Goal: Task Accomplishment & Management: Complete application form

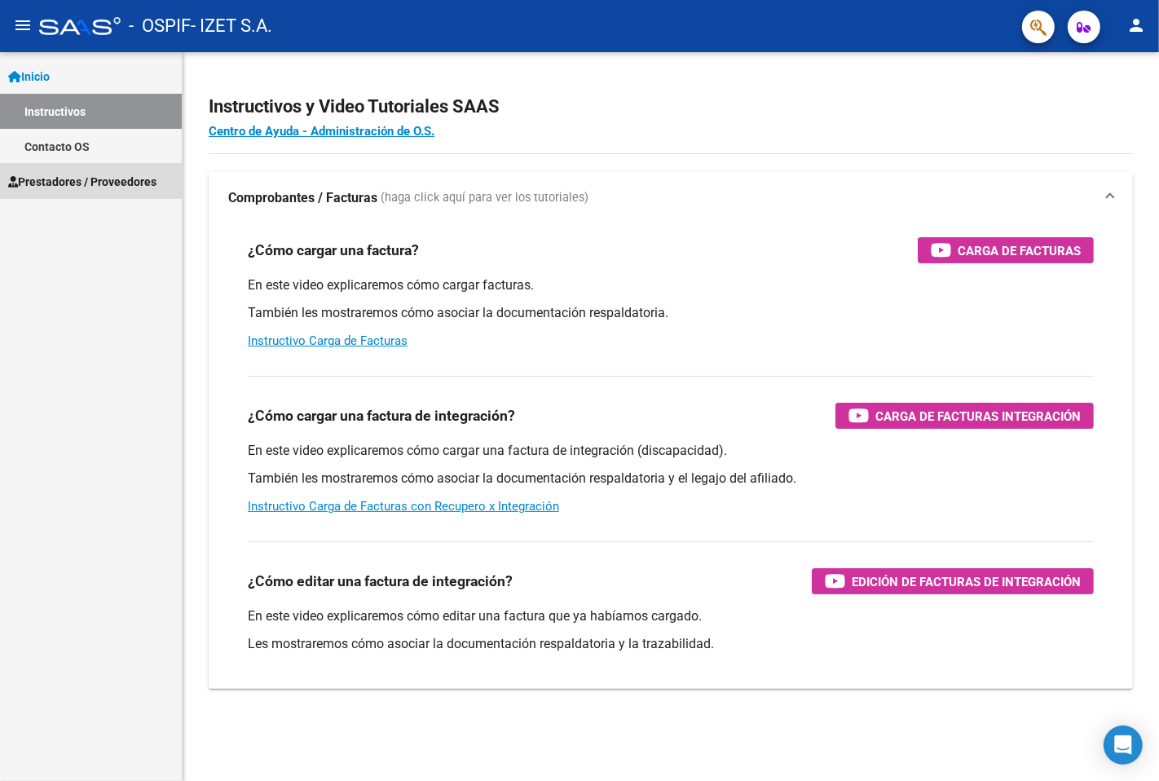
click at [51, 177] on span "Prestadores / Proveedores" at bounding box center [82, 182] width 148 height 18
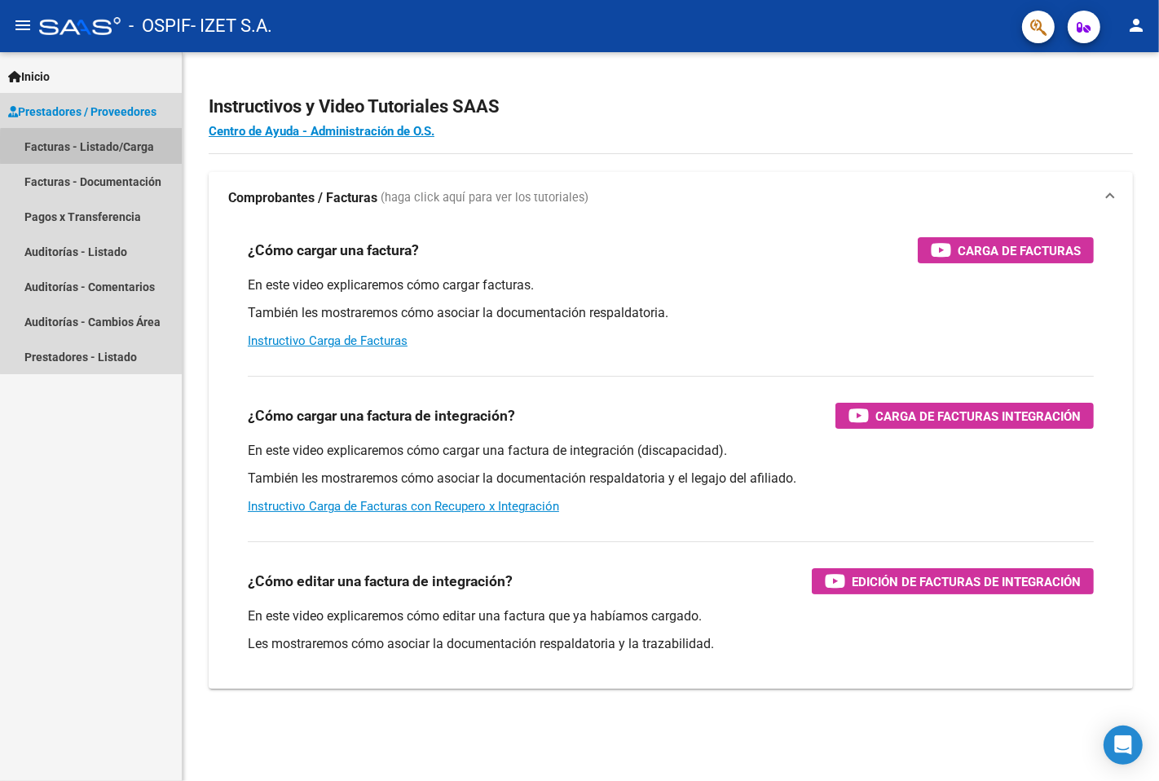
click at [95, 148] on link "Facturas - Listado/Carga" at bounding box center [91, 146] width 182 height 35
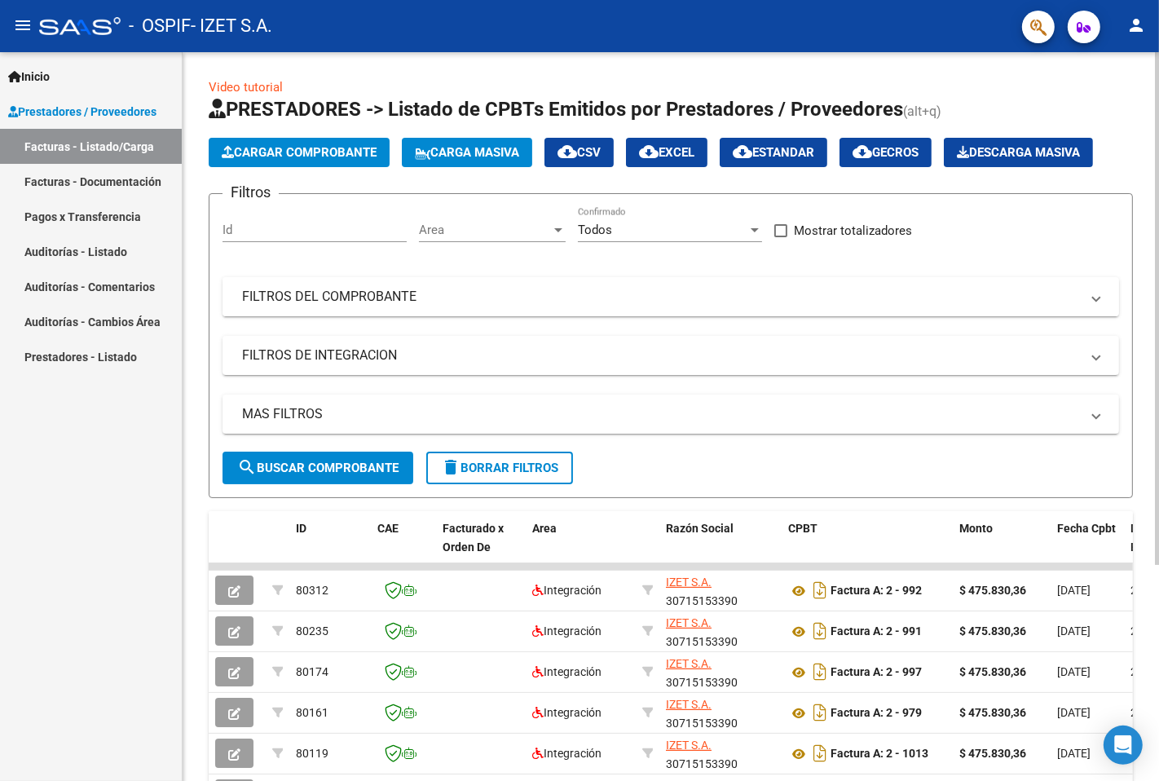
click at [378, 296] on mat-panel-title "FILTROS DEL COMPROBANTE" at bounding box center [661, 297] width 838 height 18
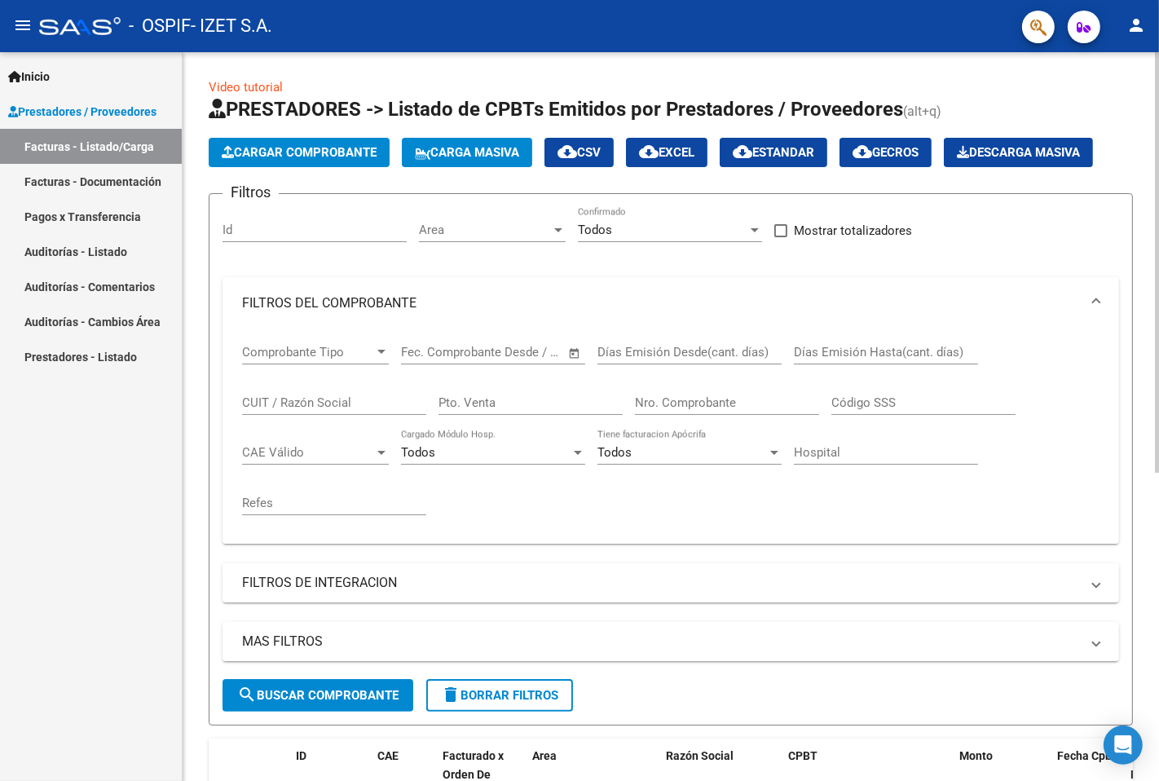
click at [665, 391] on div "Nro. Comprobante" at bounding box center [727, 397] width 184 height 35
click at [700, 400] on input "Nro. Comprobante" at bounding box center [727, 402] width 184 height 15
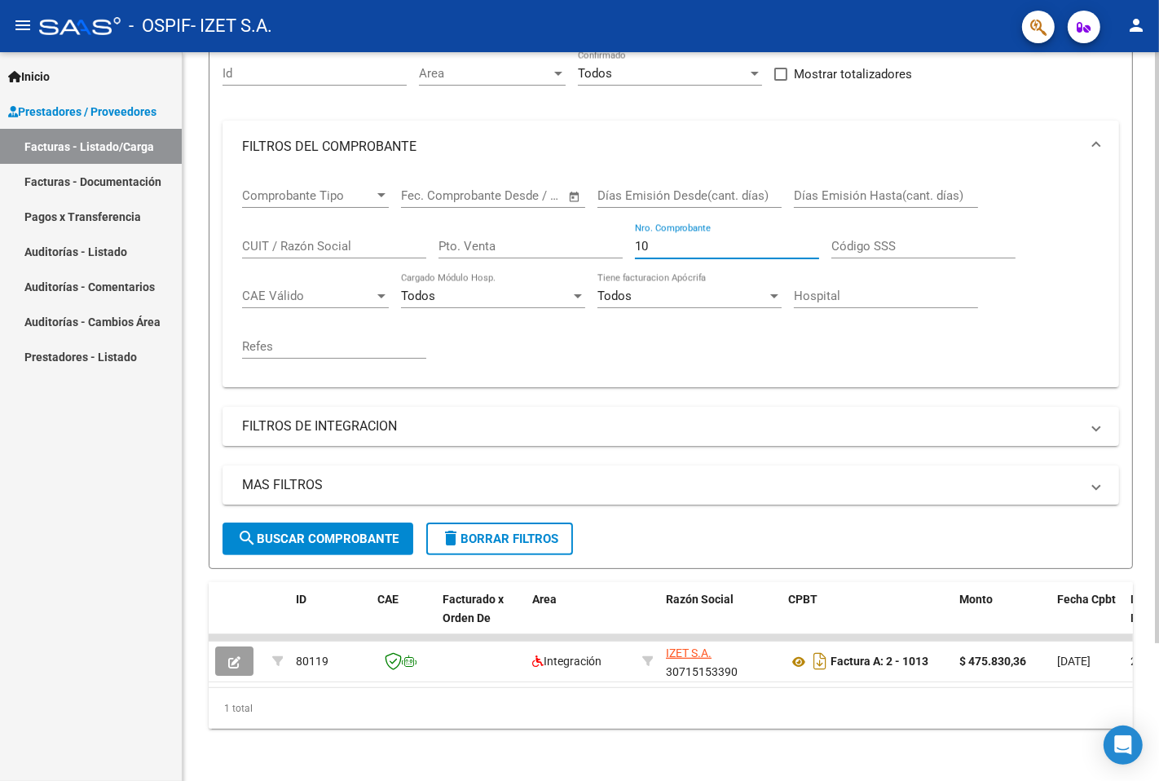
type input "1"
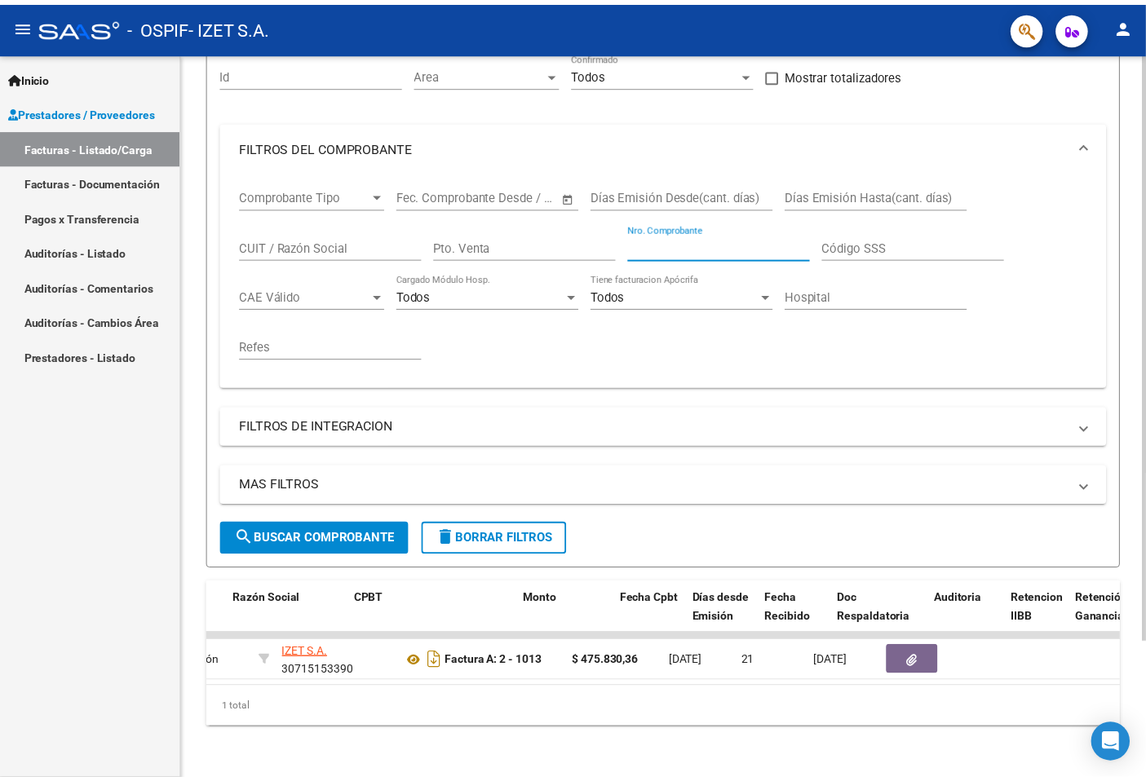
scroll to position [0, 0]
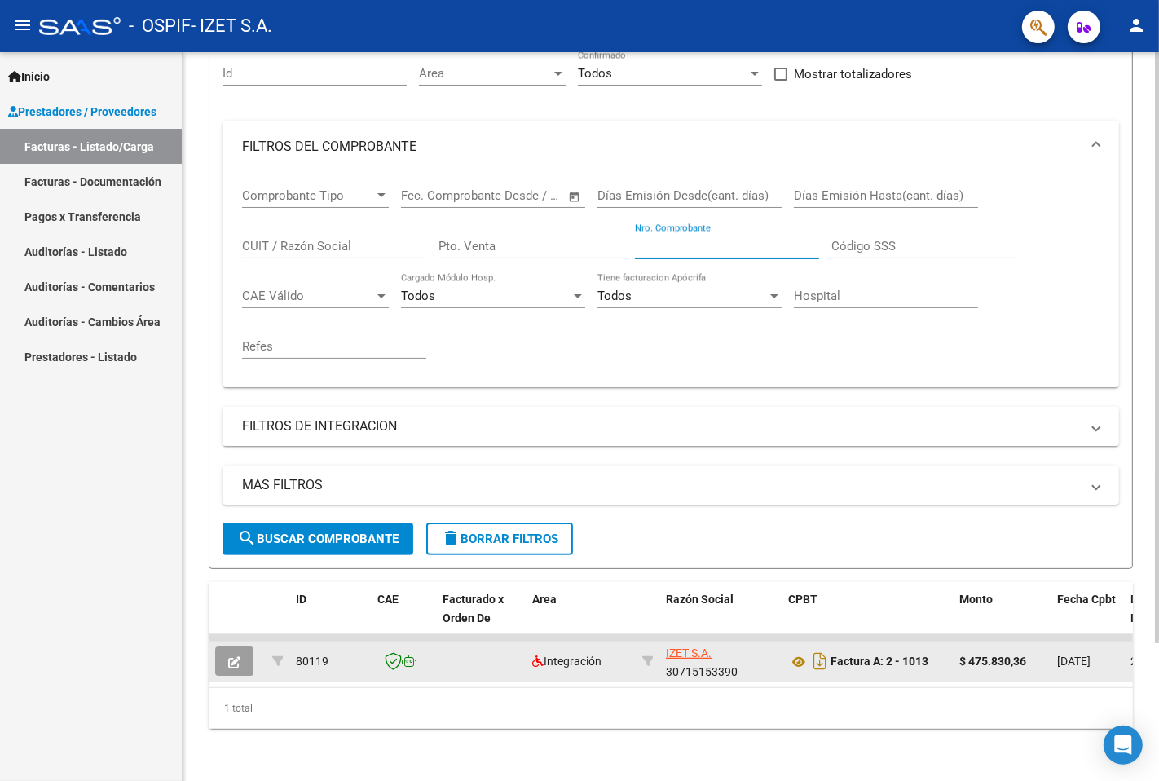
click at [234, 656] on icon "button" at bounding box center [234, 662] width 12 height 12
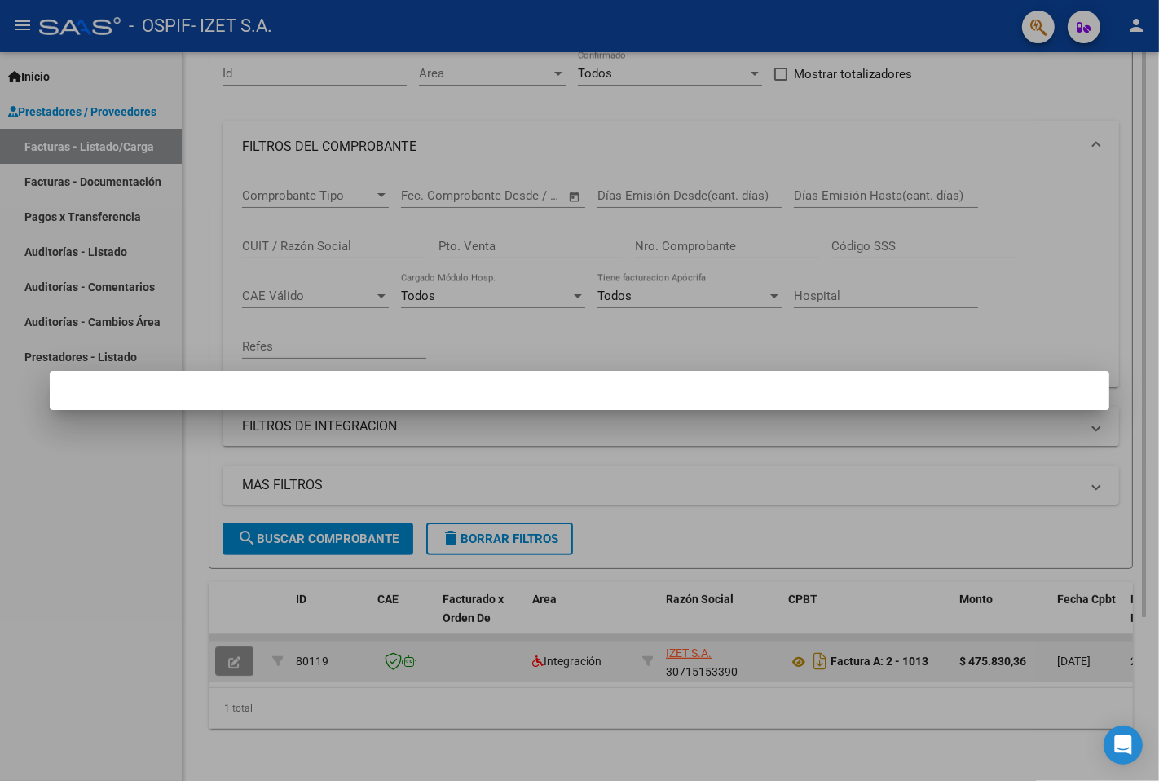
scroll to position [210, 0]
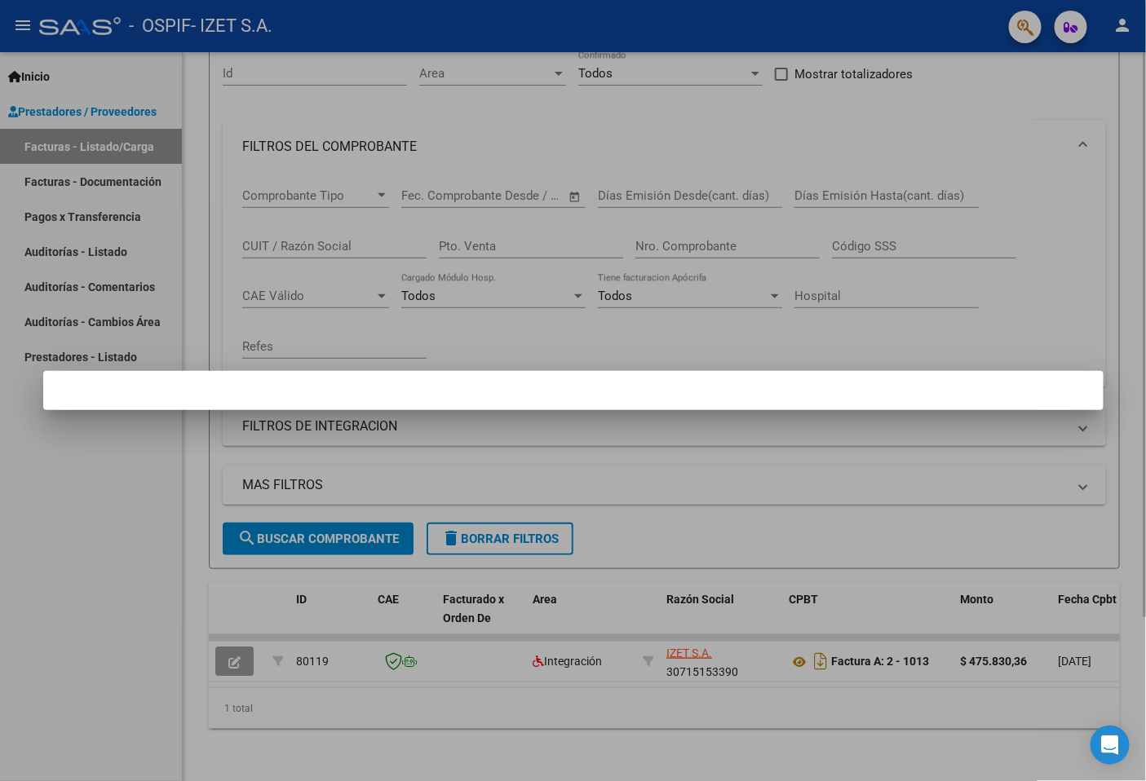
drag, startPoint x: 416, startPoint y: 680, endPoint x: 427, endPoint y: 680, distance: 11.4
click at [418, 680] on div at bounding box center [573, 390] width 1146 height 781
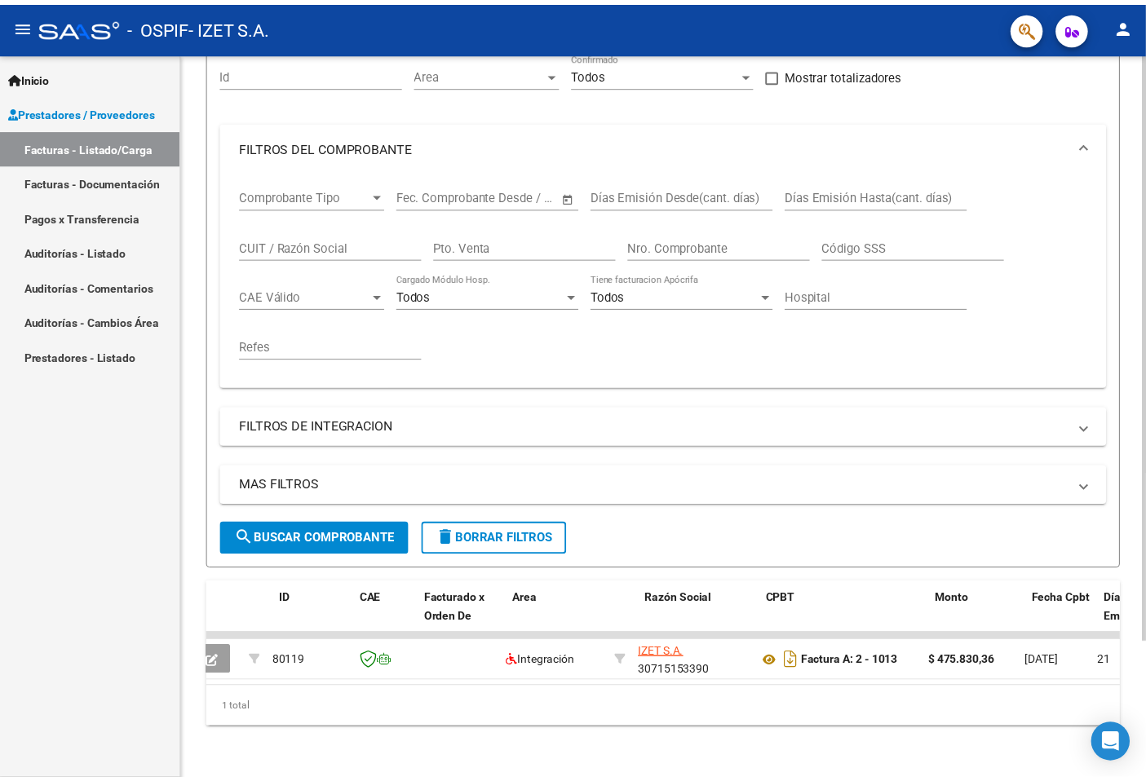
scroll to position [0, 0]
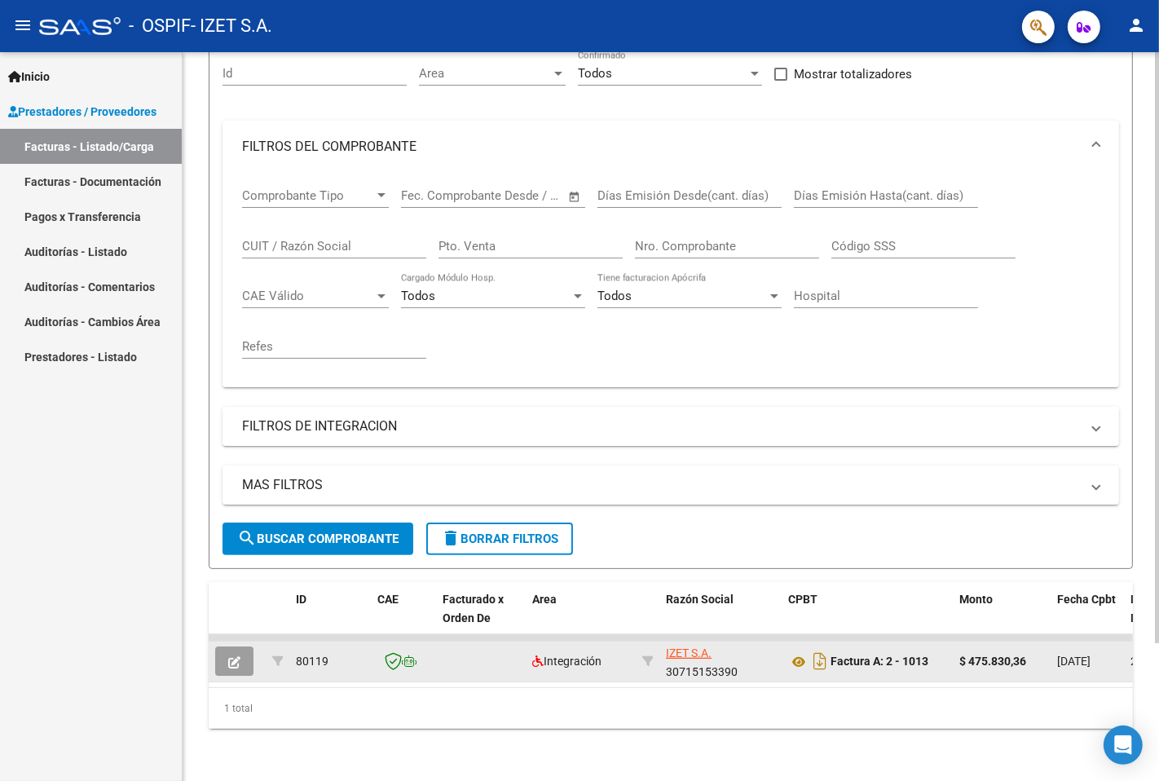
click at [229, 656] on icon "button" at bounding box center [234, 662] width 12 height 12
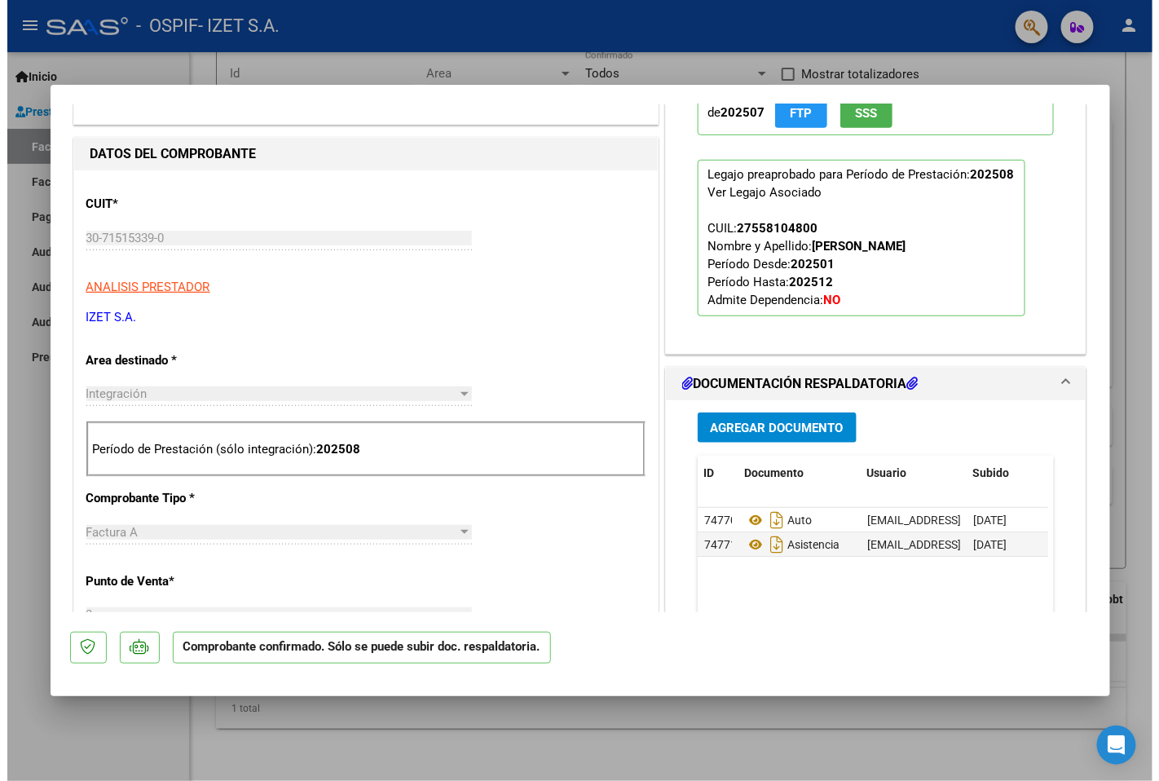
scroll to position [439, 0]
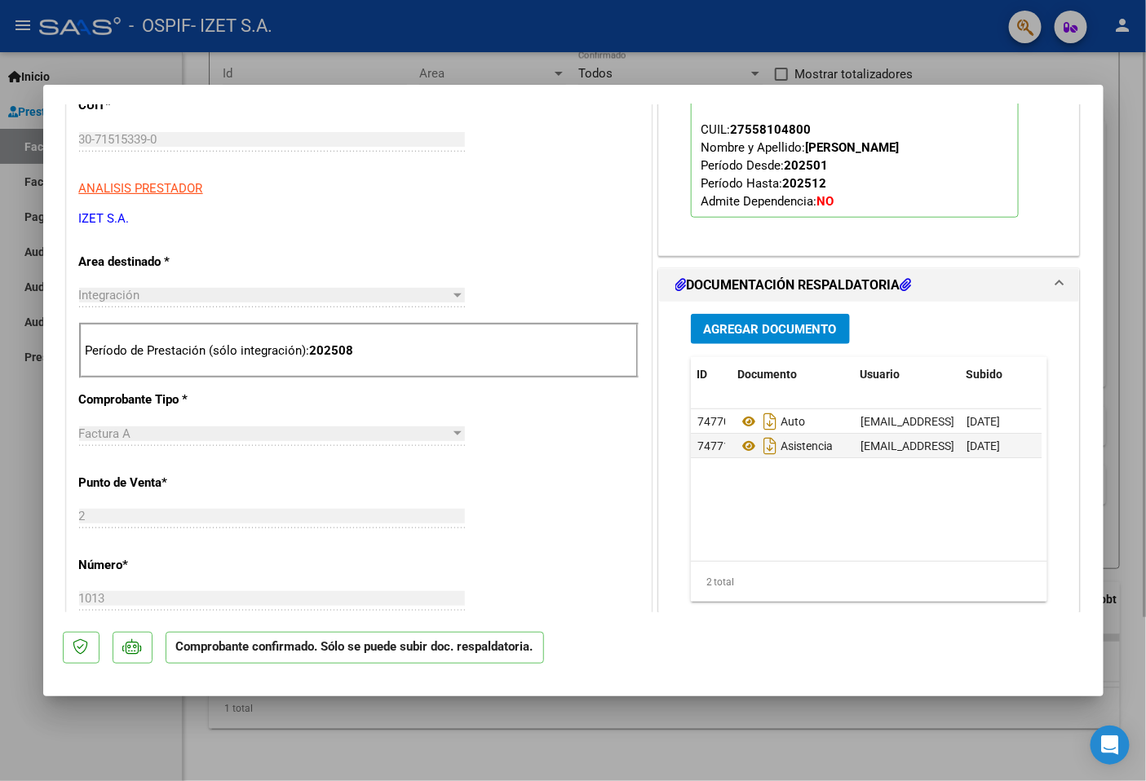
click at [1113, 444] on div at bounding box center [573, 390] width 1146 height 781
click at [1115, 453] on form "Filtros Id Area Area Todos Confirmado Mostrar totalizadores FILTROS DEL COMPROB…" at bounding box center [664, 303] width 911 height 532
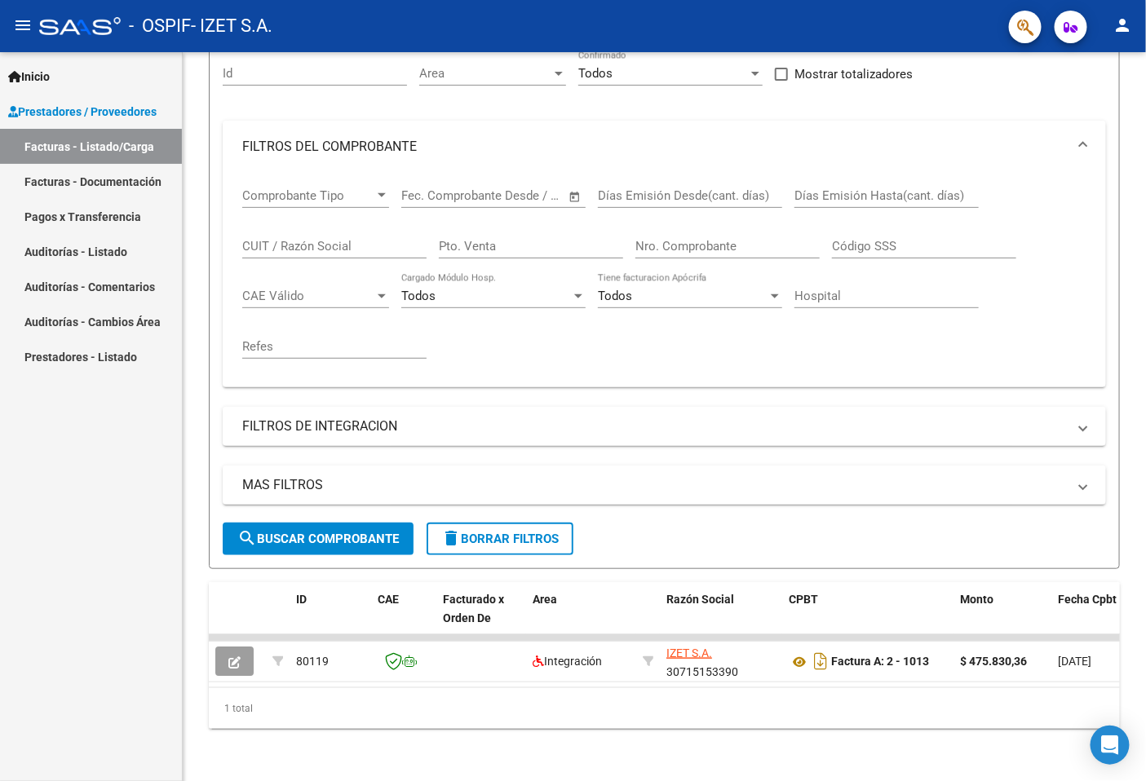
scroll to position [169, 0]
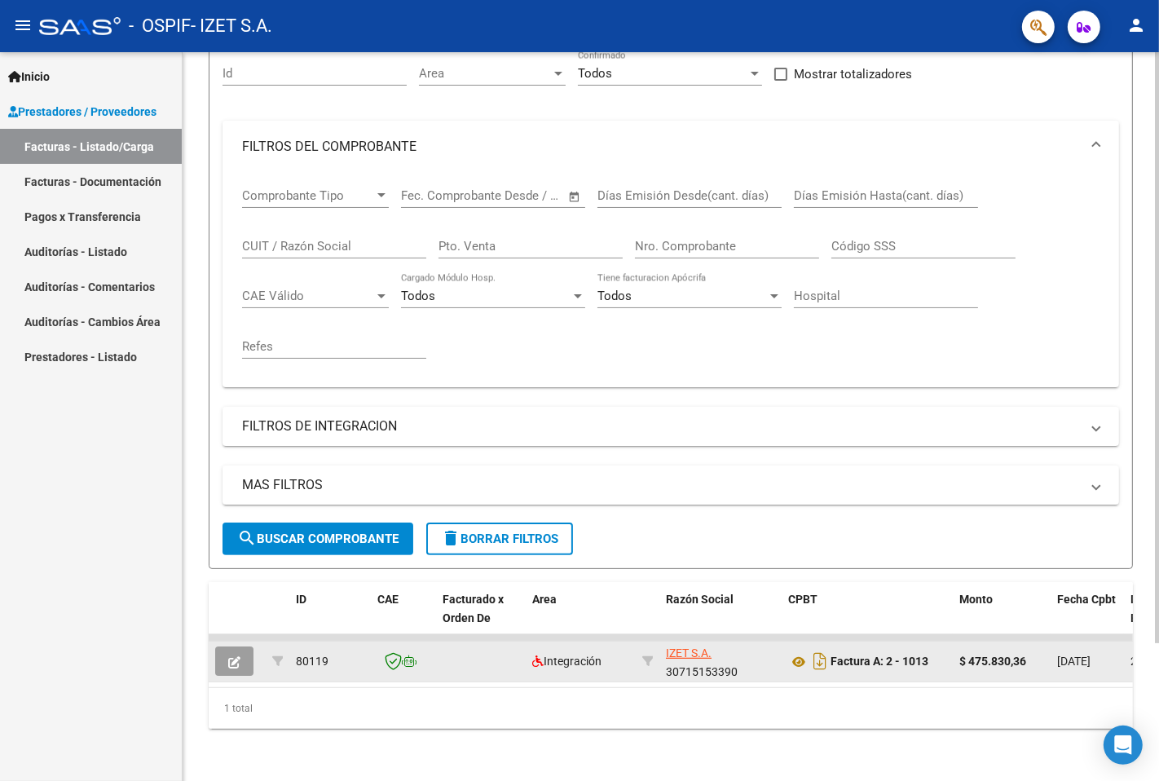
click at [224, 648] on button "button" at bounding box center [234, 661] width 38 height 29
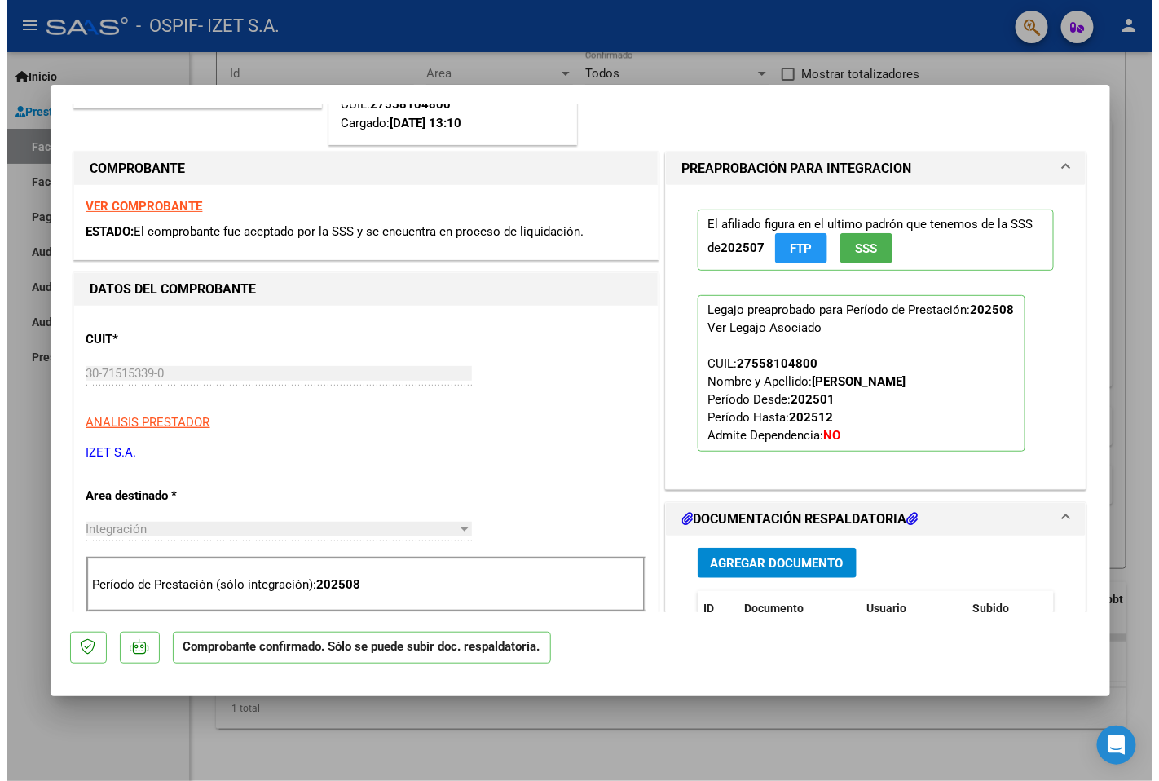
scroll to position [0, 0]
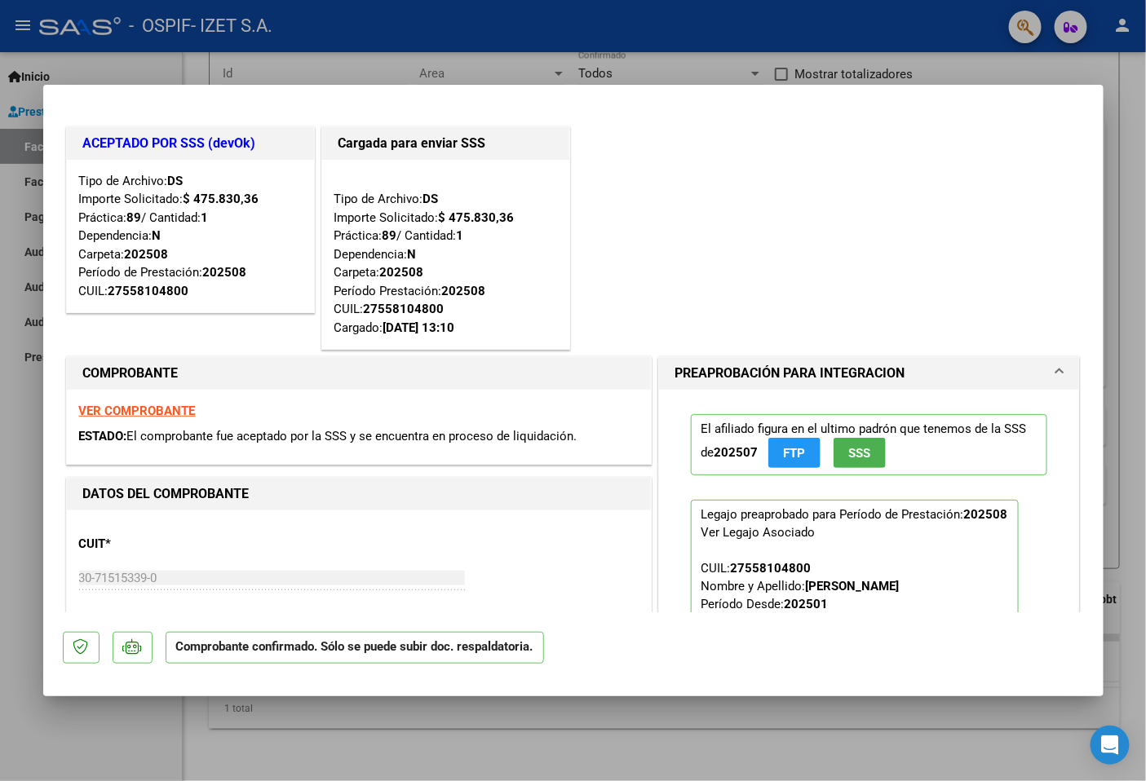
click at [974, 730] on div at bounding box center [573, 390] width 1146 height 781
type input "$ 0,00"
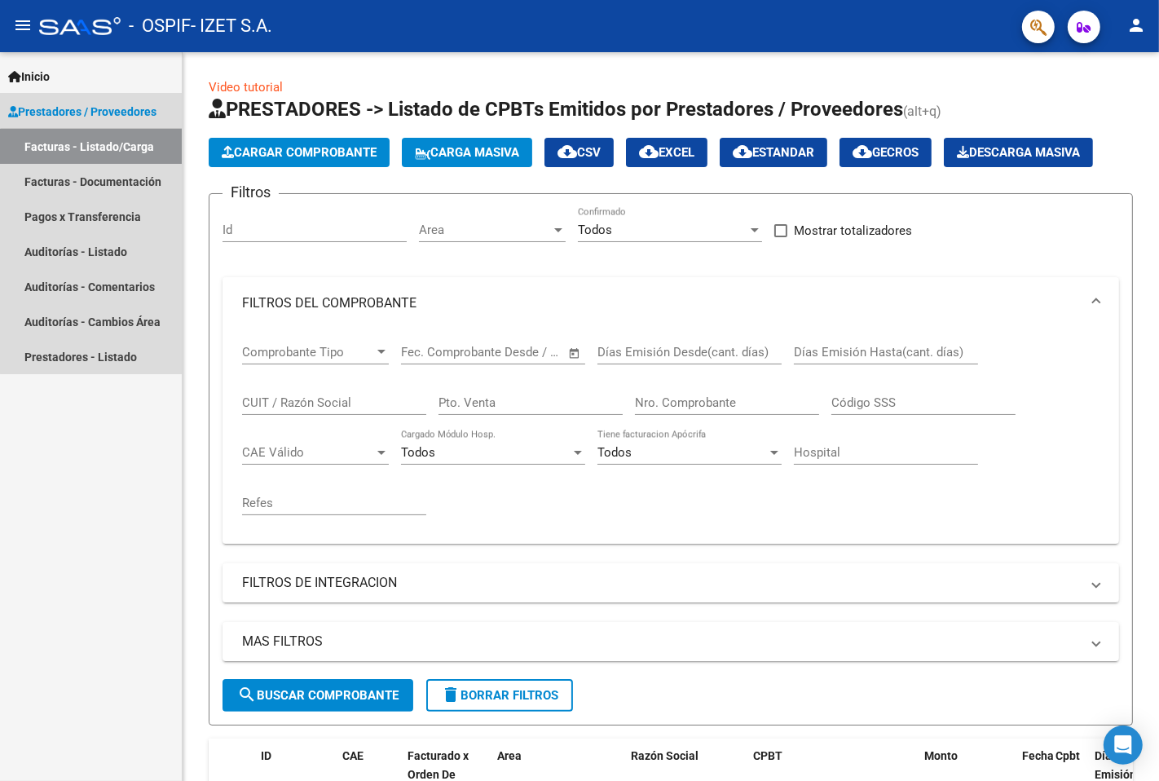
click at [135, 156] on link "Facturas - Listado/Carga" at bounding box center [91, 146] width 182 height 35
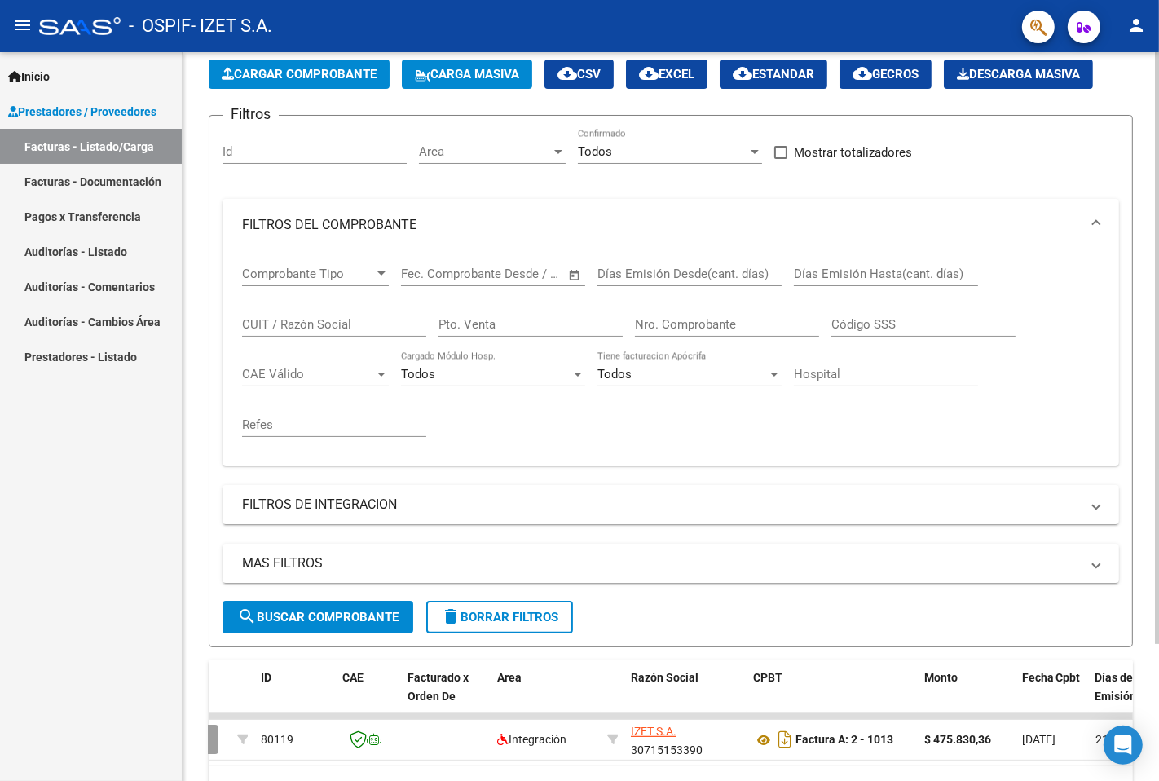
scroll to position [169, 0]
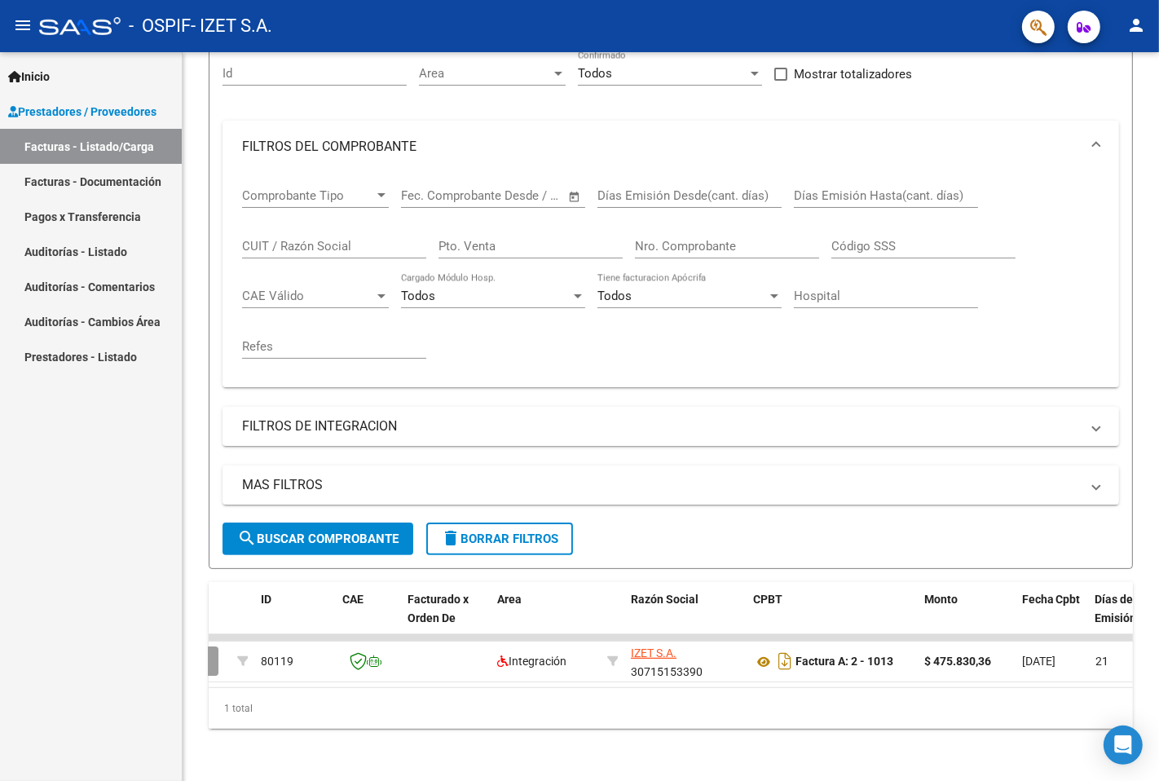
click at [110, 143] on link "Facturas - Listado/Carga" at bounding box center [91, 146] width 182 height 35
click at [508, 532] on span "delete Borrar Filtros" at bounding box center [499, 539] width 117 height 15
click at [508, 523] on div "MAS FILTROS Todos Con Doc. Respaldatoria Todos Con Trazabilidad Todos Asociado …" at bounding box center [671, 494] width 897 height 57
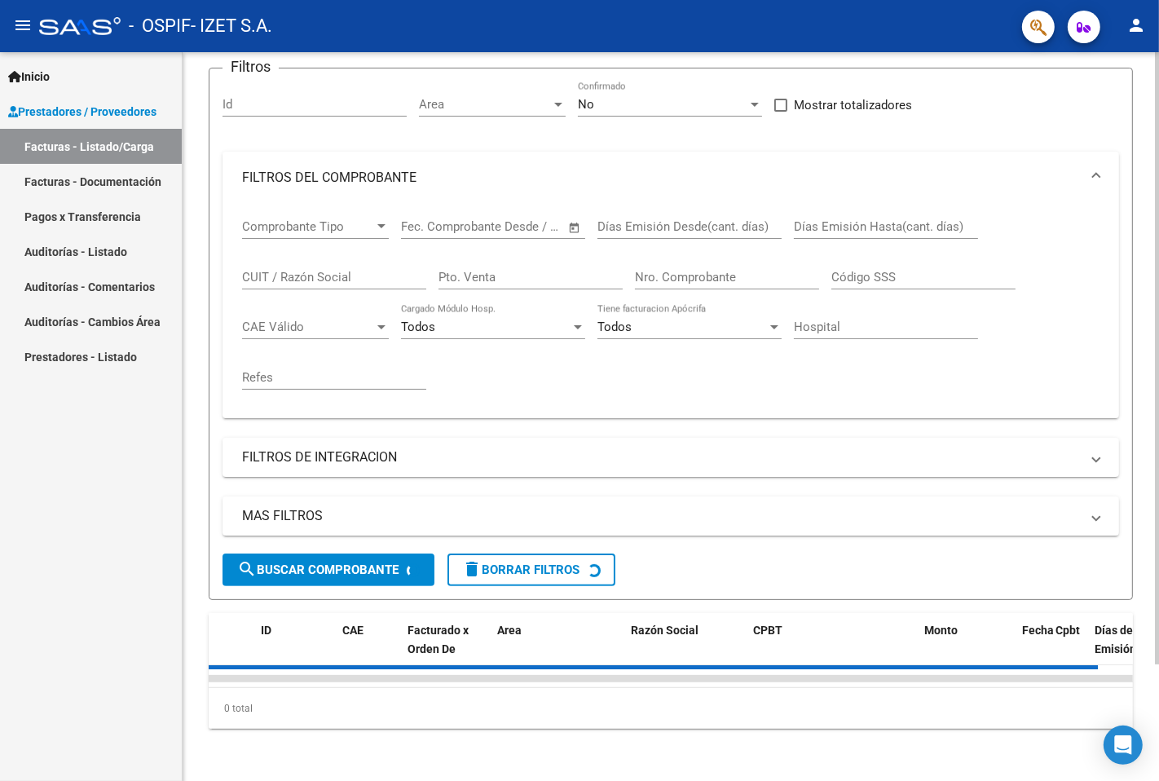
click at [508, 525] on div "MAS FILTROS Todos Con Doc. Respaldatoria Todos Con Trazabilidad Todos Asociado …" at bounding box center [671, 525] width 897 height 57
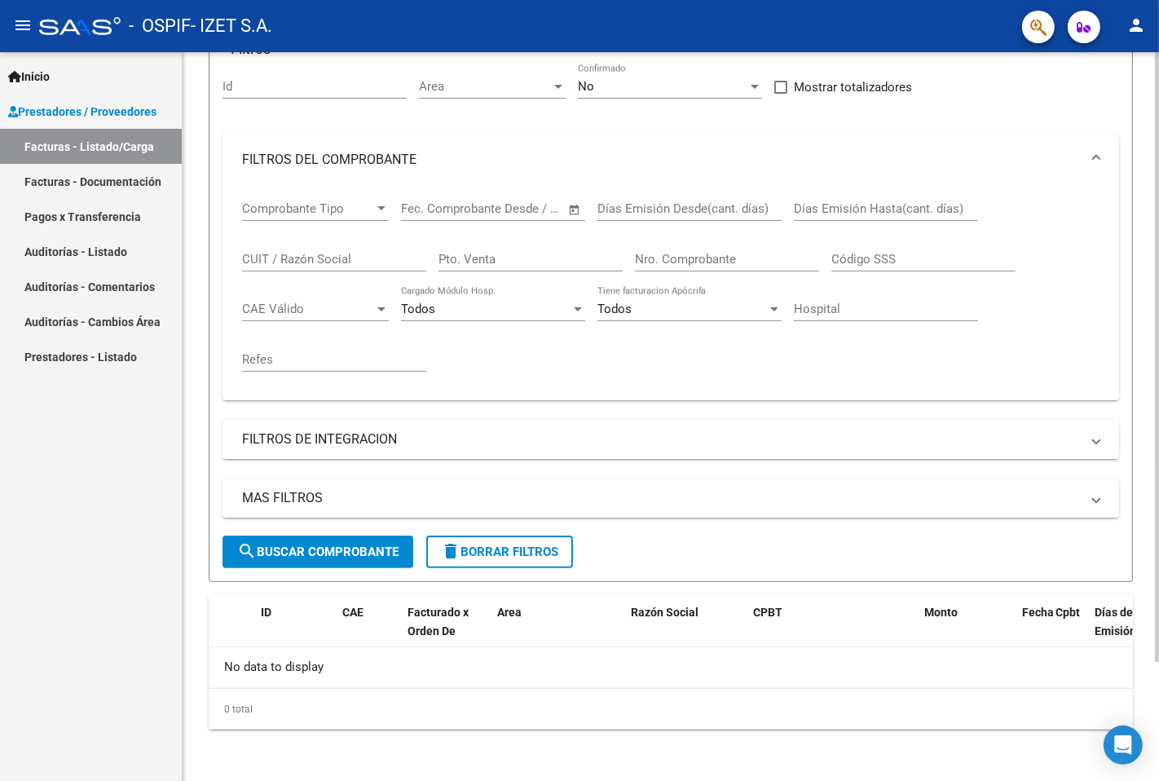
scroll to position [143, 0]
click at [84, 151] on link "Facturas - Listado/Carga" at bounding box center [91, 146] width 182 height 35
click at [85, 144] on link "Facturas - Listado/Carga" at bounding box center [91, 146] width 182 height 35
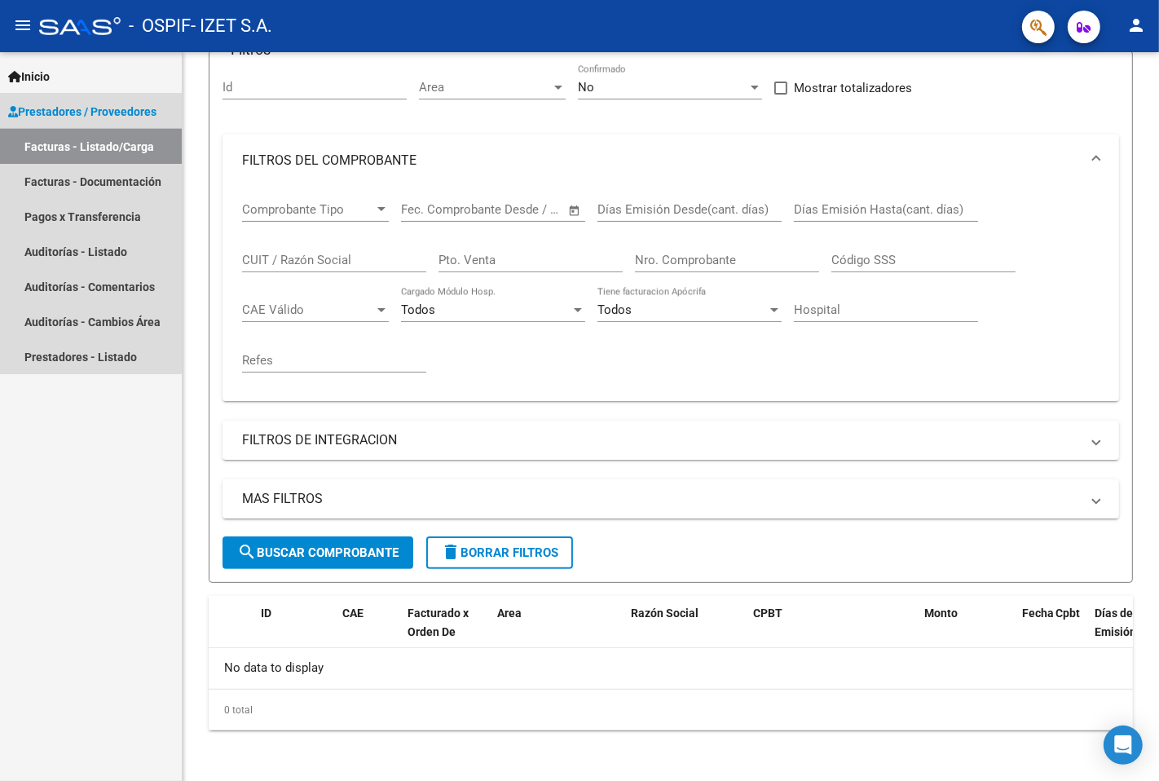
click at [91, 145] on link "Facturas - Listado/Carga" at bounding box center [91, 146] width 182 height 35
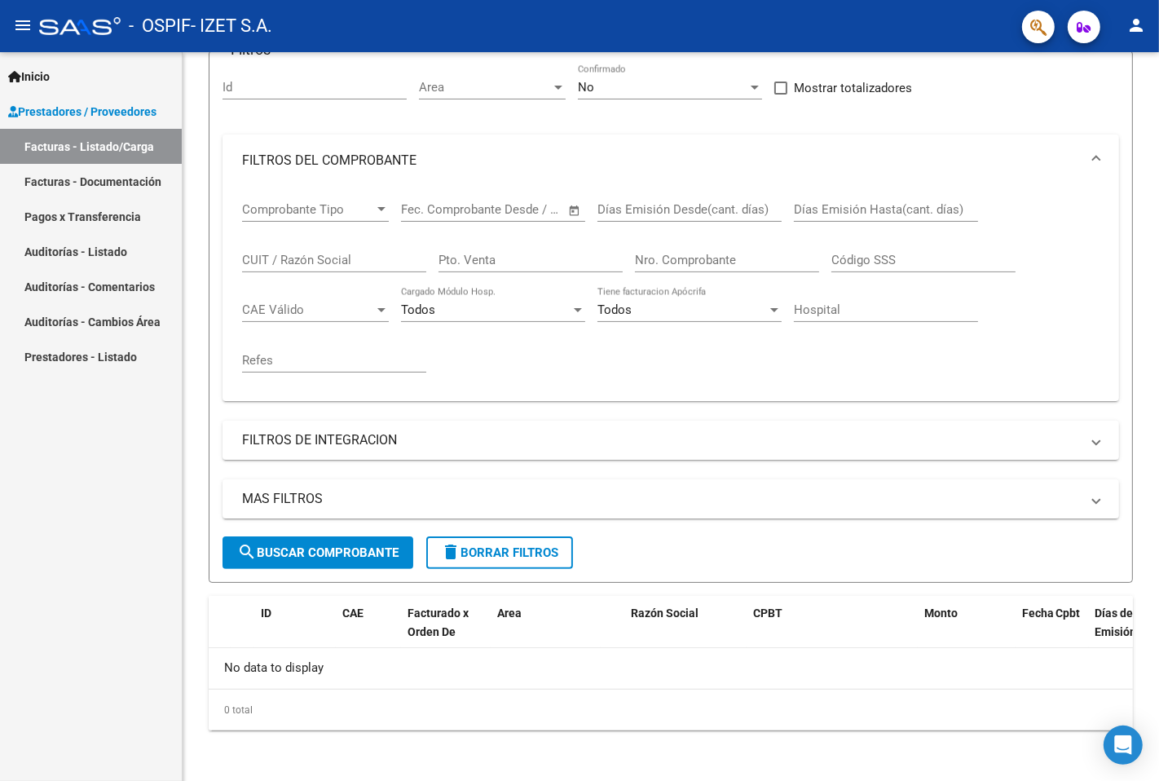
click at [92, 145] on link "Facturas - Listado/Carga" at bounding box center [91, 146] width 182 height 35
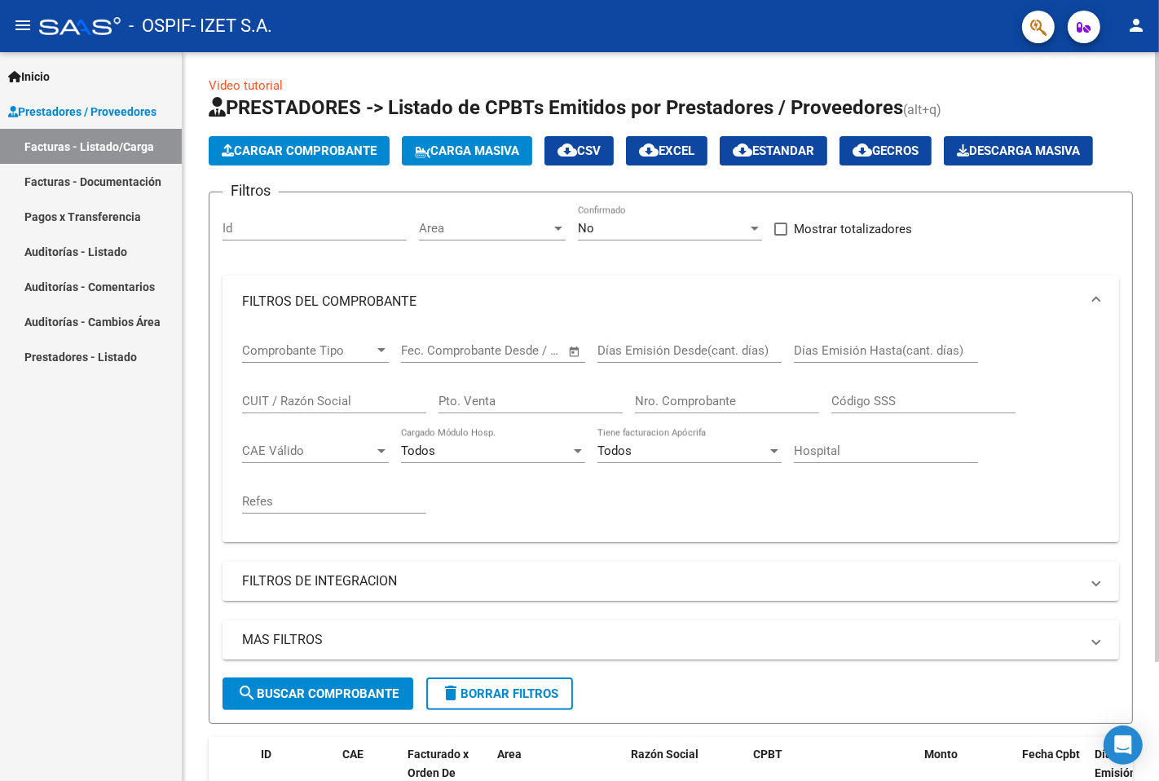
scroll to position [0, 0]
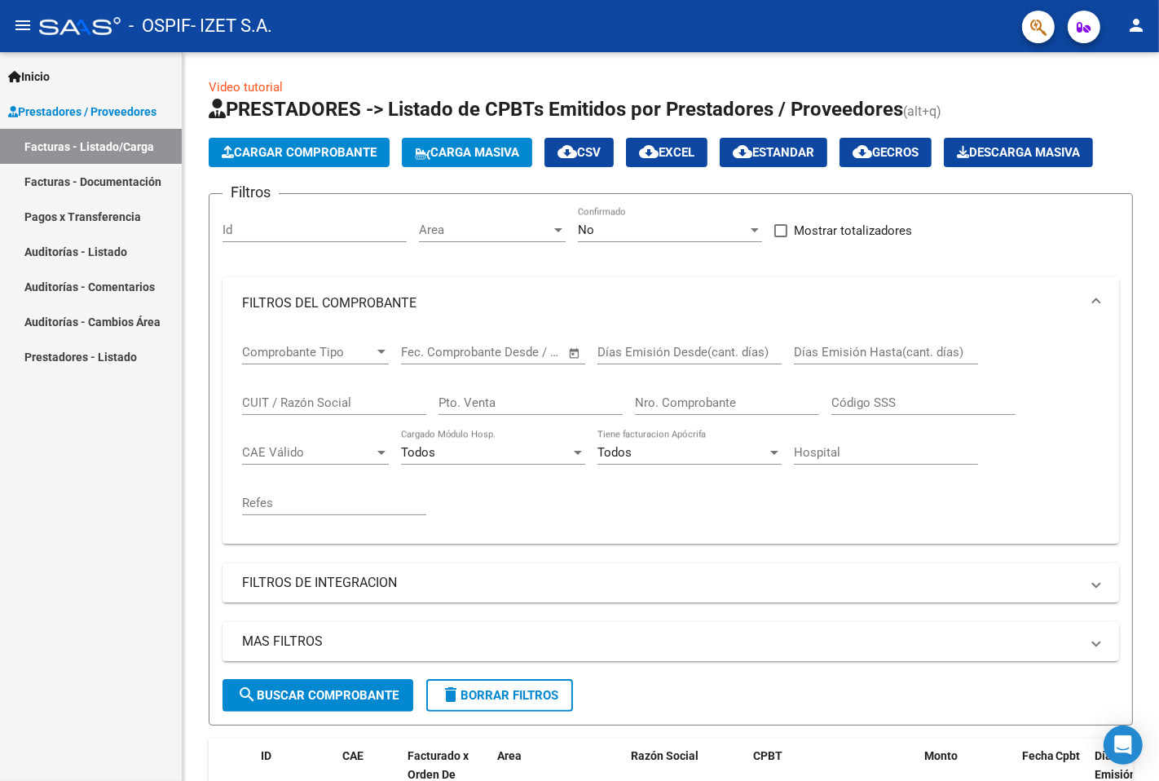
click at [129, 152] on link "Facturas - Listado/Carga" at bounding box center [91, 146] width 182 height 35
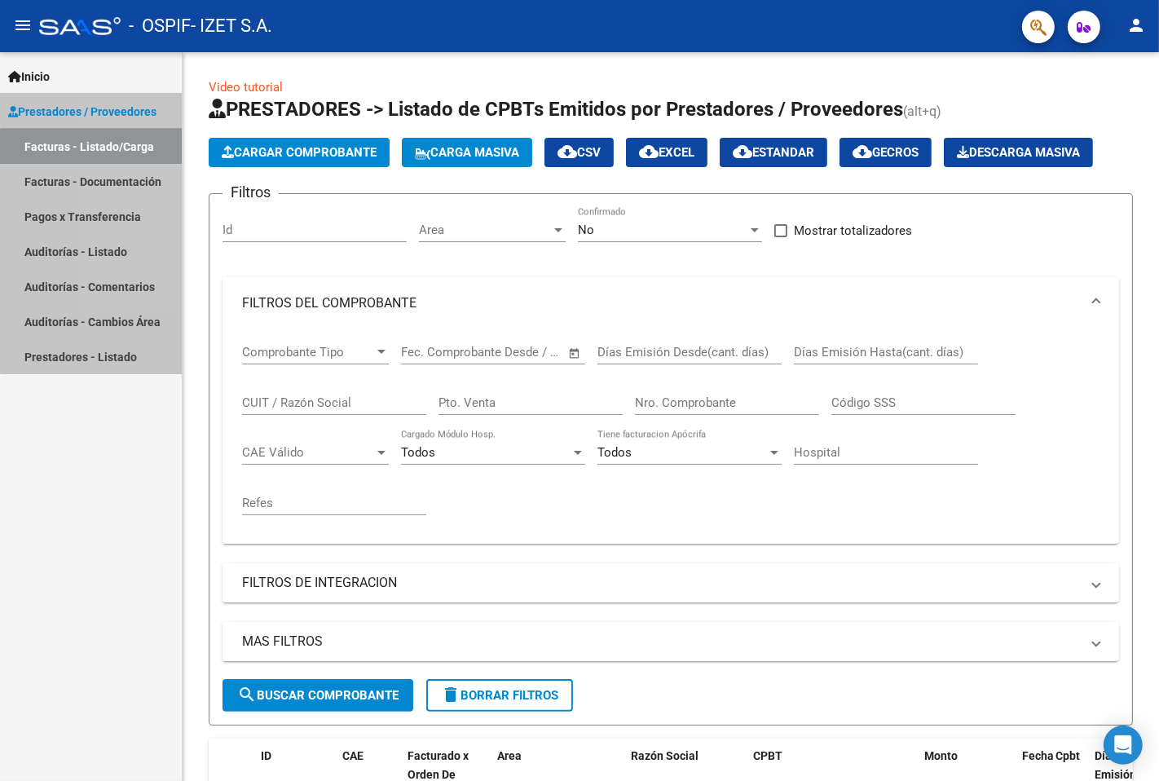
click at [129, 152] on link "Facturas - Listado/Carga" at bounding box center [91, 146] width 182 height 35
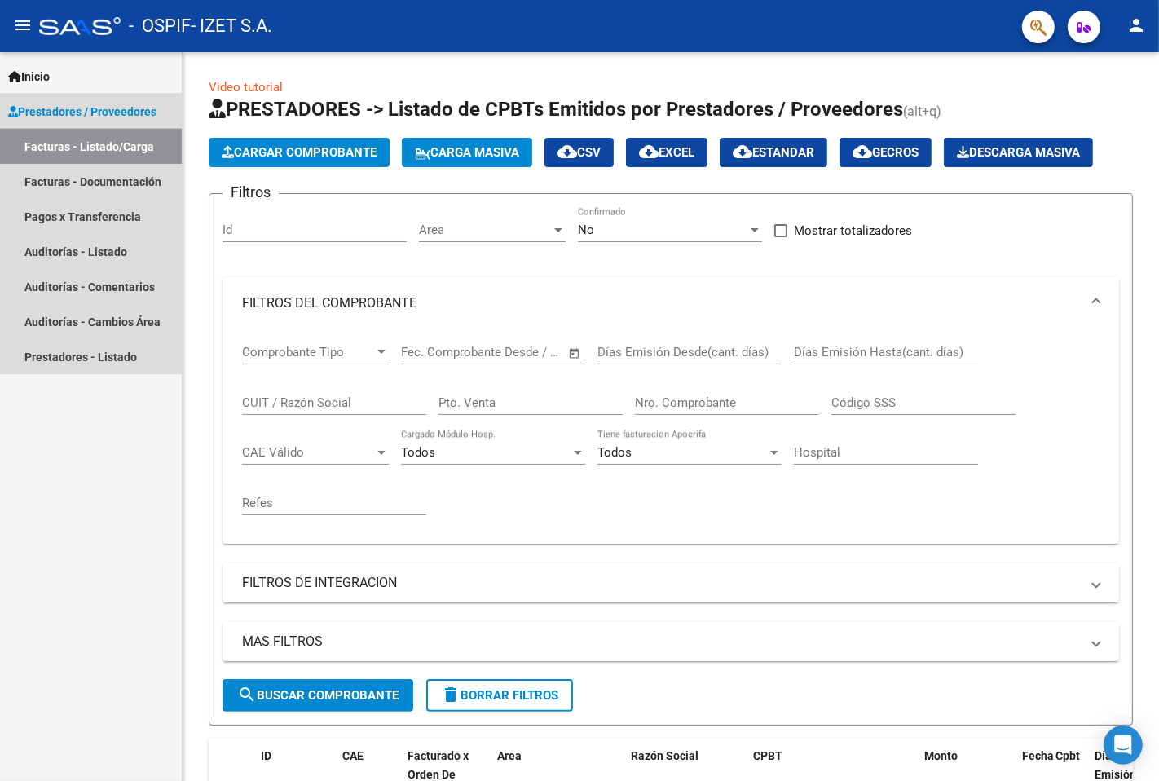
click at [126, 151] on link "Facturas - Listado/Carga" at bounding box center [91, 146] width 182 height 35
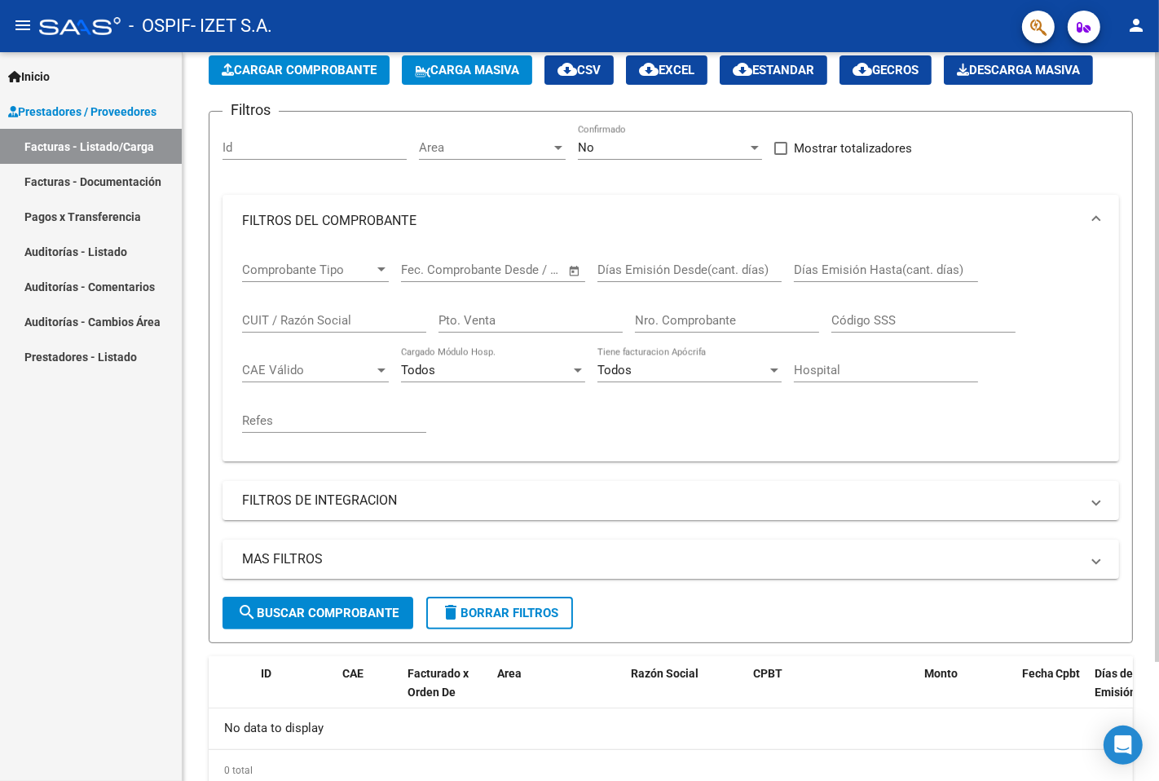
scroll to position [143, 0]
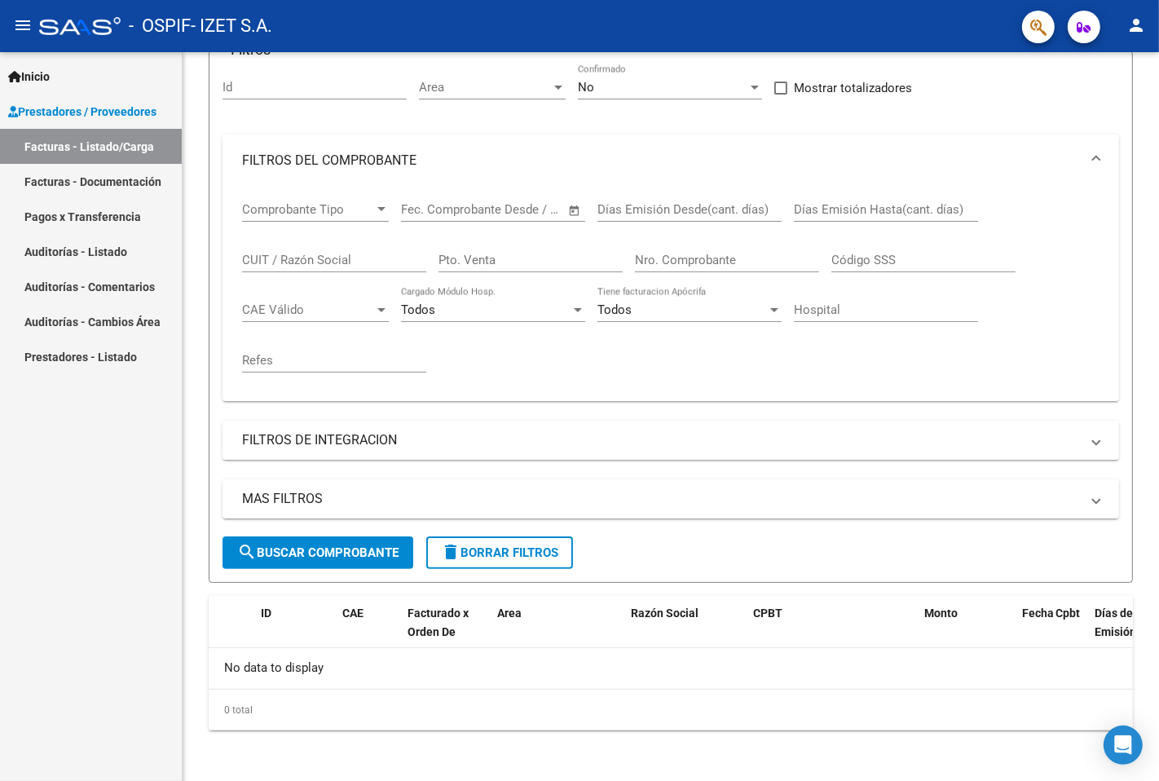
click at [100, 145] on link "Facturas - Listado/Carga" at bounding box center [91, 146] width 182 height 35
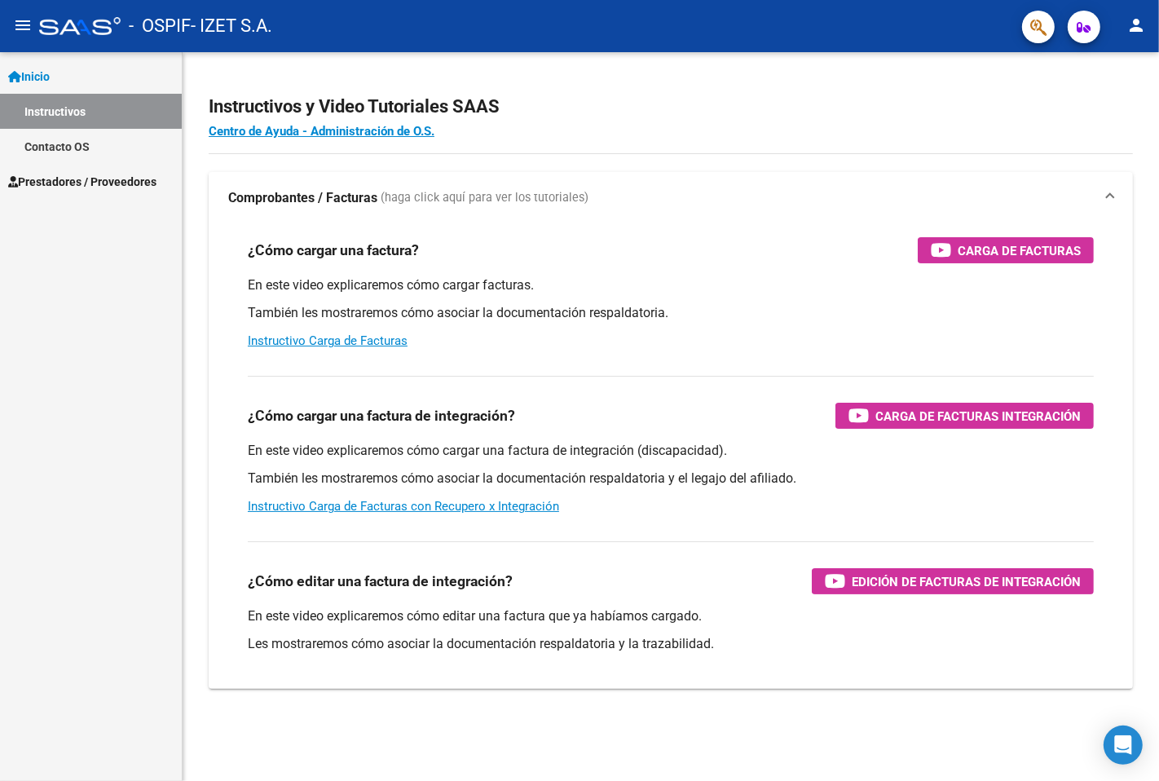
click at [74, 123] on link "Instructivos" at bounding box center [91, 111] width 182 height 35
click at [113, 182] on span "Prestadores / Proveedores" at bounding box center [82, 182] width 148 height 18
click at [104, 183] on span "Prestadores / Proveedores" at bounding box center [82, 182] width 148 height 18
click at [101, 183] on span "Prestadores / Proveedores" at bounding box center [82, 182] width 148 height 18
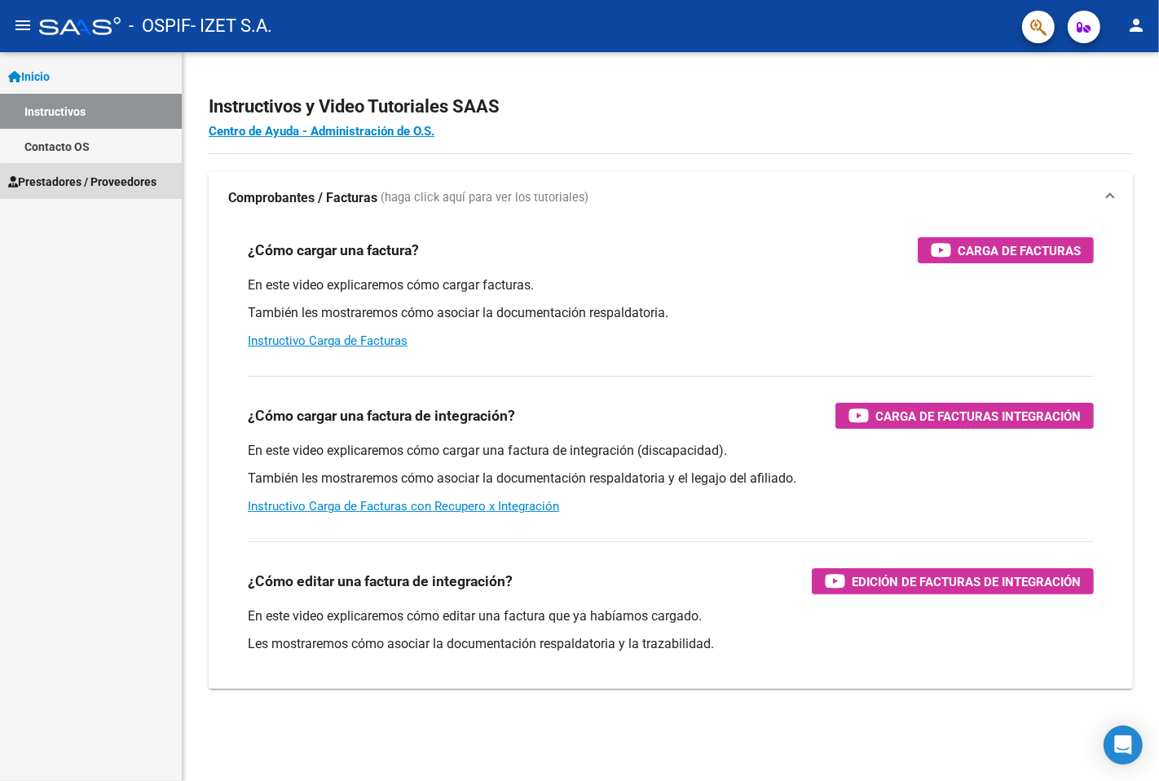
click at [101, 183] on span "Prestadores / Proveedores" at bounding box center [82, 182] width 148 height 18
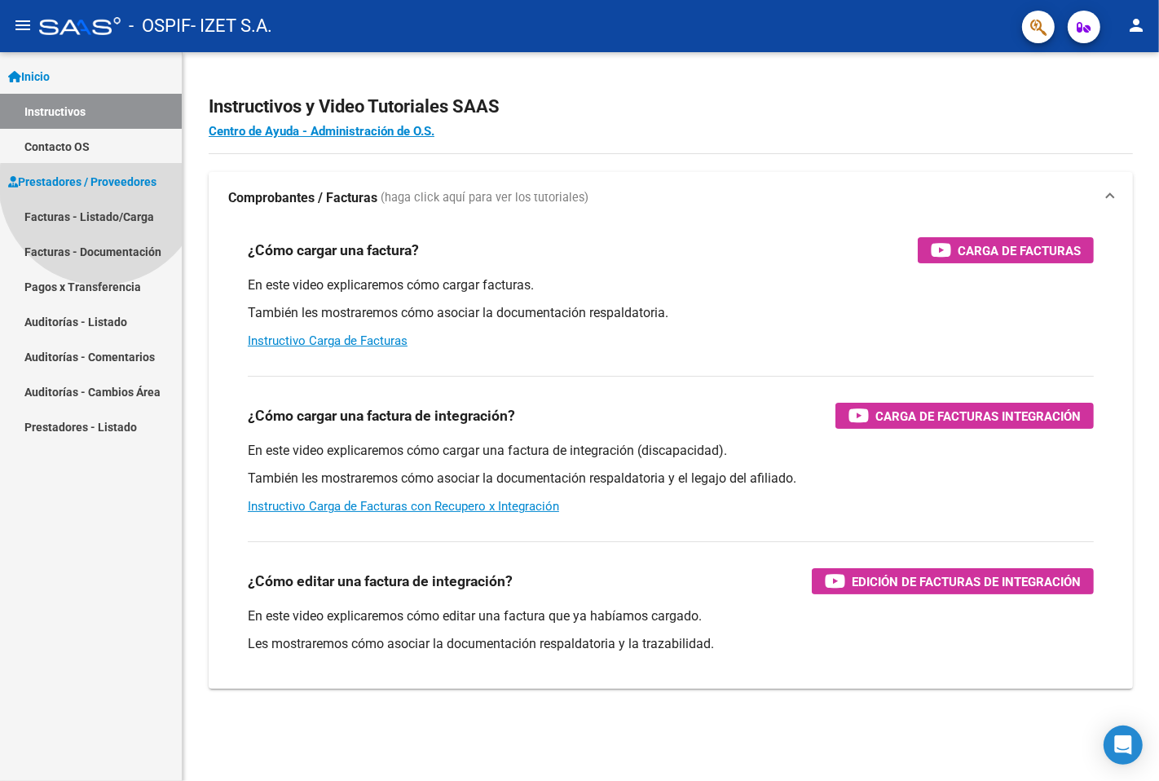
click at [101, 183] on span "Prestadores / Proveedores" at bounding box center [82, 182] width 148 height 18
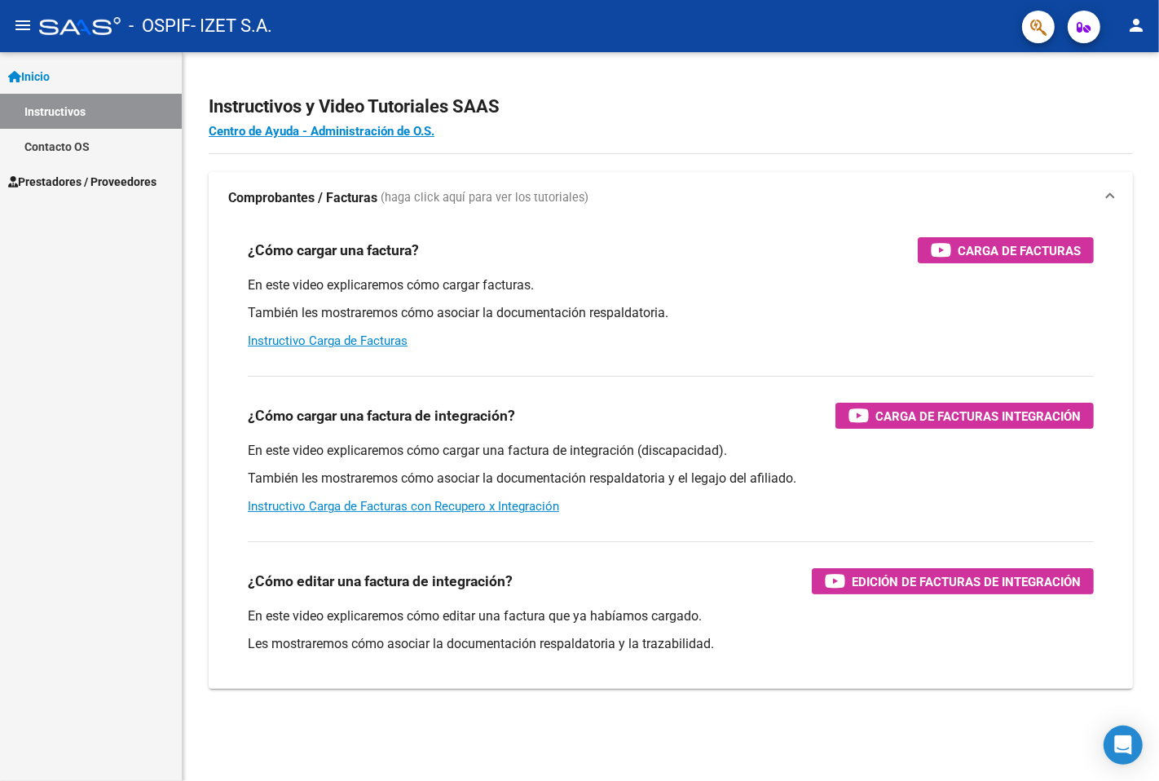
click at [101, 183] on span "Prestadores / Proveedores" at bounding box center [82, 182] width 148 height 18
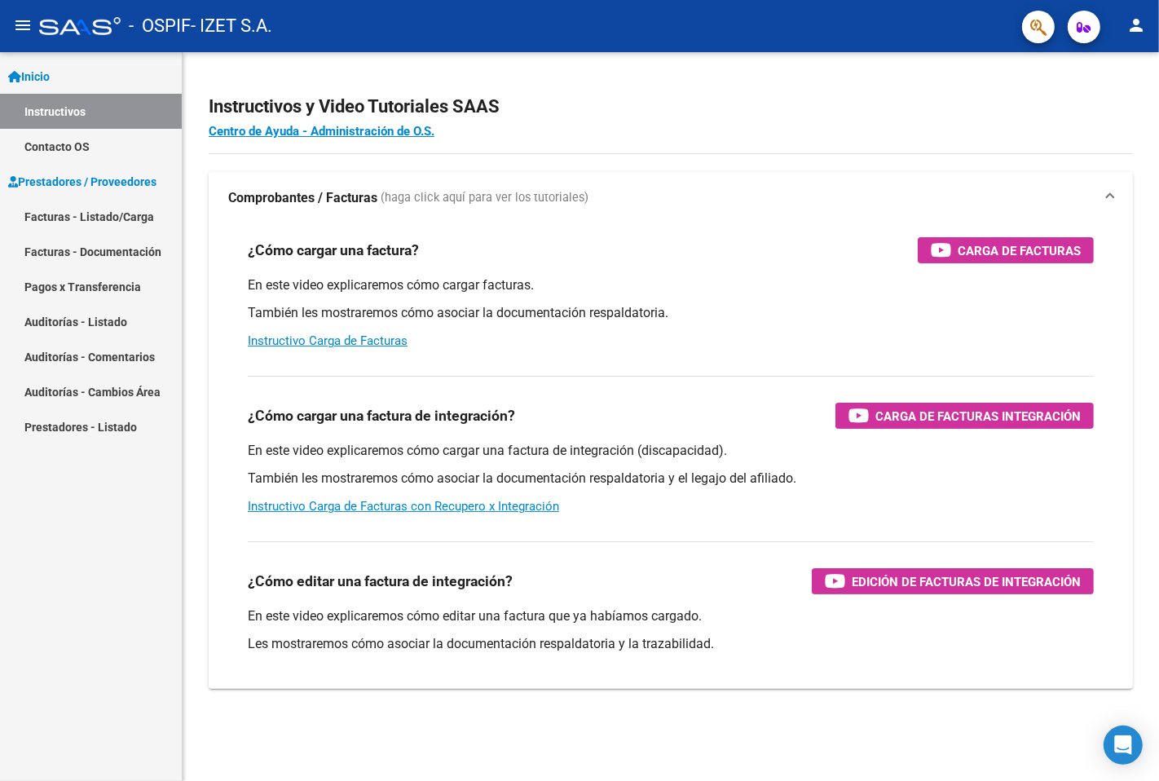
click at [95, 212] on link "Facturas - Listado/Carga" at bounding box center [91, 216] width 182 height 35
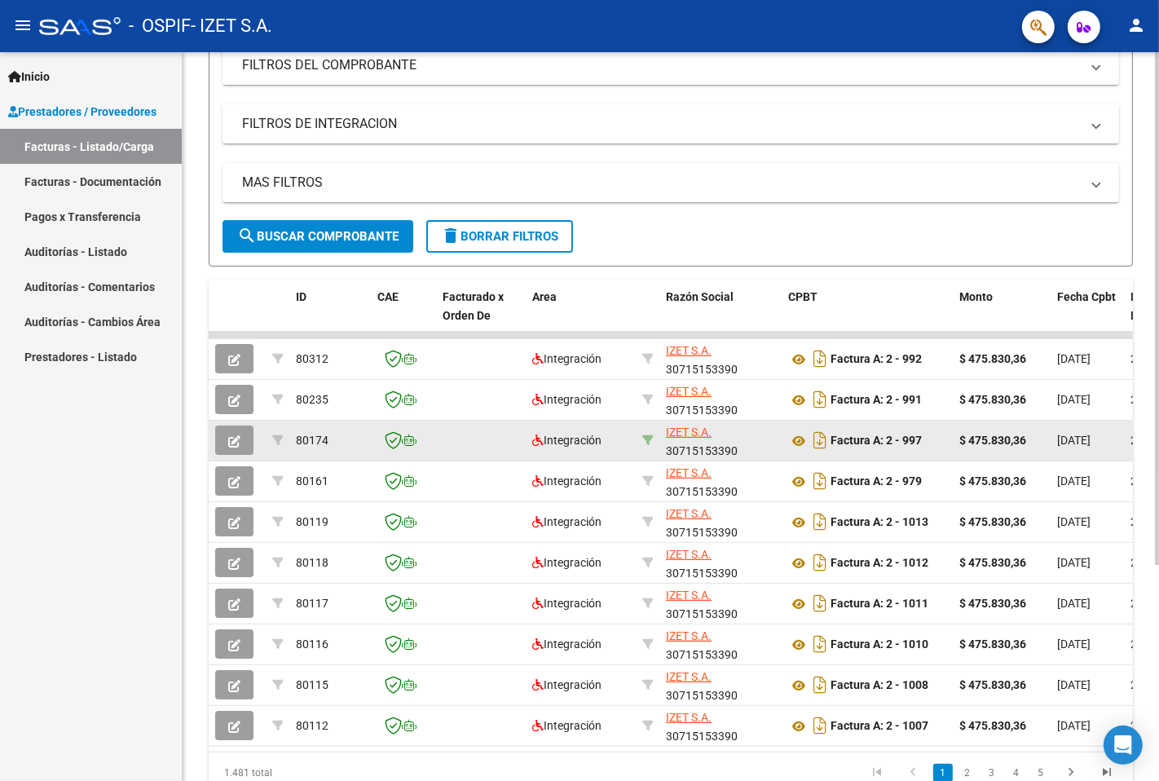
scroll to position [307, 0]
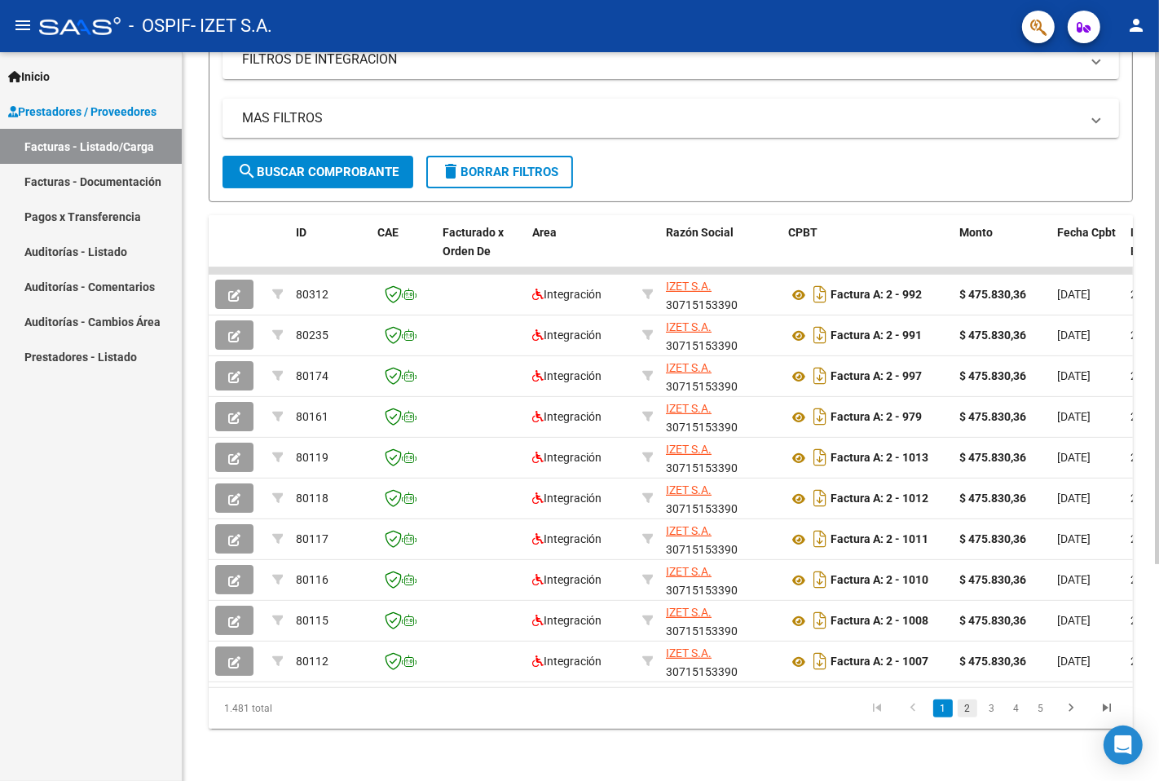
click at [972, 707] on link "2" at bounding box center [968, 709] width 20 height 18
click at [993, 708] on link "3" at bounding box center [993, 709] width 20 height 18
click at [1014, 705] on link "4" at bounding box center [1017, 709] width 20 height 18
click at [1021, 704] on link "5" at bounding box center [1017, 709] width 20 height 18
click at [1021, 704] on link "6" at bounding box center [1017, 709] width 20 height 18
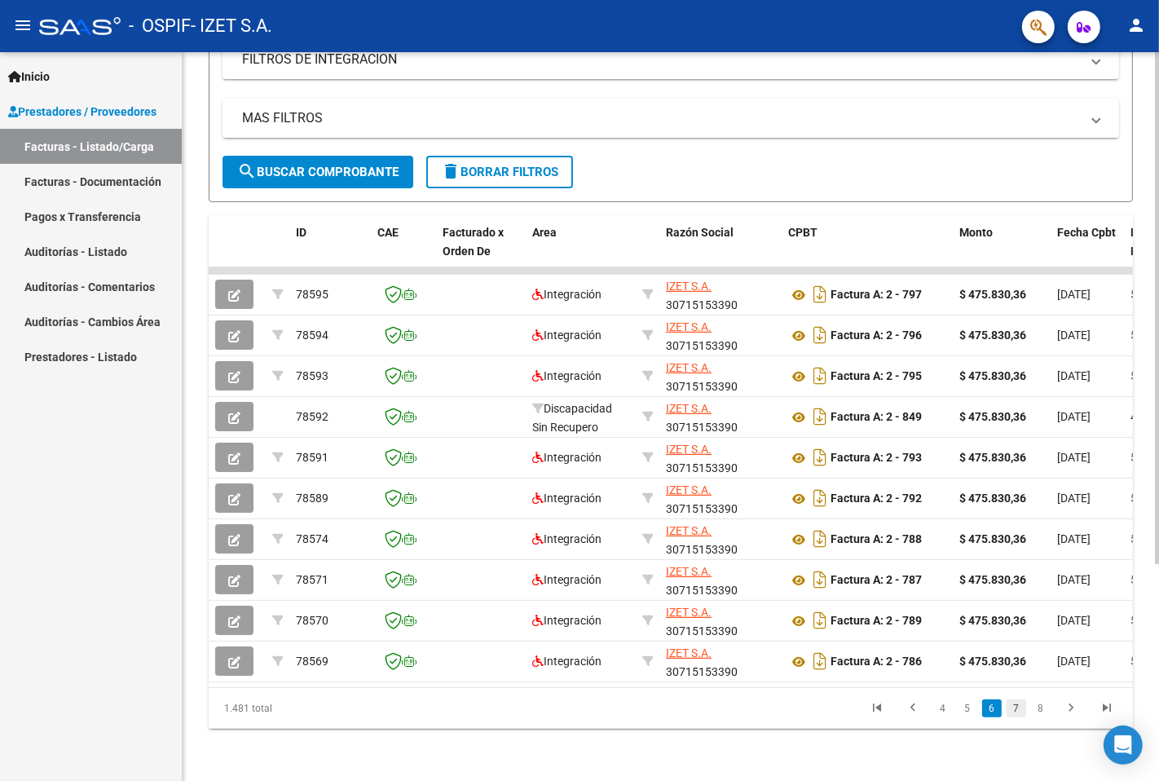
click at [1023, 711] on link "7" at bounding box center [1017, 709] width 20 height 18
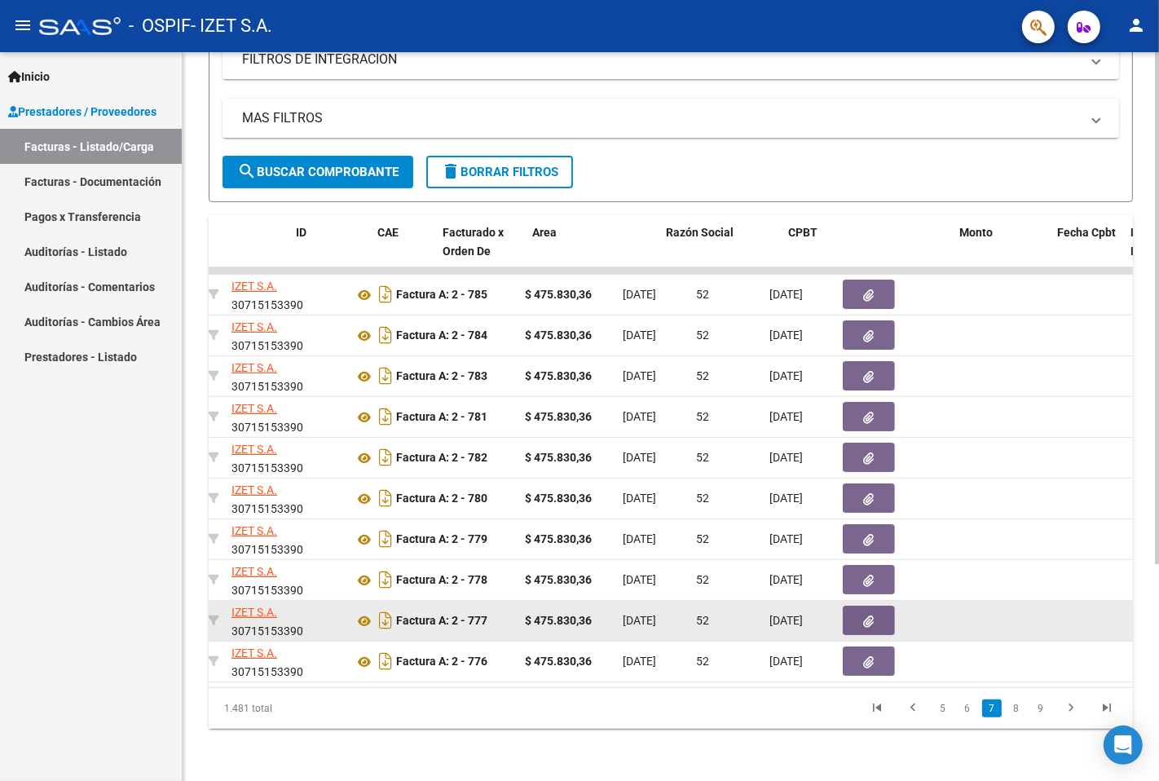
scroll to position [0, 0]
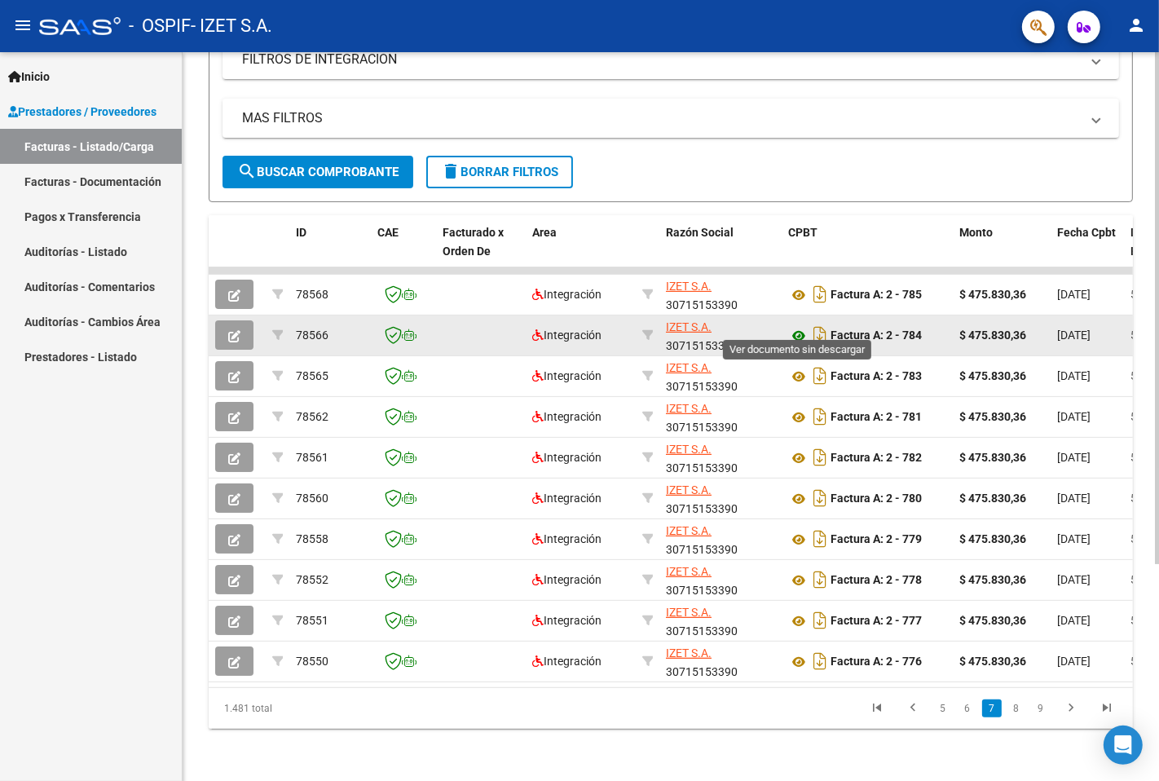
click at [799, 326] on icon at bounding box center [798, 336] width 21 height 20
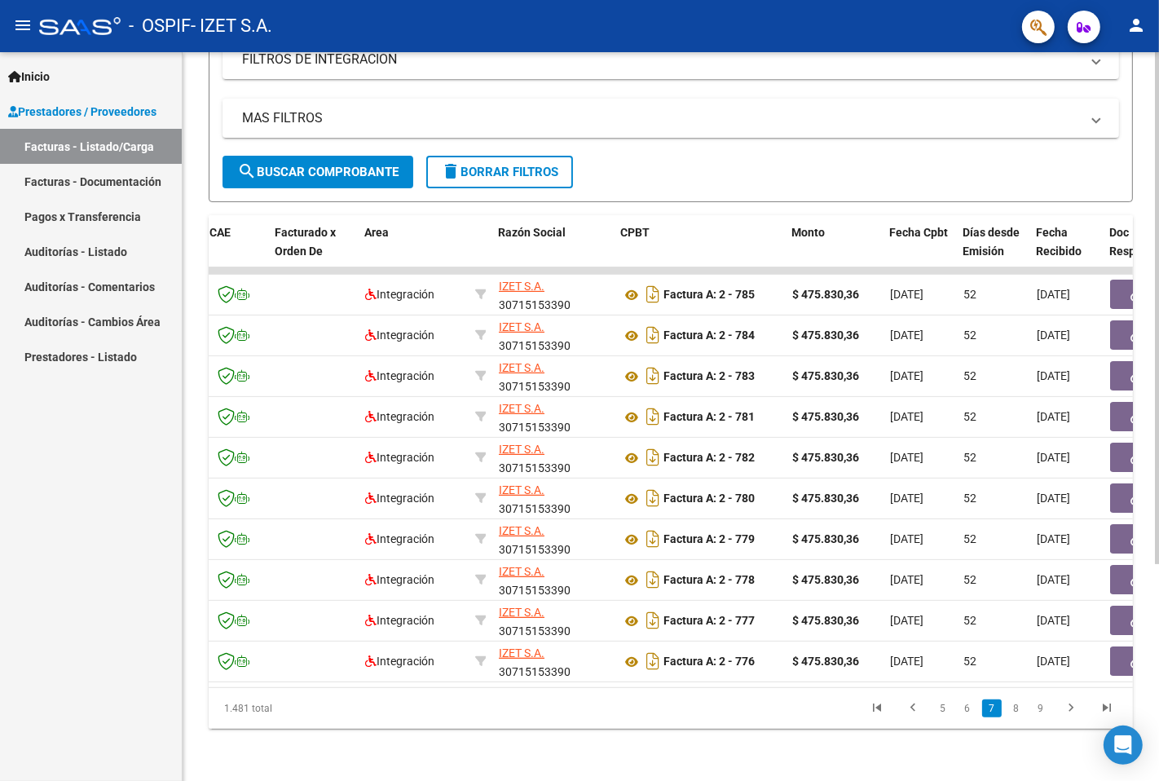
scroll to position [0, 318]
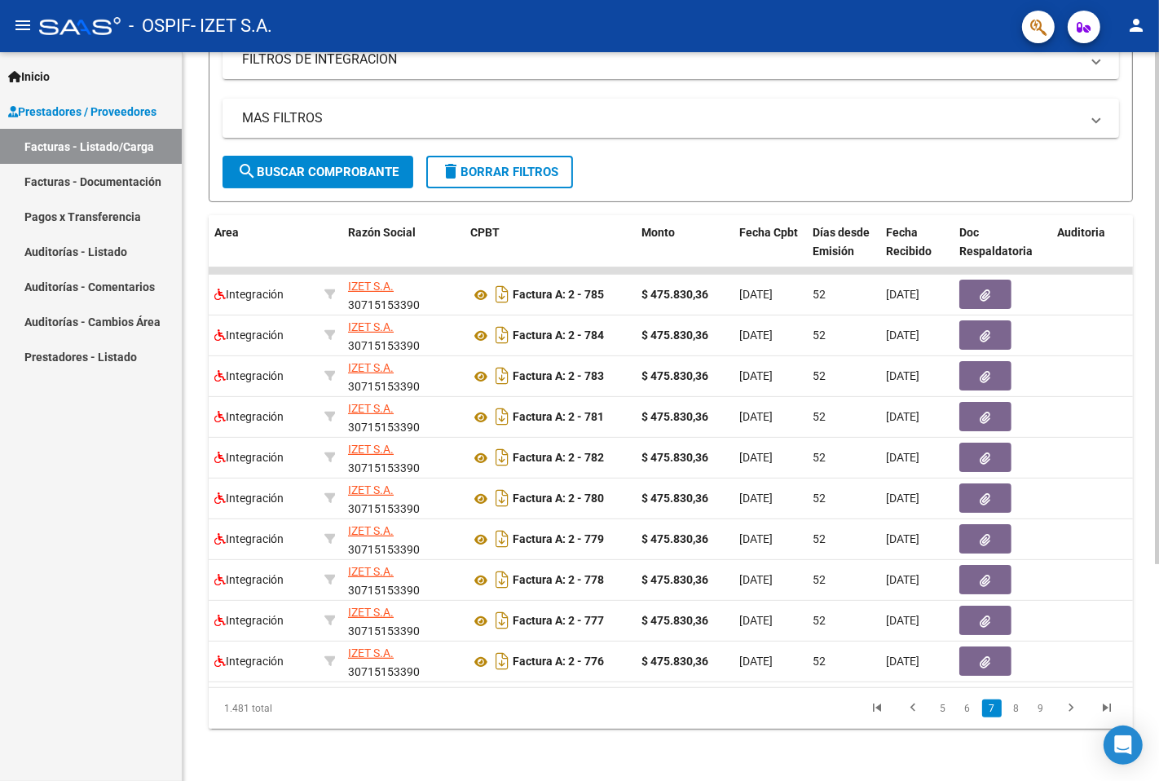
click at [545, 719] on datatable-pager "5 6 7 8 9" at bounding box center [762, 709] width 727 height 28
click at [546, 719] on datatable-pager "5 6 7 8 9" at bounding box center [762, 709] width 727 height 28
click at [532, 722] on datatable-pager "5 6 7 8 9" at bounding box center [762, 709] width 727 height 28
click at [883, 707] on icon "go to first page" at bounding box center [877, 710] width 21 height 20
click at [883, 707] on div "1.481 total 5 6 7 8 9" at bounding box center [671, 708] width 925 height 41
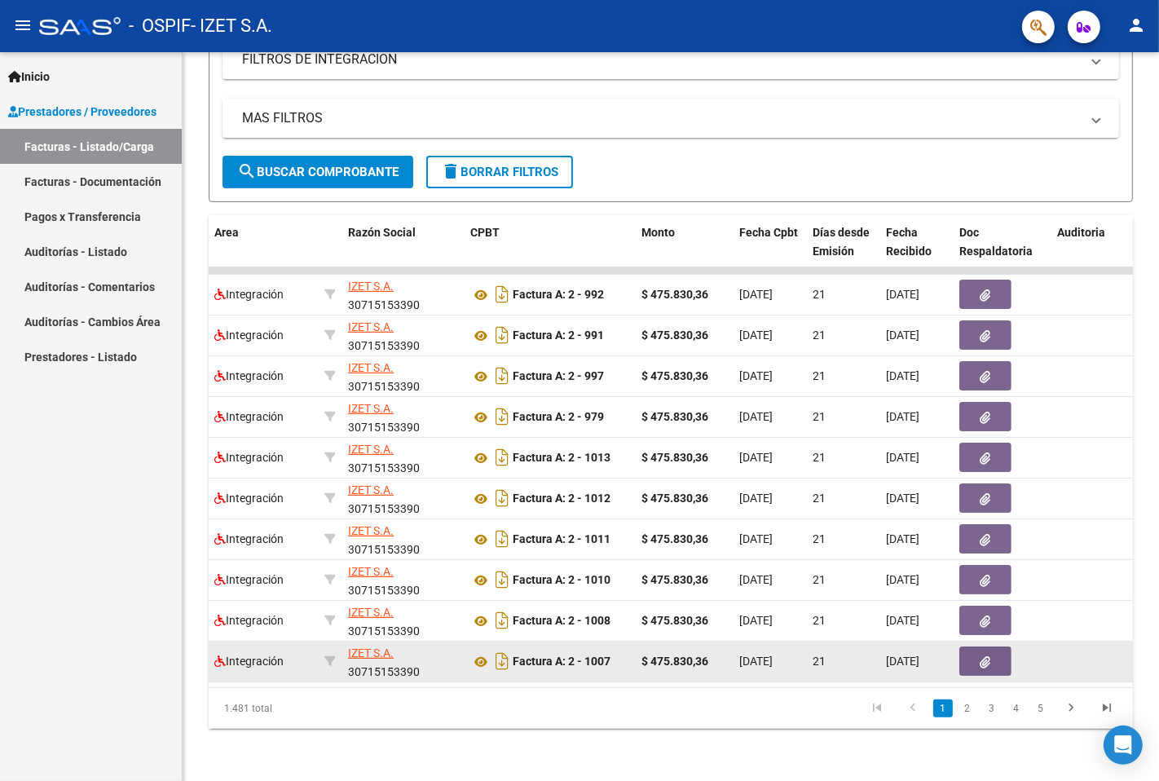
click at [348, 659] on div "[PERSON_NAME] S.A. 30715153390" at bounding box center [402, 661] width 109 height 34
click at [345, 659] on datatable-body-cell "[PERSON_NAME] S.A. 30715153390" at bounding box center [403, 662] width 122 height 40
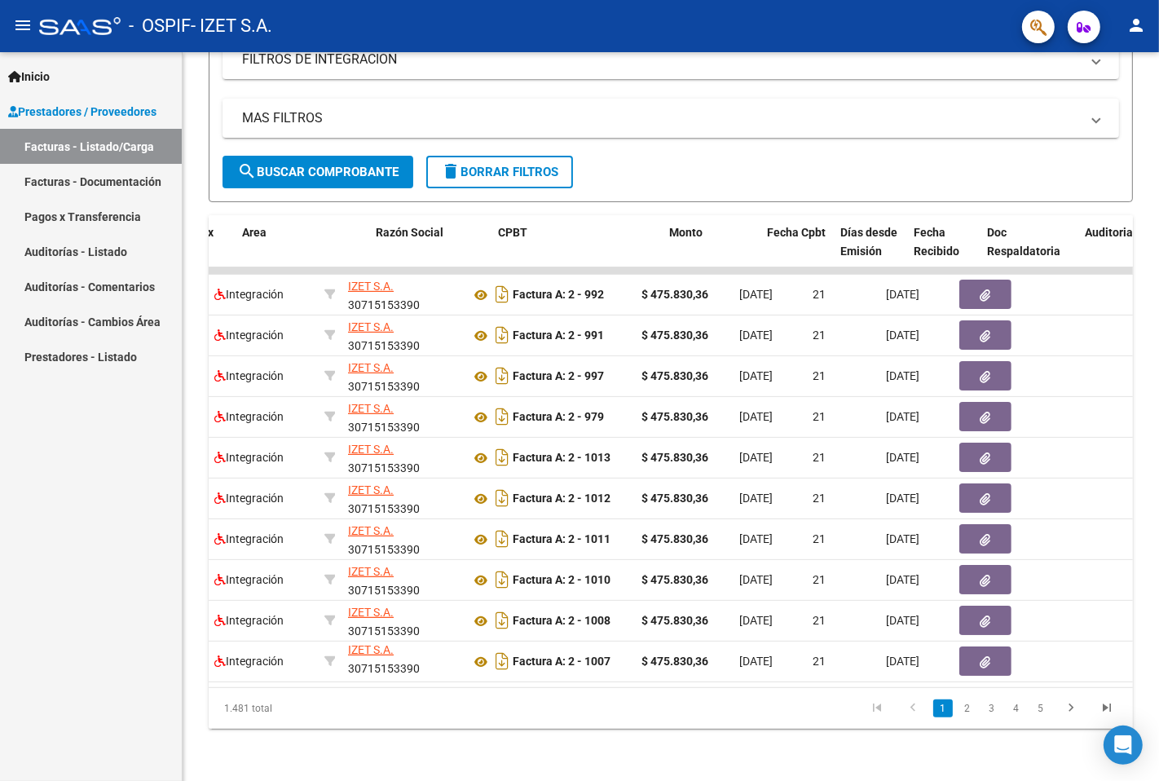
scroll to position [0, 289]
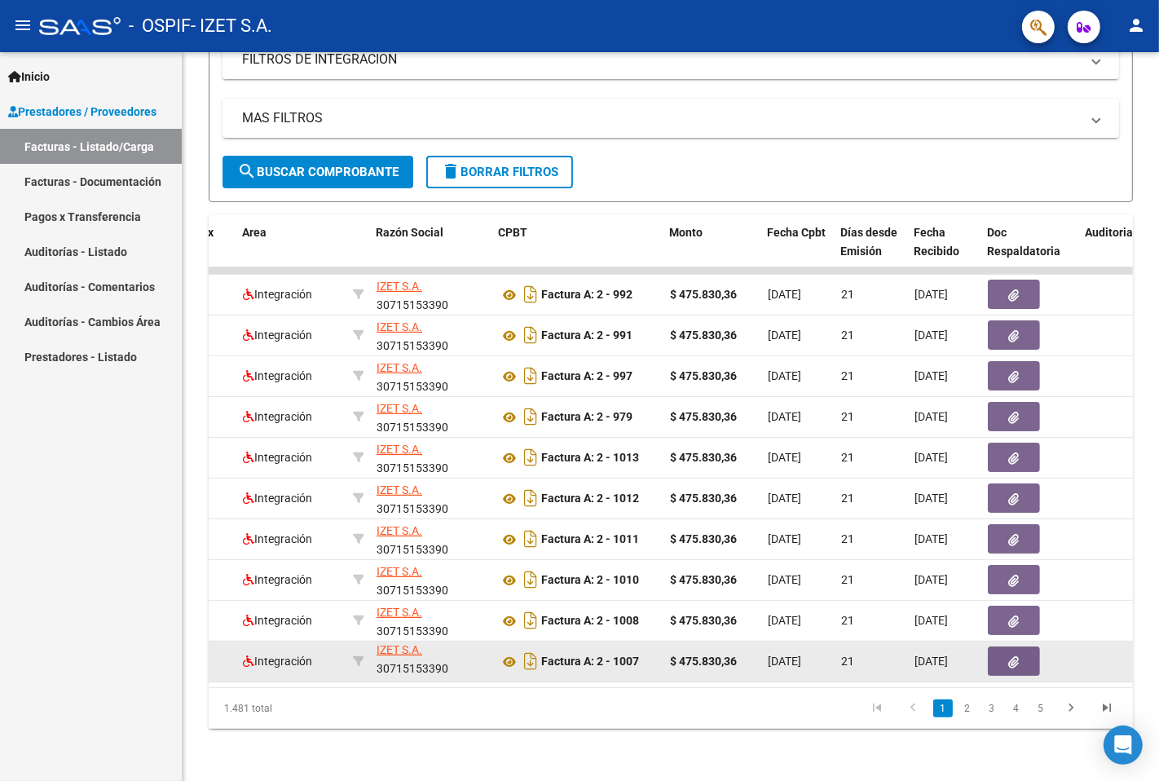
click at [316, 658] on datatable-body-cell "Integración" at bounding box center [291, 662] width 110 height 40
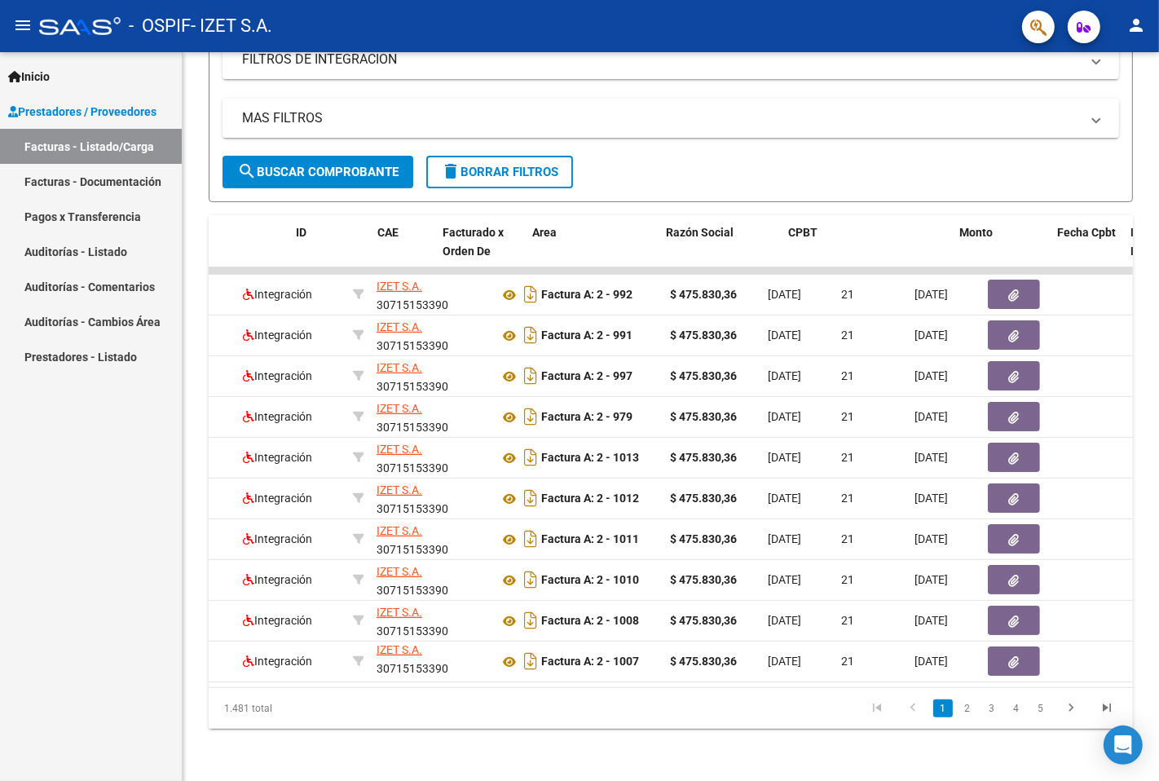
scroll to position [0, 0]
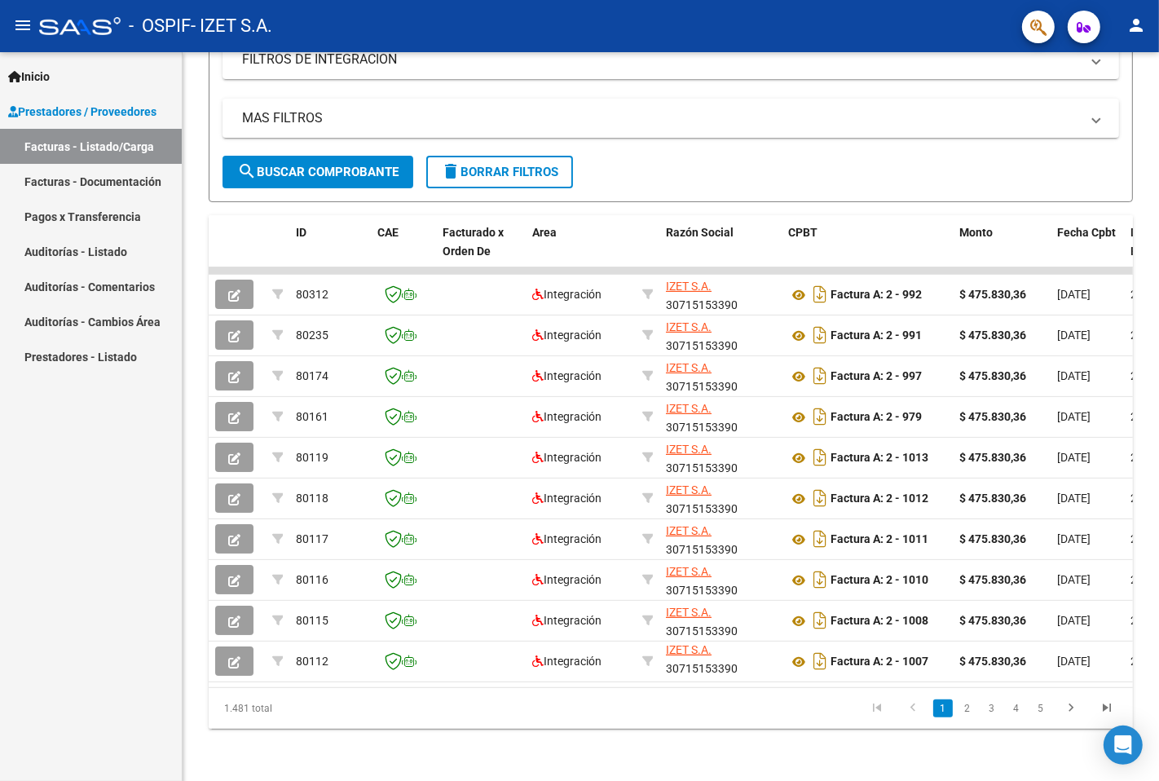
click at [278, 671] on datatable-selection "80312 Integración [PERSON_NAME] S.A. 30715153390 Factura A: 2 - 992 $ 475.830,3…" at bounding box center [671, 678] width 925 height 15
click at [967, 710] on link "2" at bounding box center [968, 709] width 20 height 18
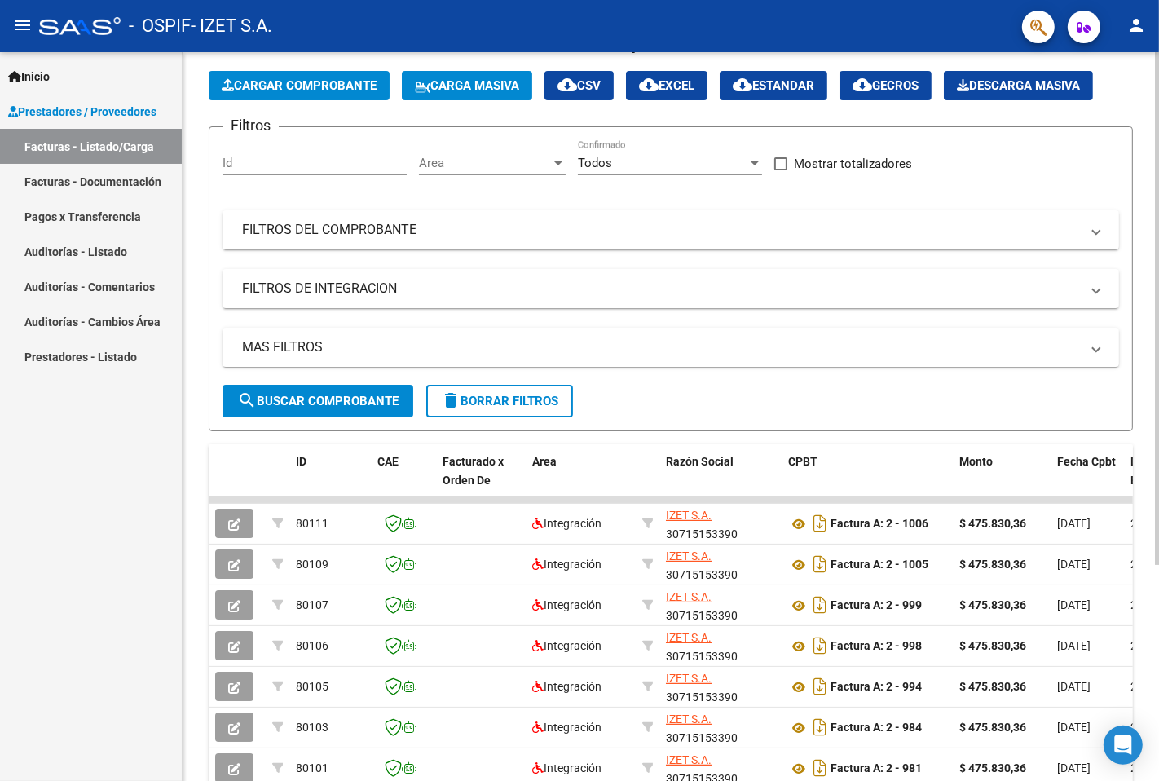
scroll to position [36, 0]
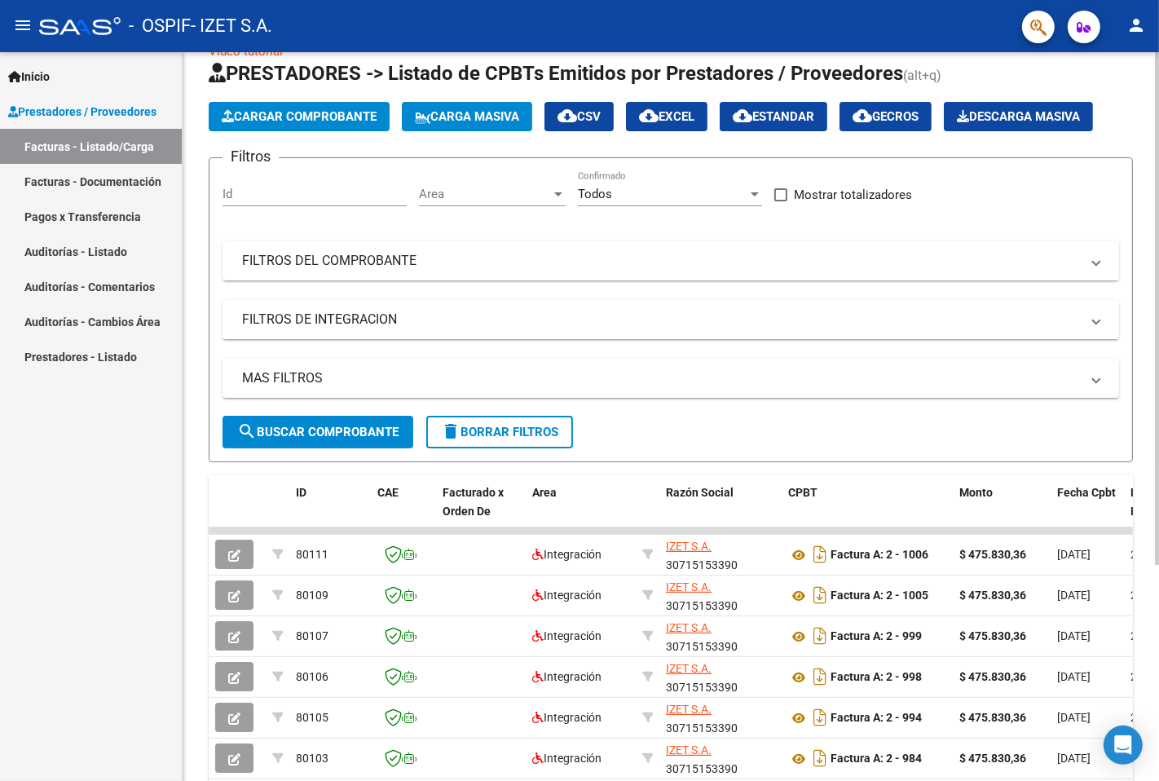
click at [316, 112] on span "Cargar Comprobante" at bounding box center [299, 116] width 155 height 15
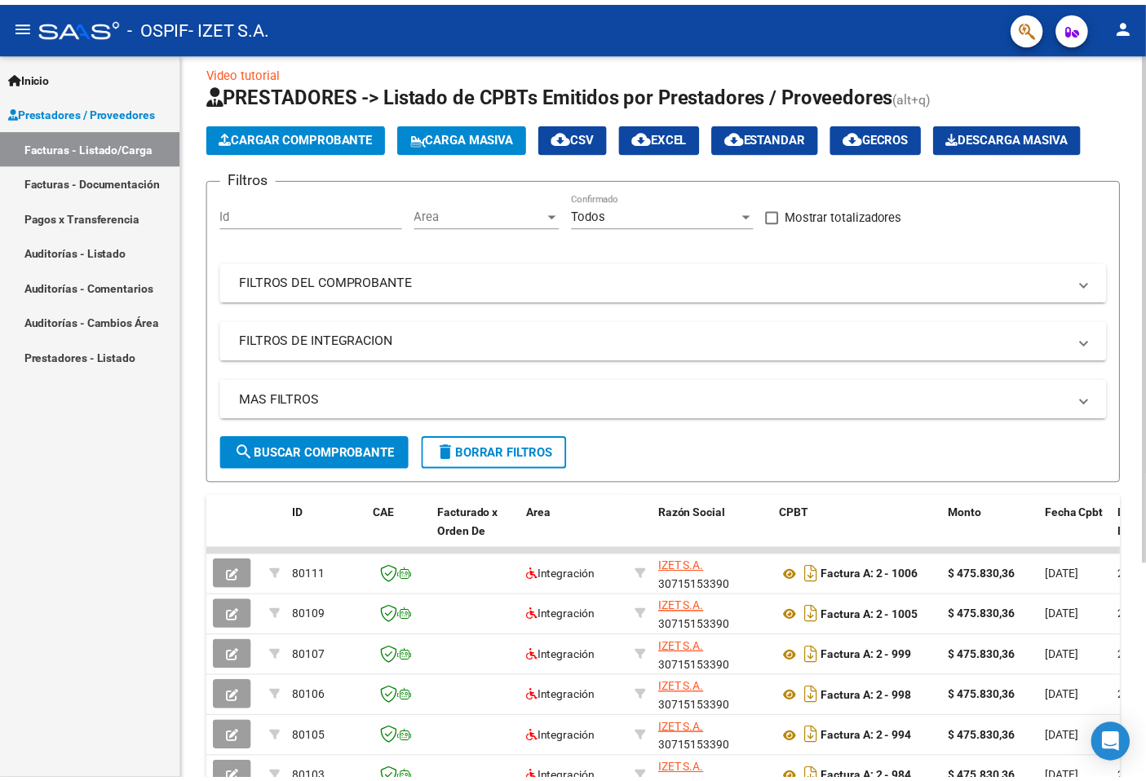
scroll to position [0, 0]
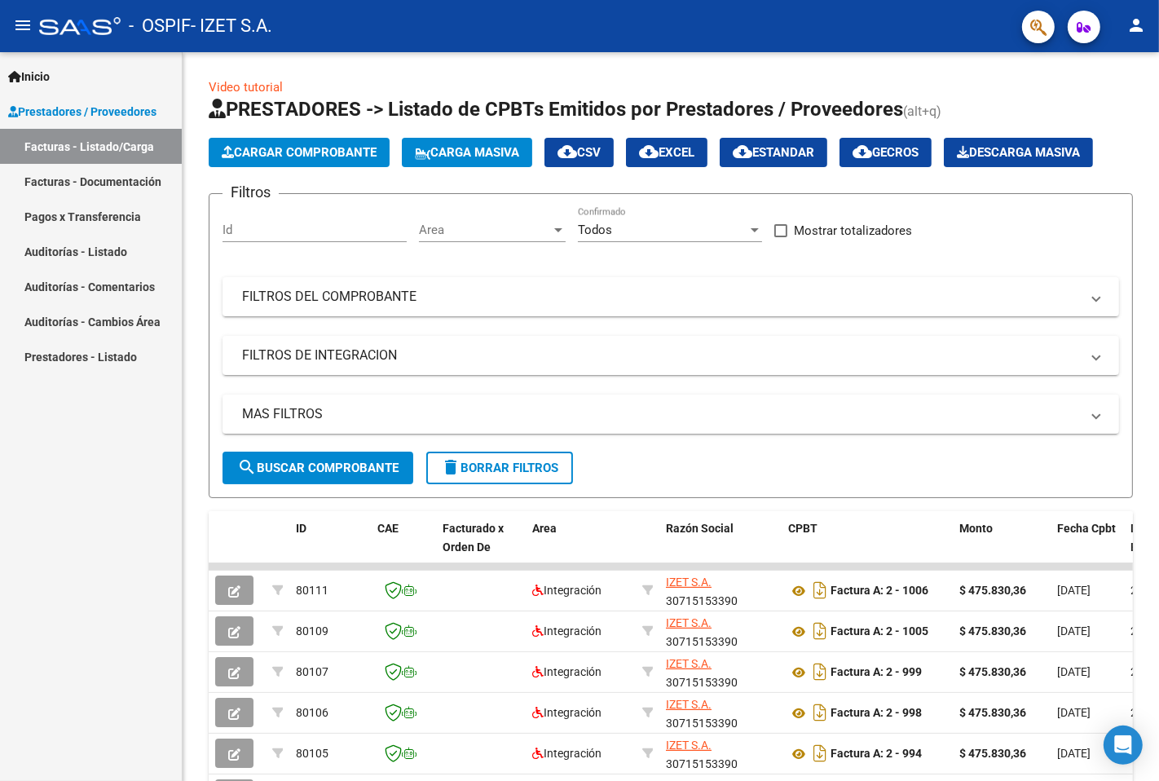
click at [319, 152] on span "Cargar Comprobante" at bounding box center [299, 152] width 155 height 15
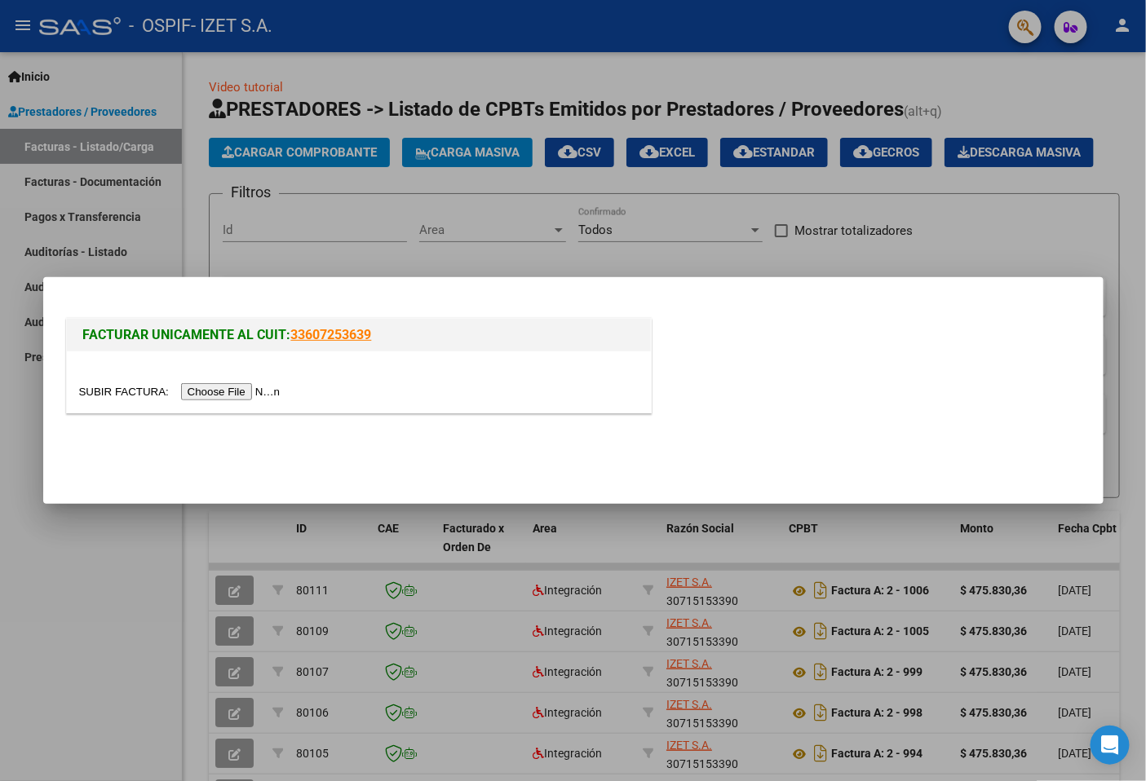
click at [201, 393] on input "file" at bounding box center [182, 391] width 206 height 17
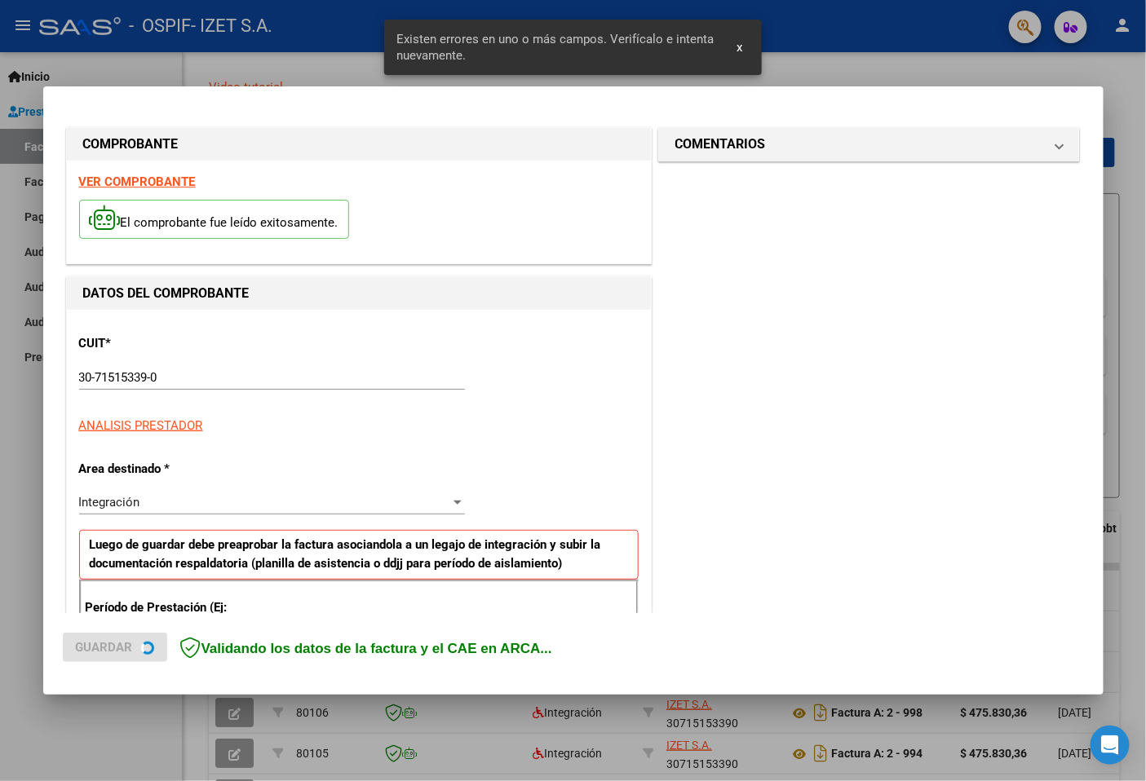
scroll to position [282, 0]
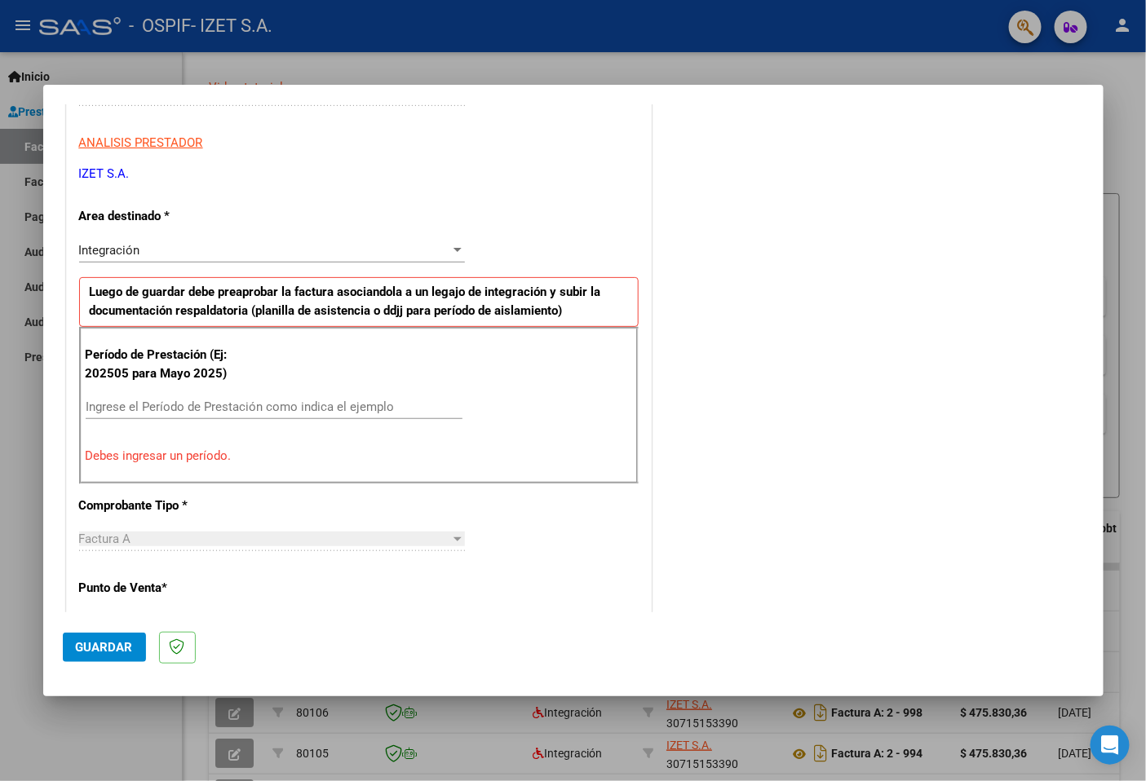
click at [172, 395] on div "Ingrese el Período de Prestación como indica el ejemplo" at bounding box center [274, 407] width 377 height 24
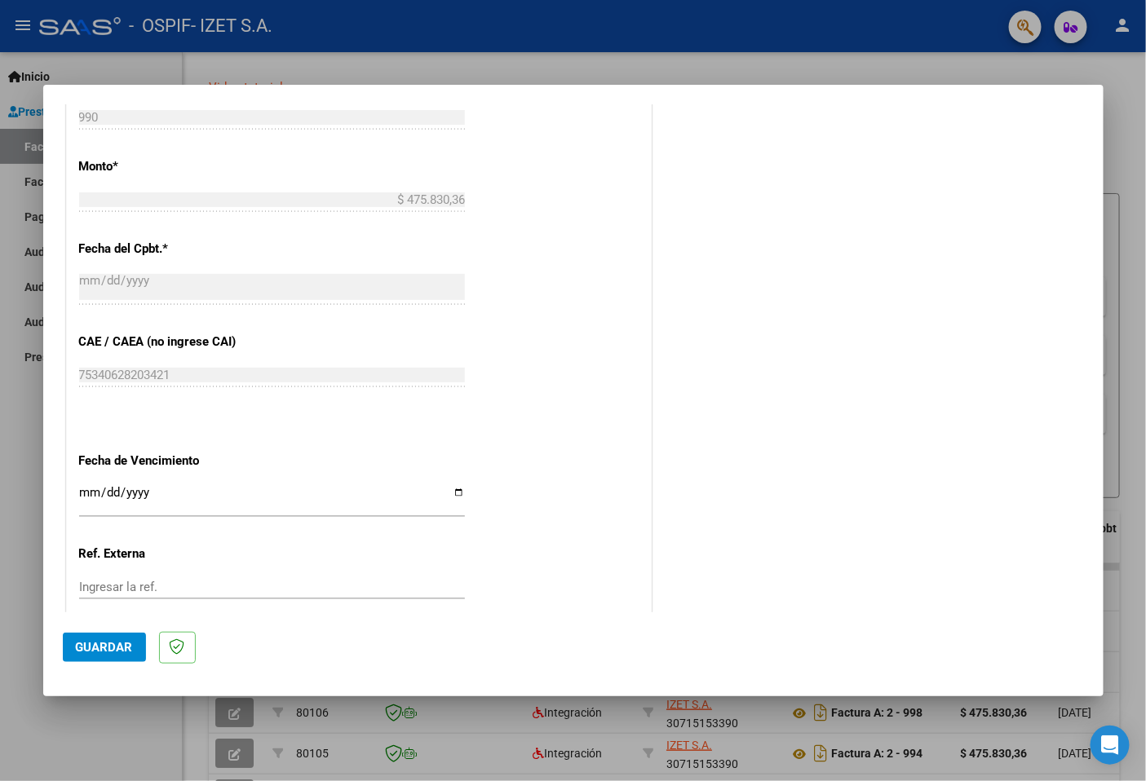
scroll to position [926, 0]
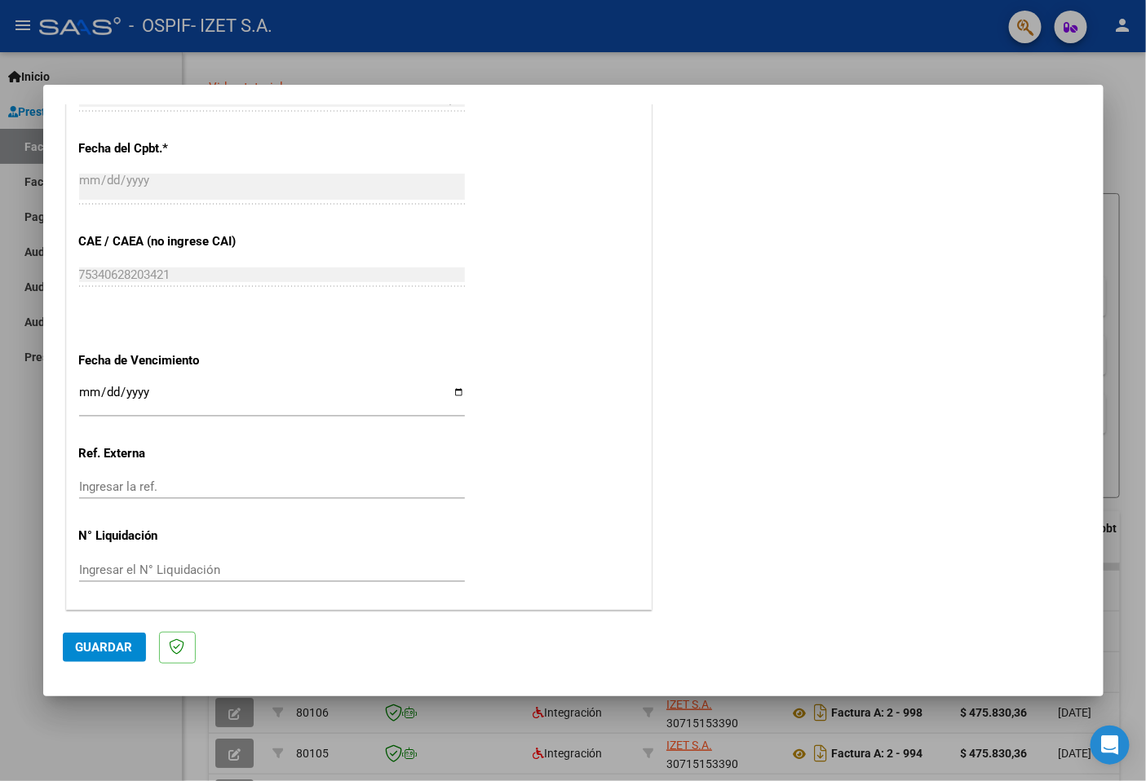
type input "202508"
click at [82, 648] on span "Guardar" at bounding box center [104, 647] width 57 height 15
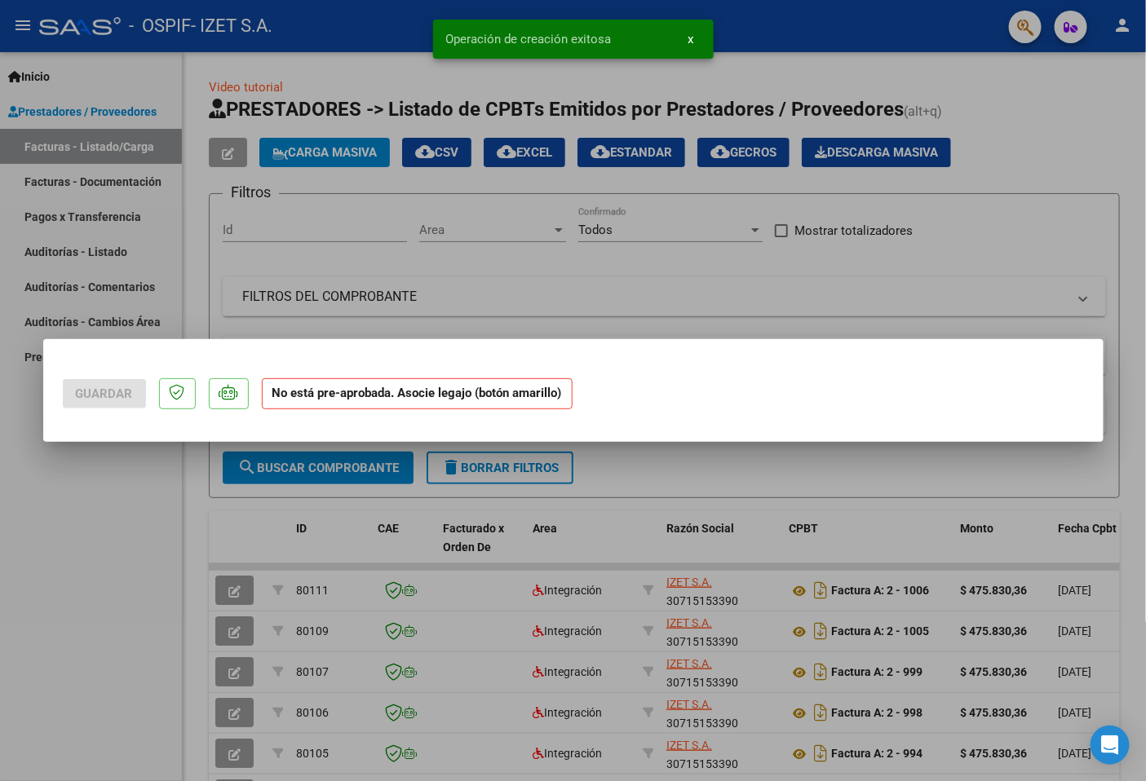
scroll to position [0, 0]
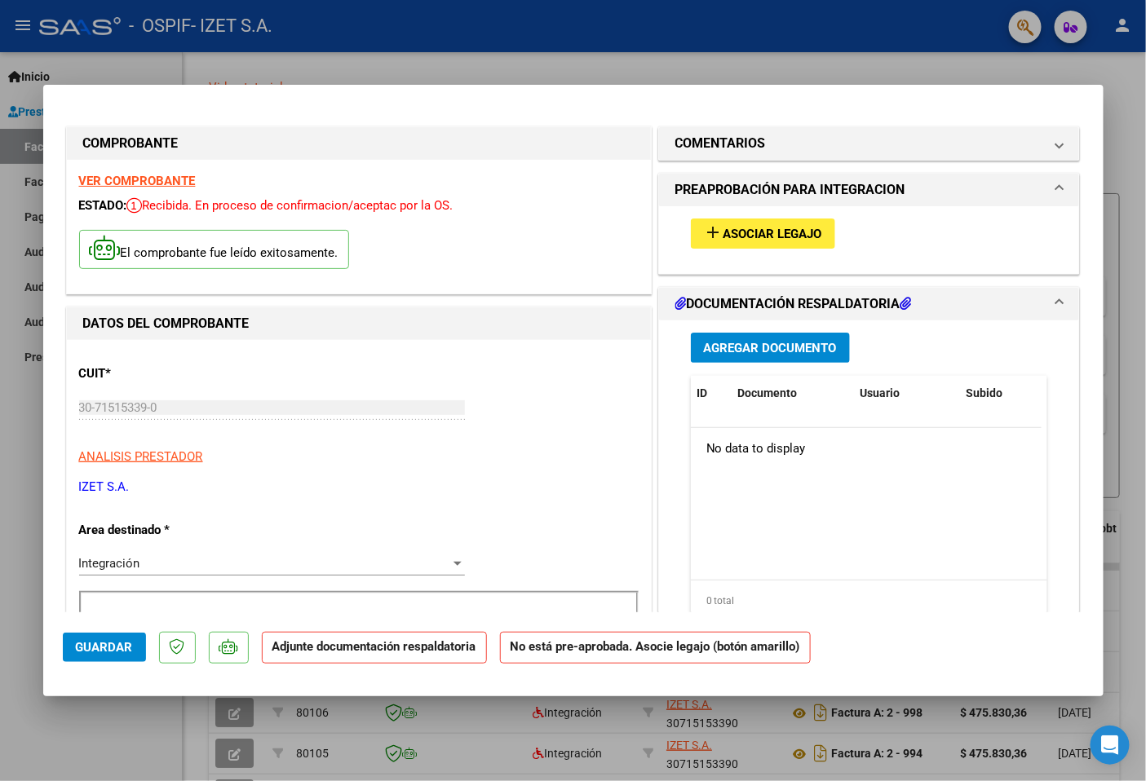
click at [757, 232] on span "Asociar Legajo" at bounding box center [772, 234] width 99 height 15
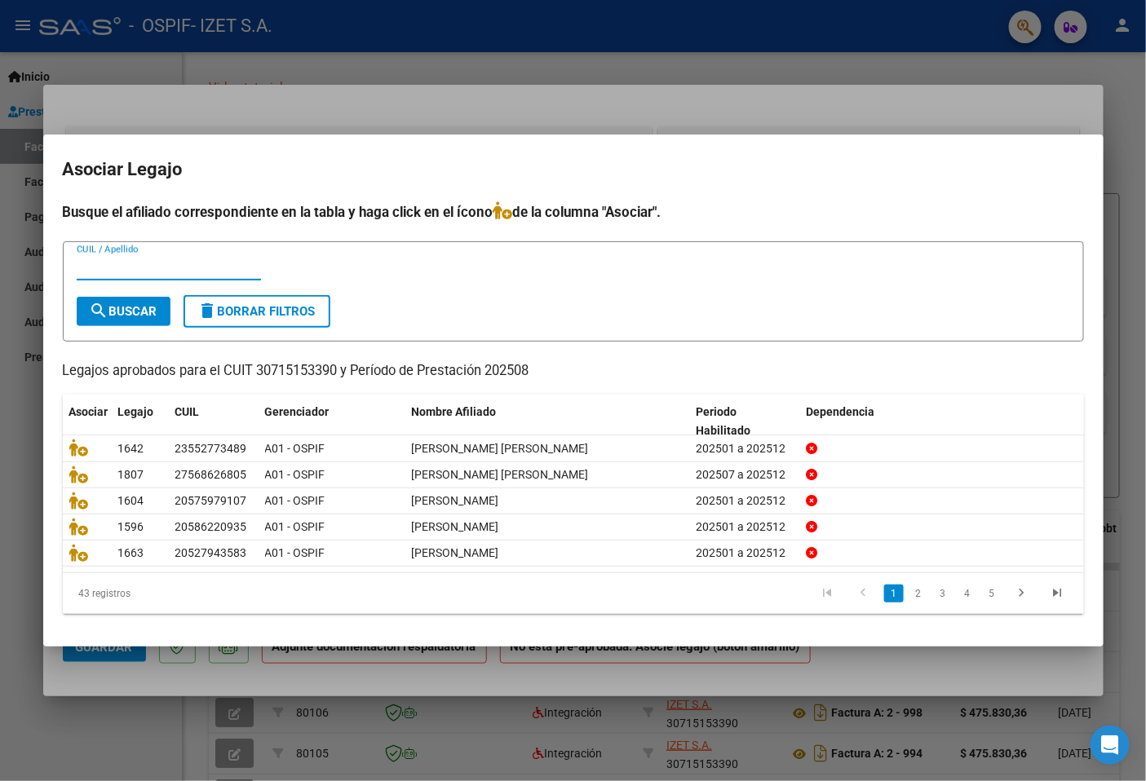
click at [116, 274] on input "CUIL / Apellido" at bounding box center [169, 267] width 184 height 15
type input "[PERSON_NAME]"
click at [137, 318] on span "search Buscar" at bounding box center [124, 311] width 68 height 15
click at [137, 318] on div "Busque el afiliado correspondiente en la tabla y haga click en el ícono de la c…" at bounding box center [573, 407] width 1021 height 412
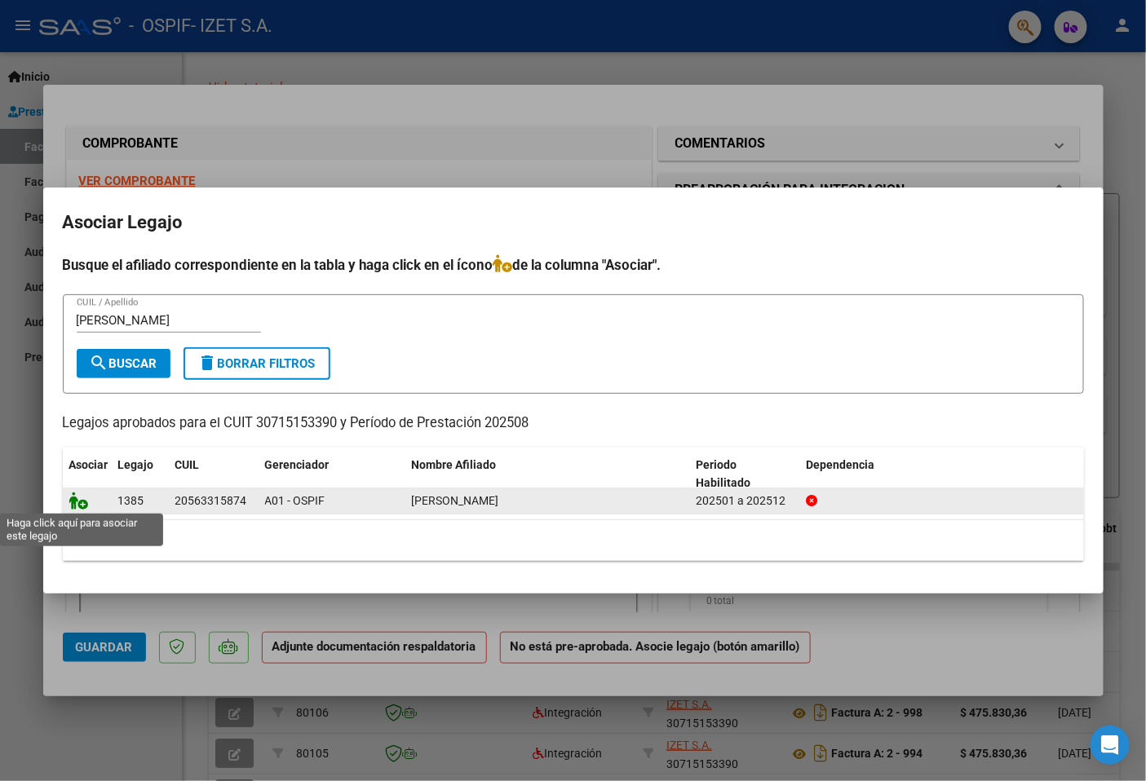
click at [79, 506] on icon at bounding box center [79, 501] width 20 height 18
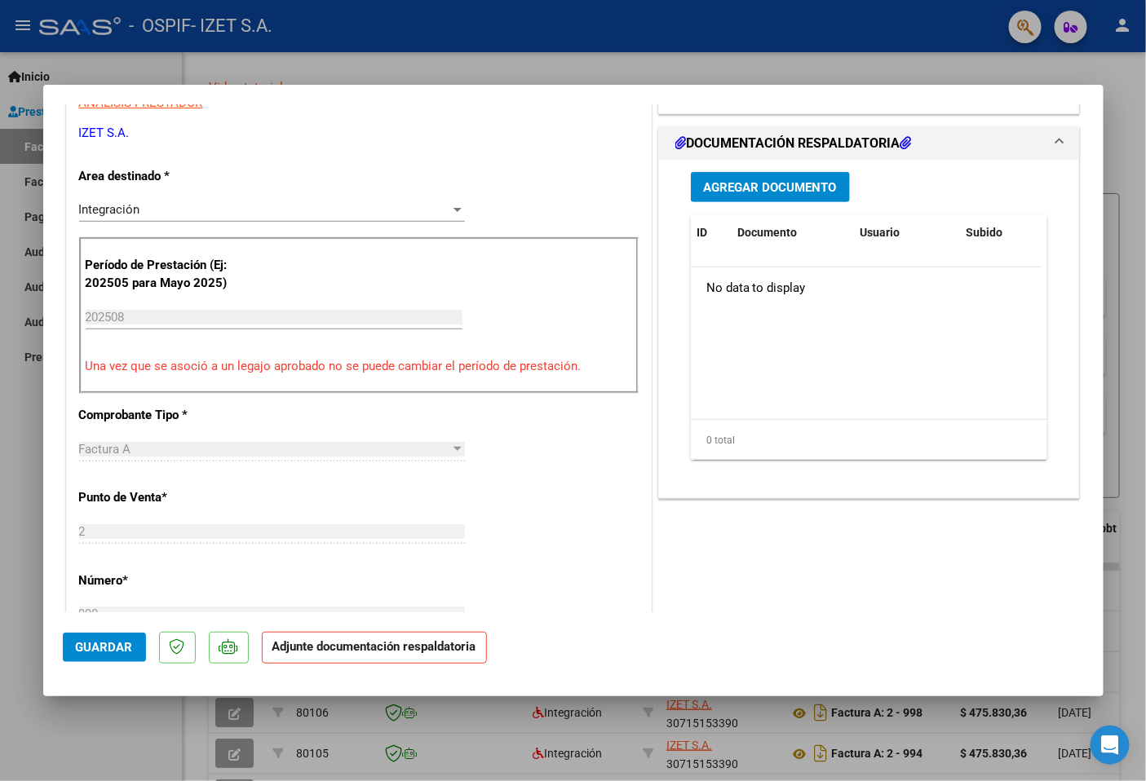
scroll to position [362, 0]
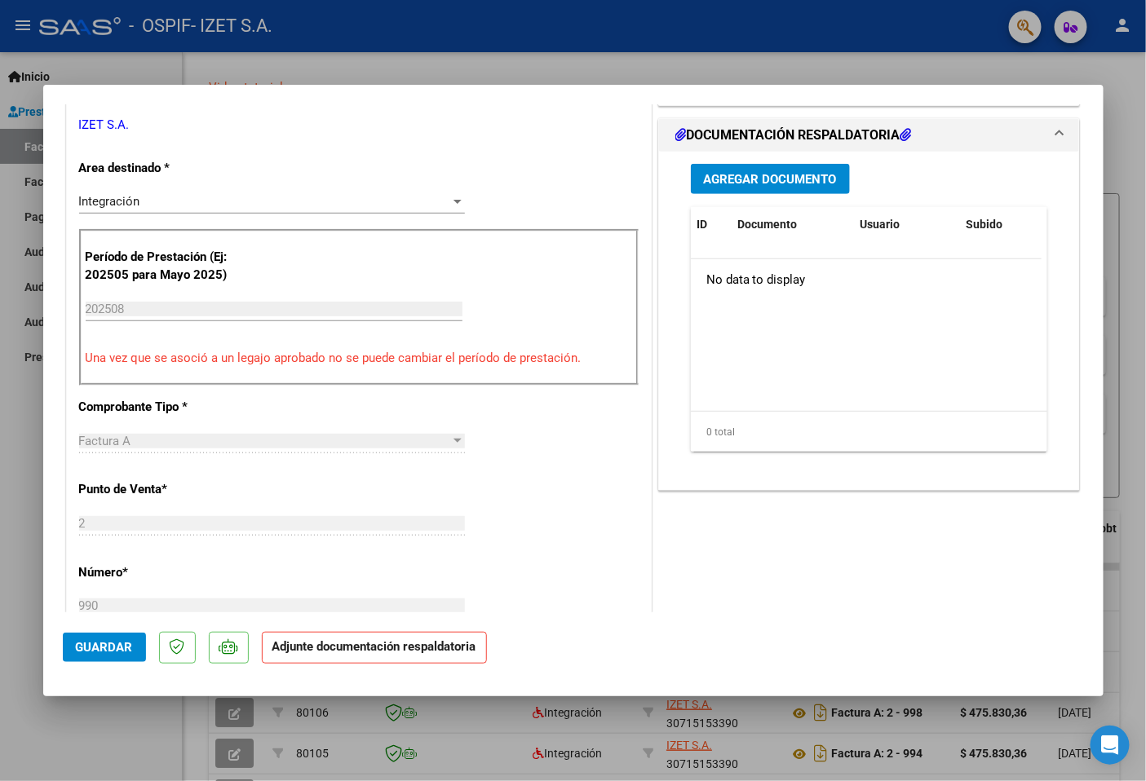
click at [780, 185] on span "Agregar Documento" at bounding box center [770, 179] width 133 height 15
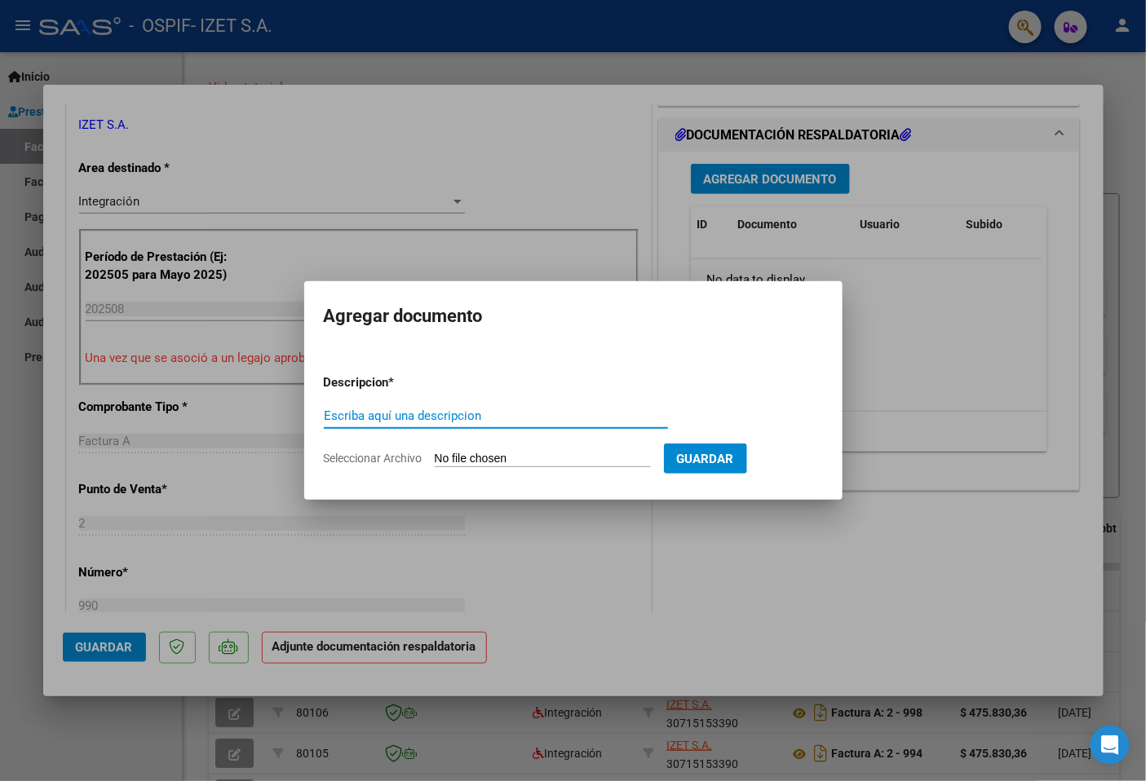
click at [369, 422] on input "Escriba aquí una descripcion" at bounding box center [496, 416] width 344 height 15
type input "auto"
click at [519, 462] on input "Seleccionar Archivo" at bounding box center [543, 459] width 216 height 15
type input "C:\fakepath\56331587_LOPEZ_5_202502261010220.pdf"
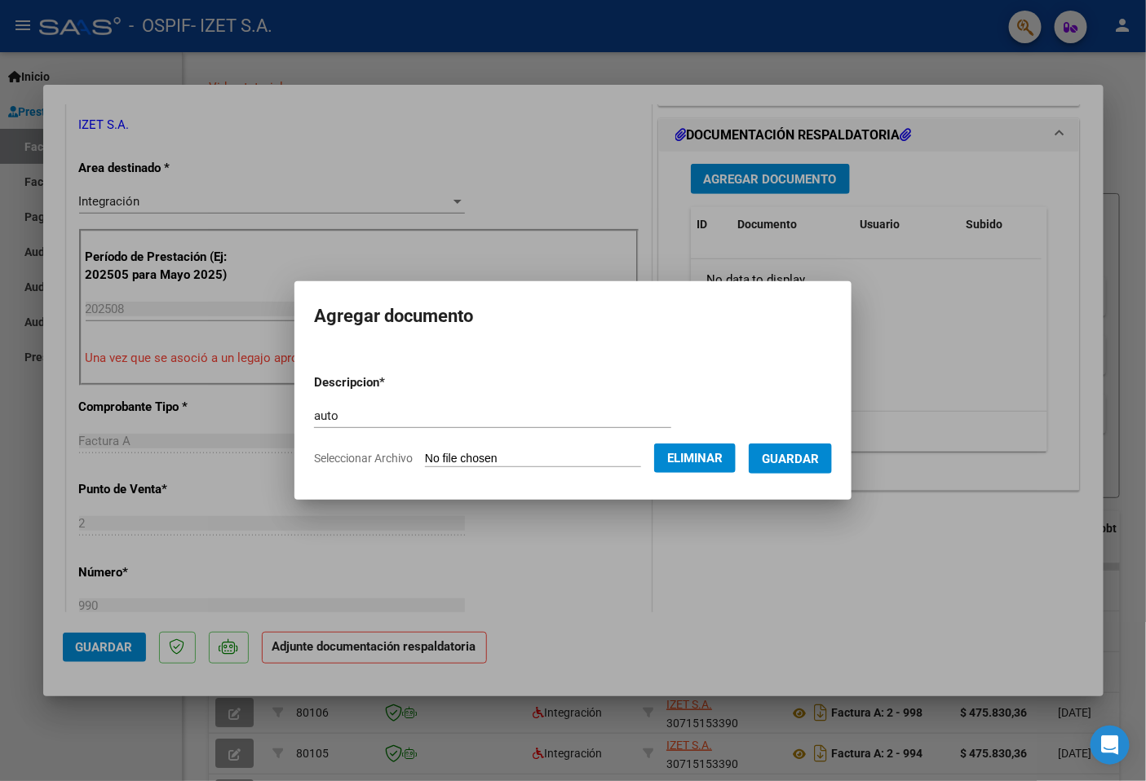
click at [783, 467] on button "Guardar" at bounding box center [790, 459] width 83 height 30
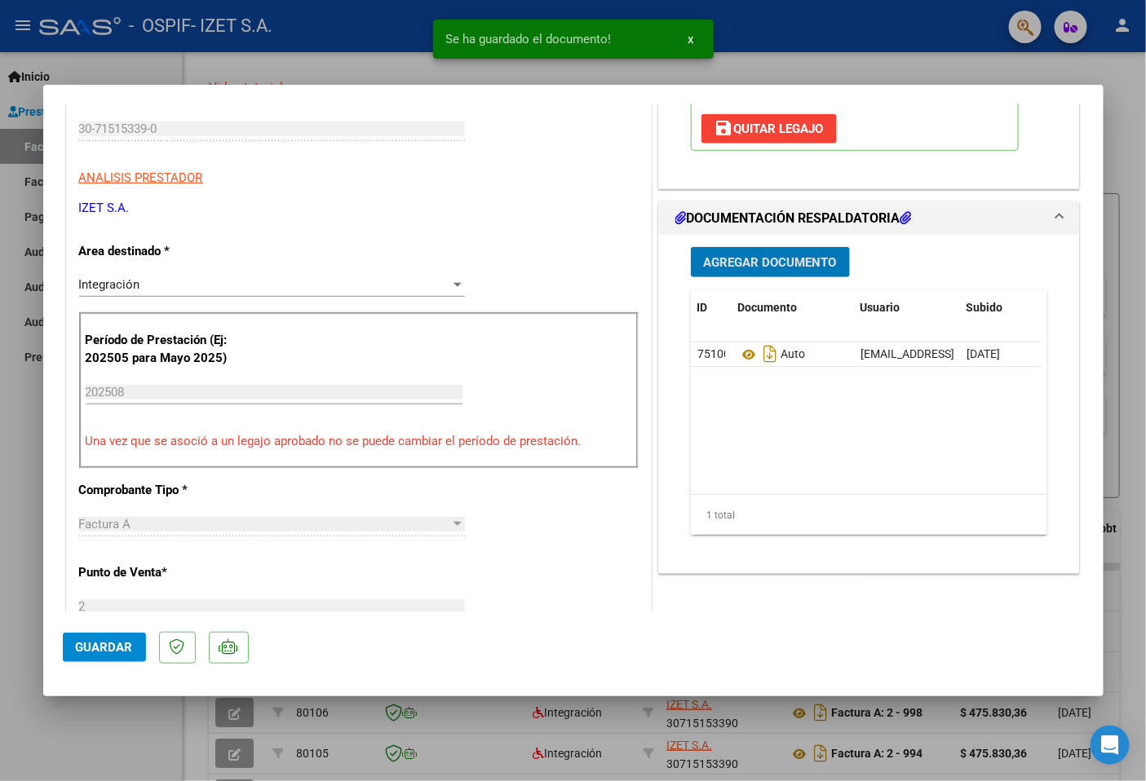
scroll to position [272, 0]
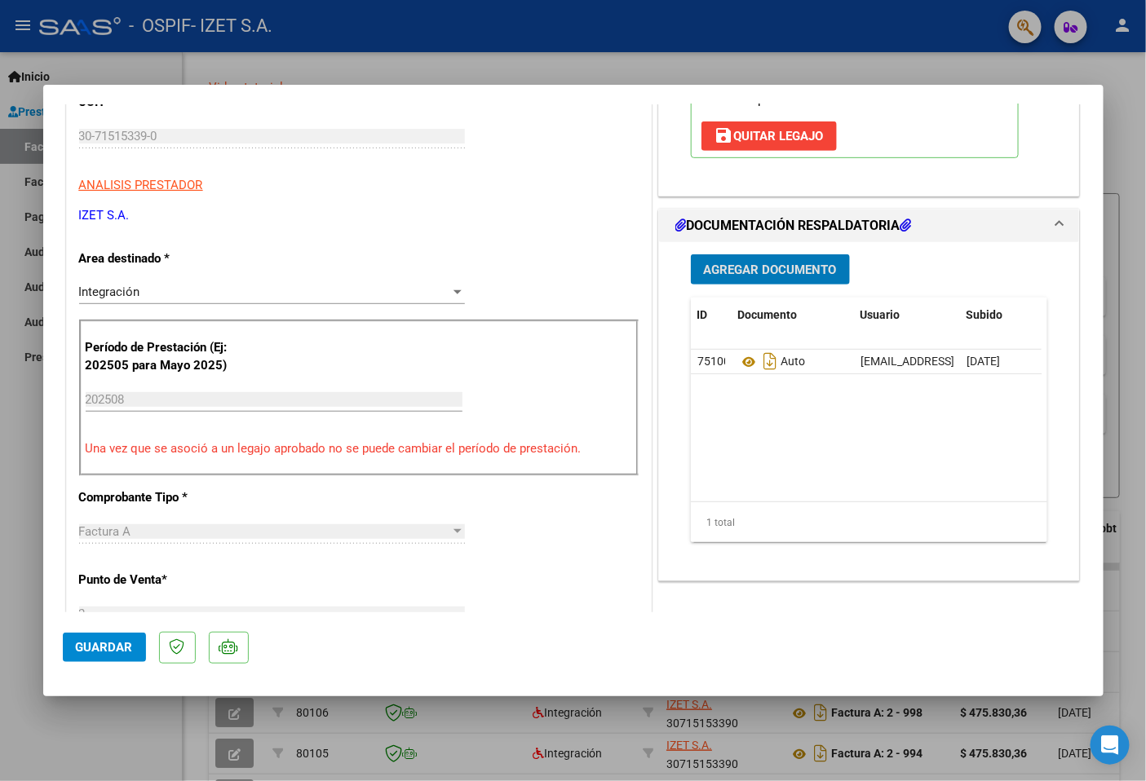
click at [745, 272] on span "Agregar Documento" at bounding box center [770, 270] width 133 height 15
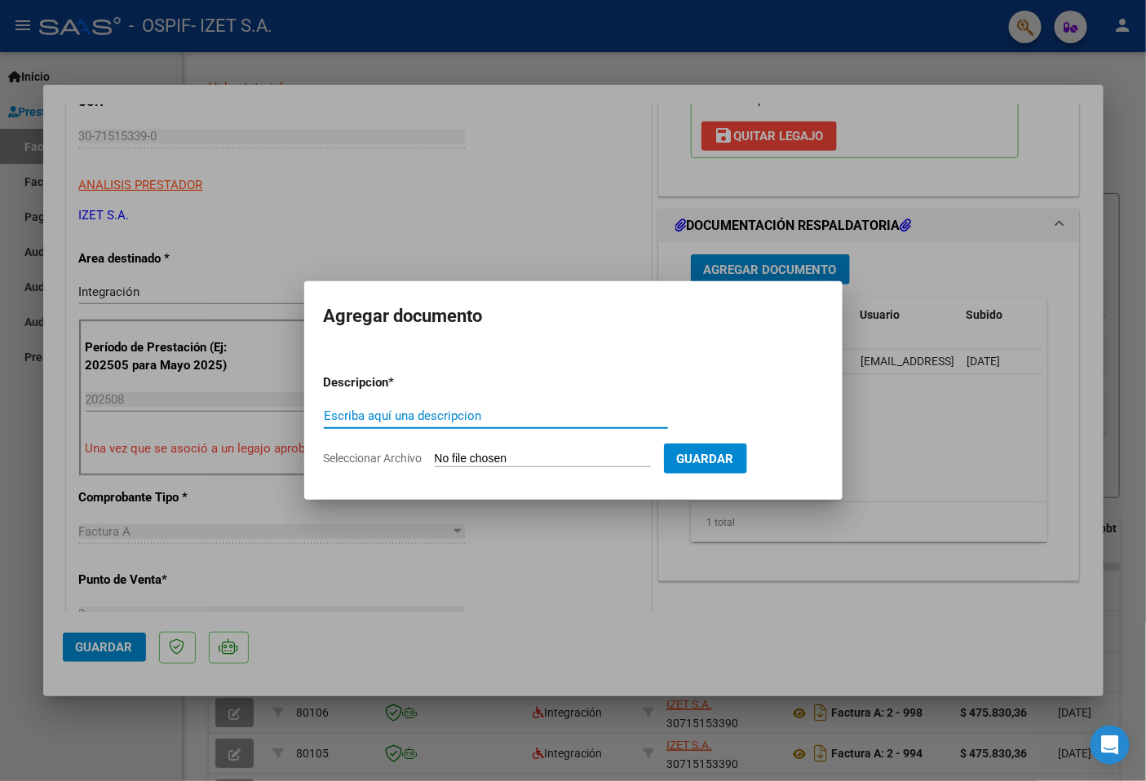
click at [490, 419] on input "Escriba aquí una descripcion" at bounding box center [496, 416] width 344 height 15
type input "plani"
click at [533, 459] on input "Seleccionar Archivo" at bounding box center [543, 459] width 216 height 15
type input "C:\fakepath\PLANILLA_56331587_LOPEZ_202509011454030.pdf"
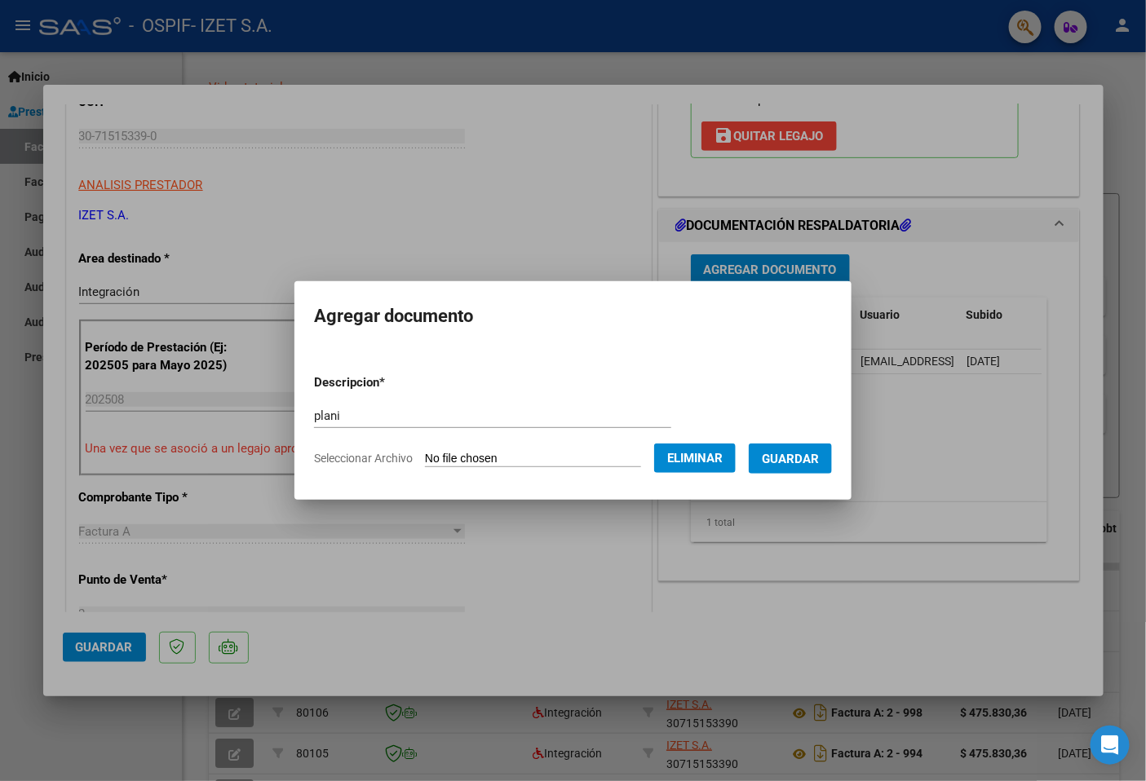
click at [794, 461] on span "Guardar" at bounding box center [790, 459] width 57 height 15
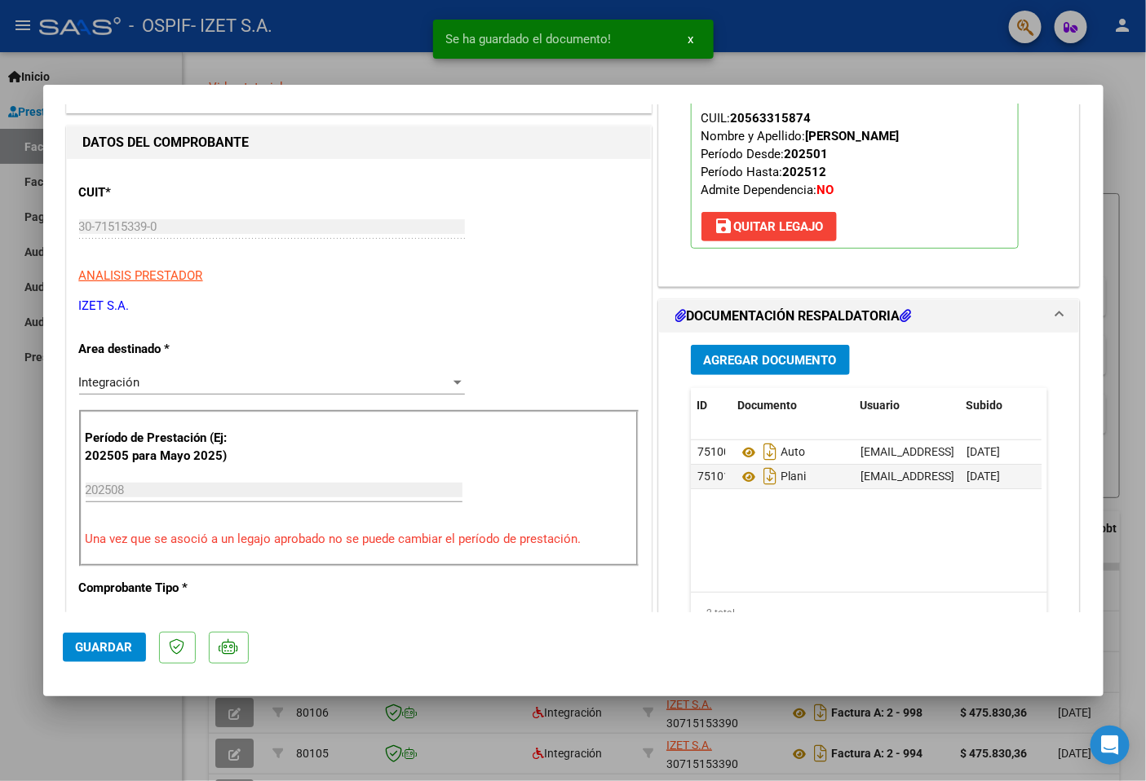
scroll to position [647, 0]
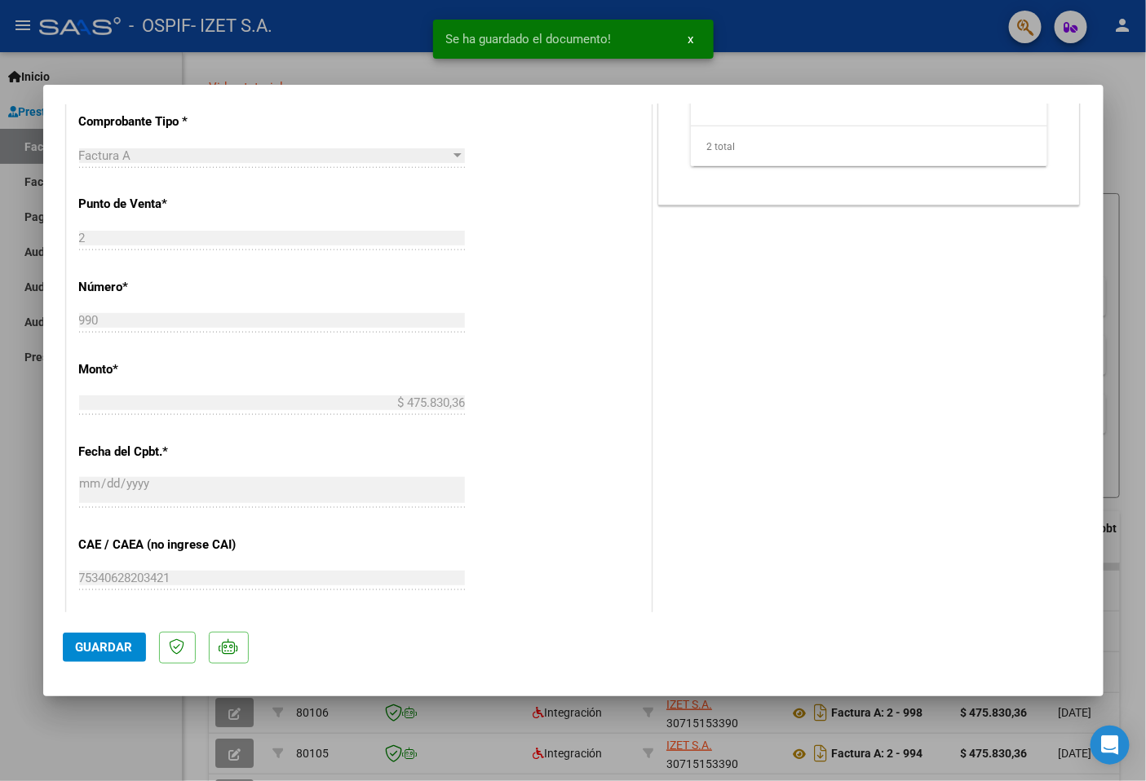
click at [1053, 311] on div "COMENTARIOS Comentarios del Prestador / Gerenciador: PREAPROBACIÓN PARA INTEGRA…" at bounding box center [869, 197] width 429 height 1442
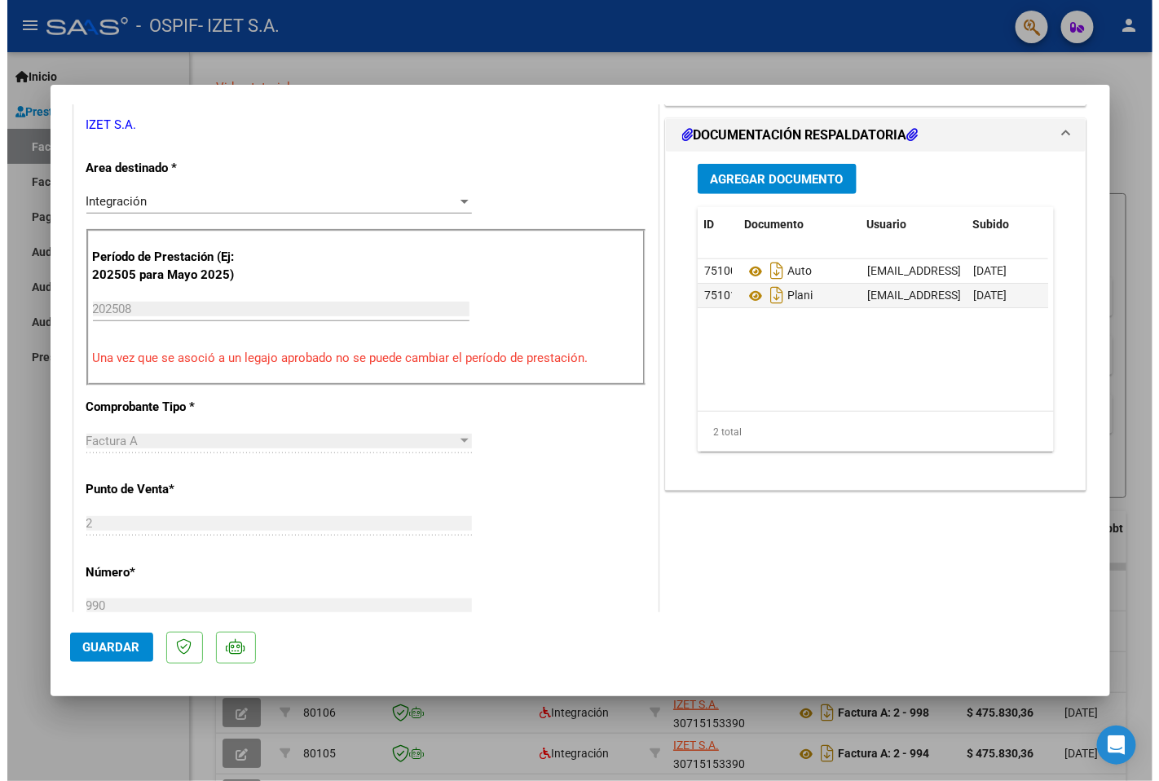
scroll to position [815, 0]
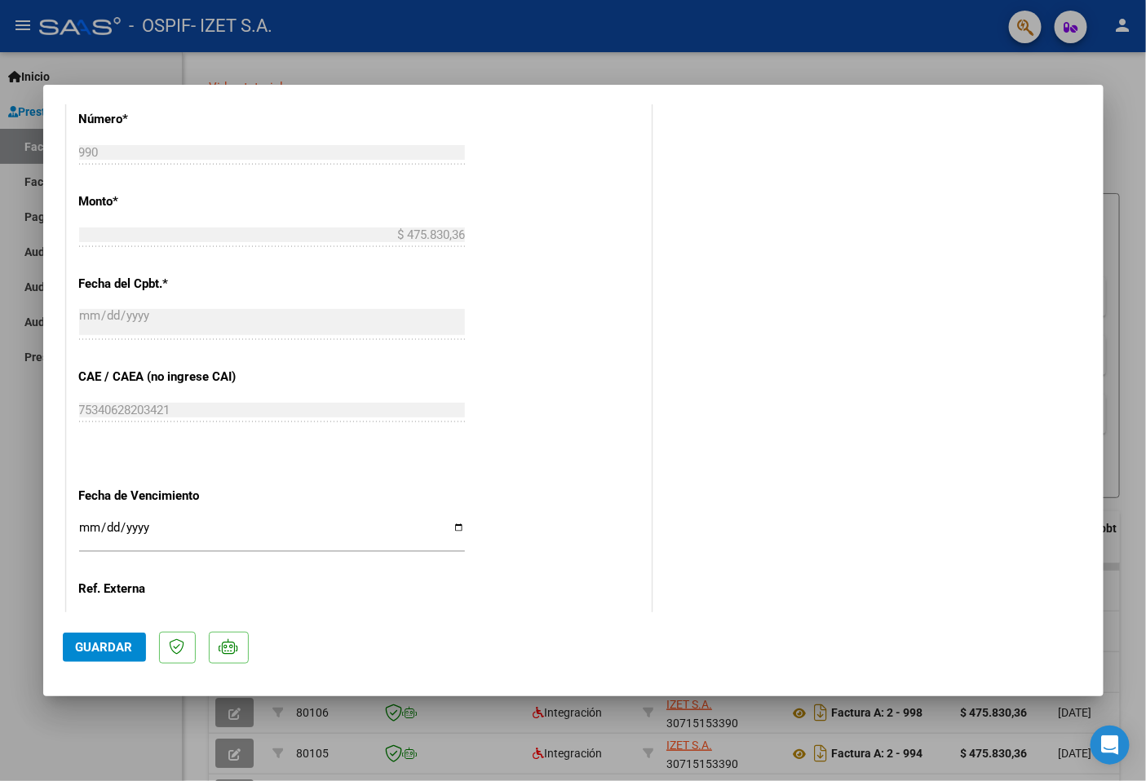
click at [103, 756] on div at bounding box center [573, 390] width 1146 height 781
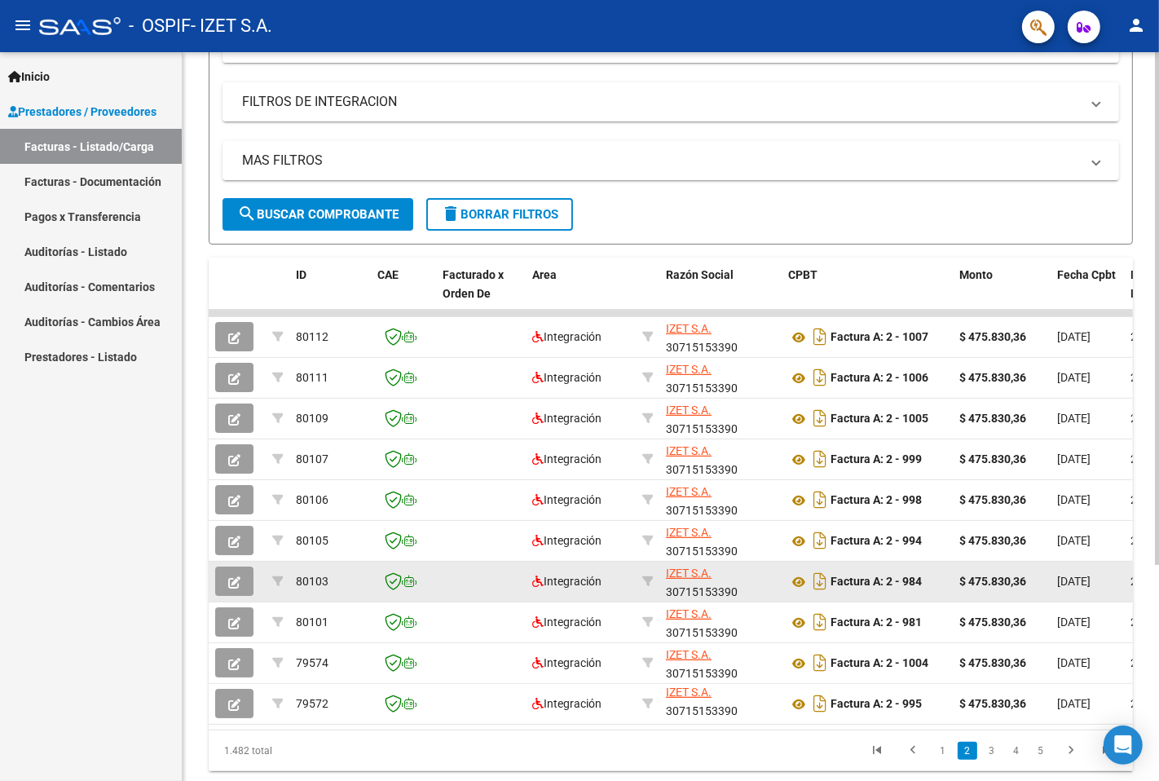
scroll to position [272, 0]
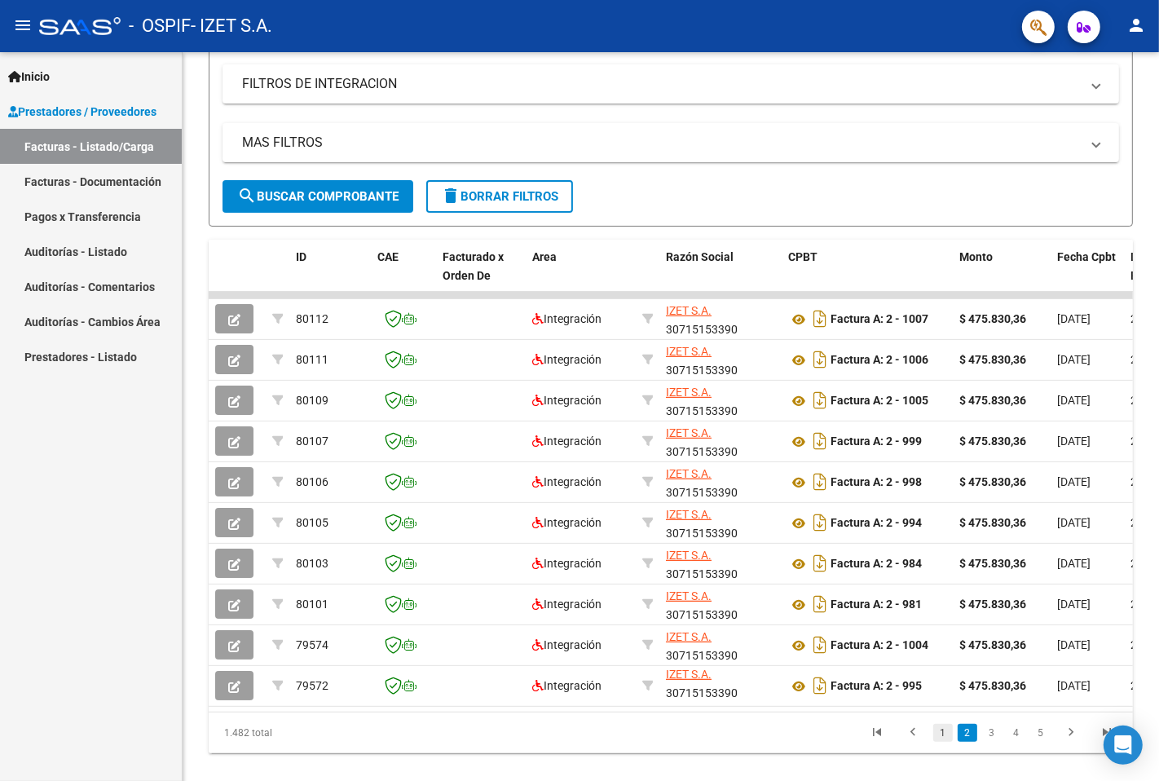
click at [949, 742] on link "1" at bounding box center [944, 733] width 20 height 18
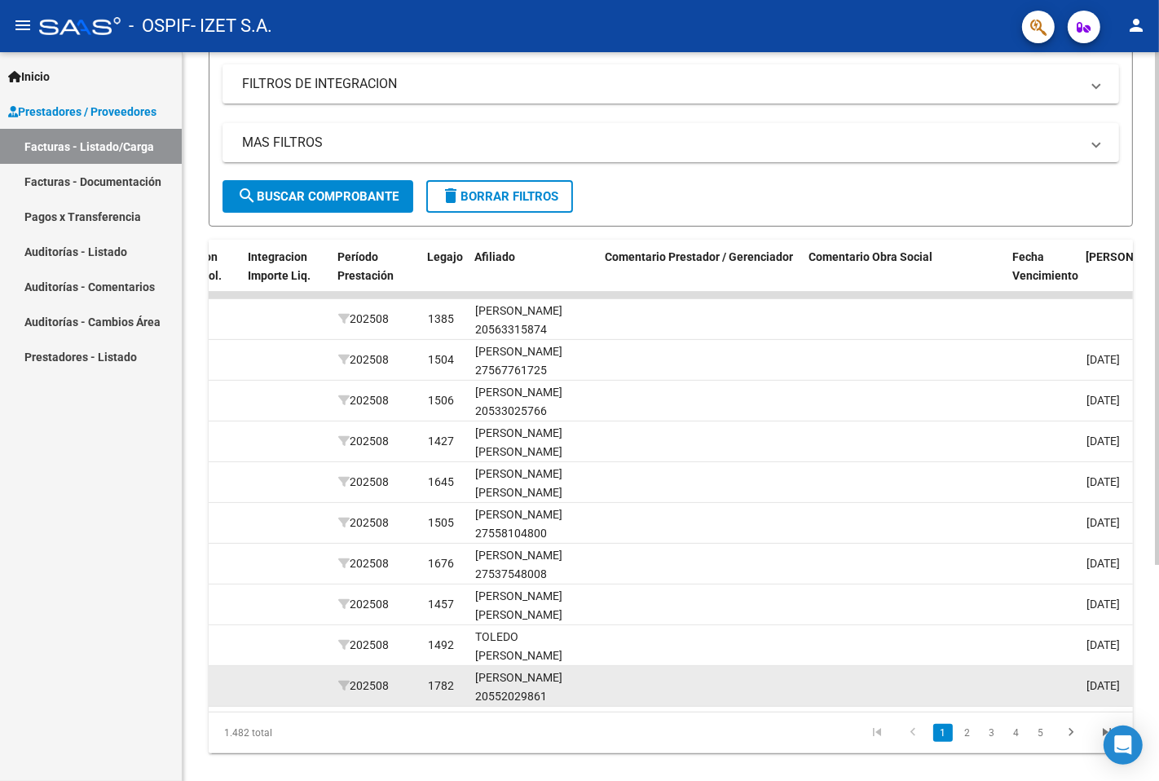
scroll to position [0, 2041]
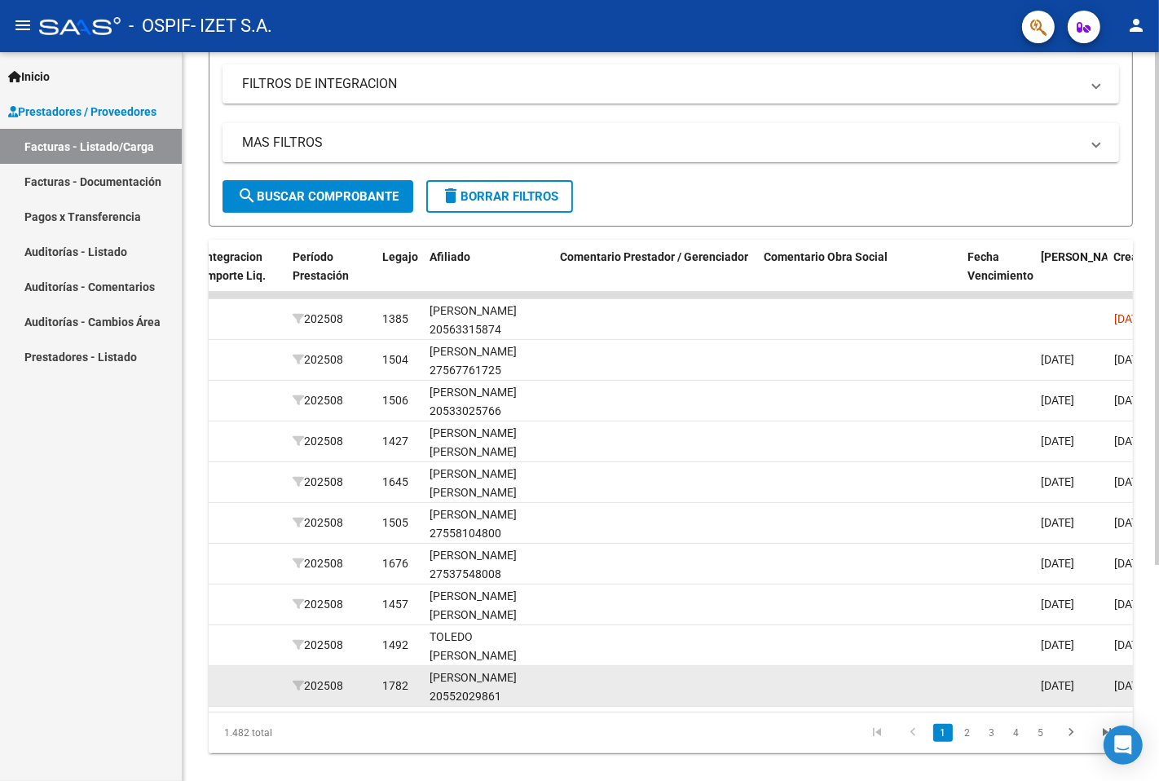
click at [1027, 705] on datatable-body "80482 Integración [PERSON_NAME] S.A. 30715153390 Factura A: 2 - 990 $ 475.830,3…" at bounding box center [671, 502] width 925 height 420
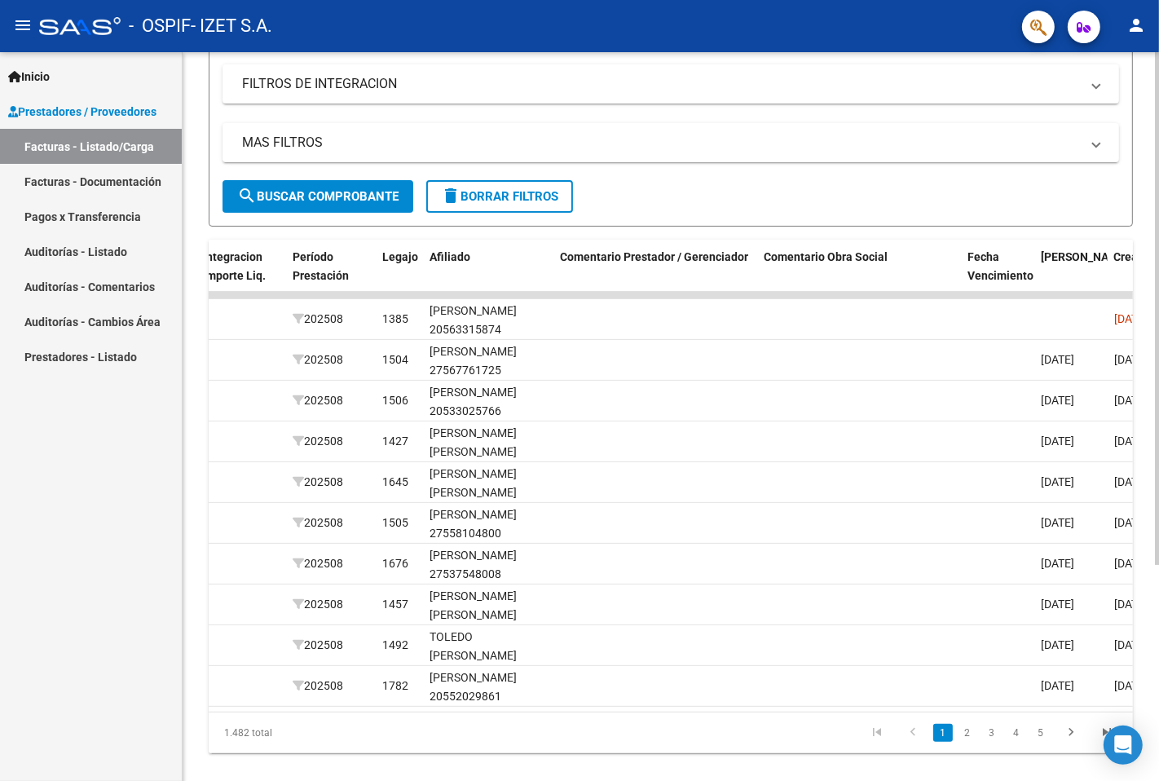
click at [965, 707] on datatable-body "80482 Integración [PERSON_NAME] S.A. 30715153390 Factura A: 2 - 990 $ 475.830,3…" at bounding box center [671, 502] width 925 height 420
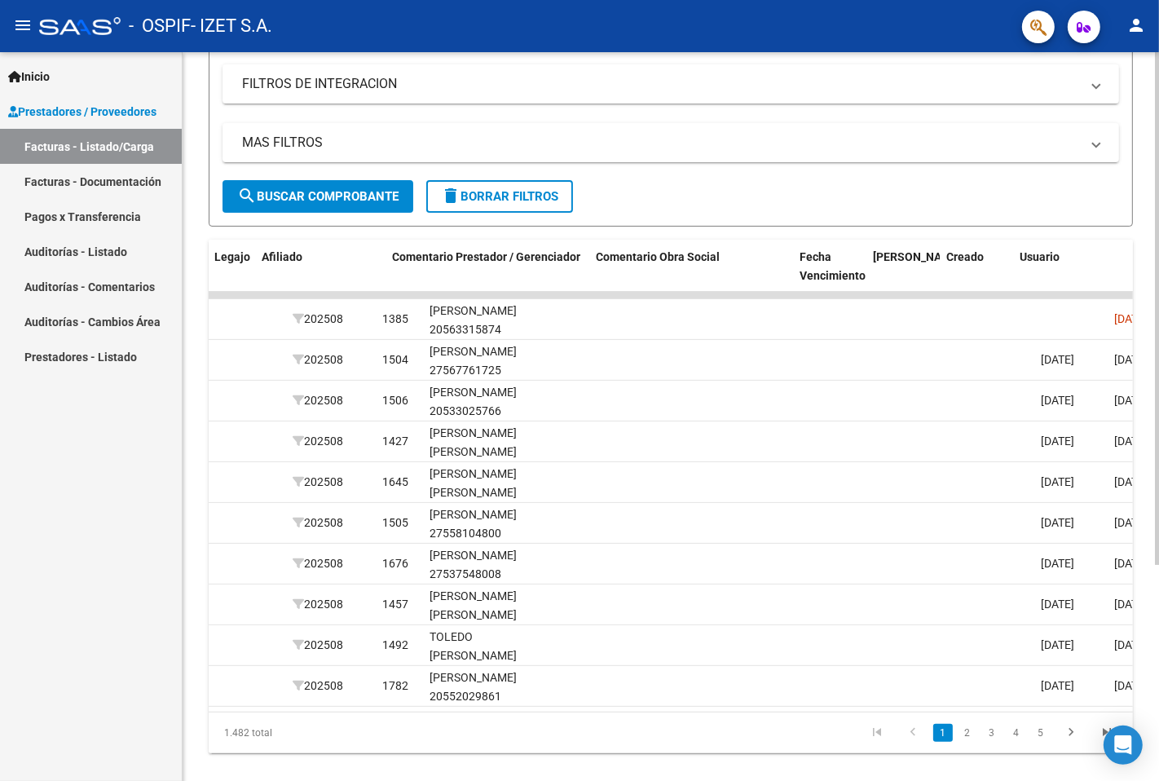
scroll to position [0, 2208]
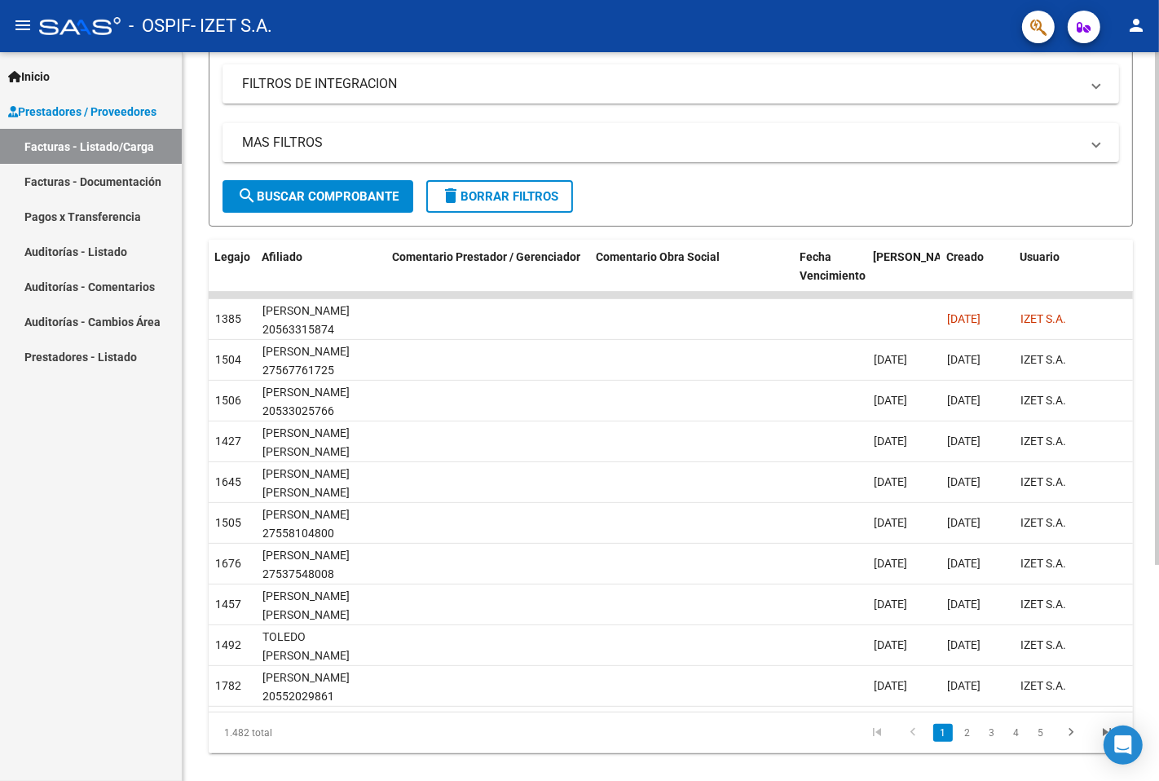
click at [1082, 708] on datatable-body "80482 Integración [PERSON_NAME] S.A. 30715153390 Factura A: 2 - 990 $ 475.830,3…" at bounding box center [671, 502] width 925 height 420
drag, startPoint x: 1120, startPoint y: 708, endPoint x: 1136, endPoint y: 706, distance: 15.6
click at [1136, 706] on div "Video tutorial PRESTADORES -> Listado de CPBTs Emitidos por Prestadores / Prove…" at bounding box center [671, 293] width 977 height 1025
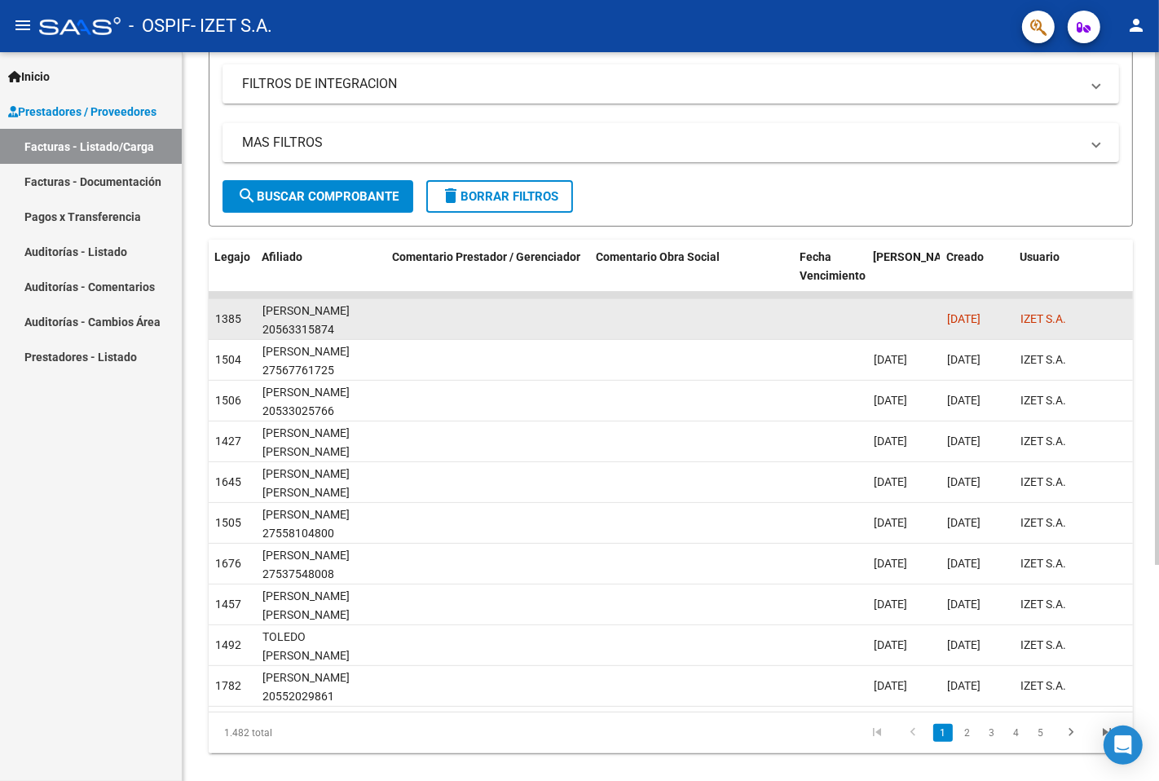
drag, startPoint x: 1121, startPoint y: 319, endPoint x: 1122, endPoint y: 327, distance: 8.2
click at [1121, 320] on div "IZET S.A." at bounding box center [1079, 319] width 117 height 19
click at [1124, 332] on datatable-body-cell "IZET S.A." at bounding box center [1079, 319] width 130 height 40
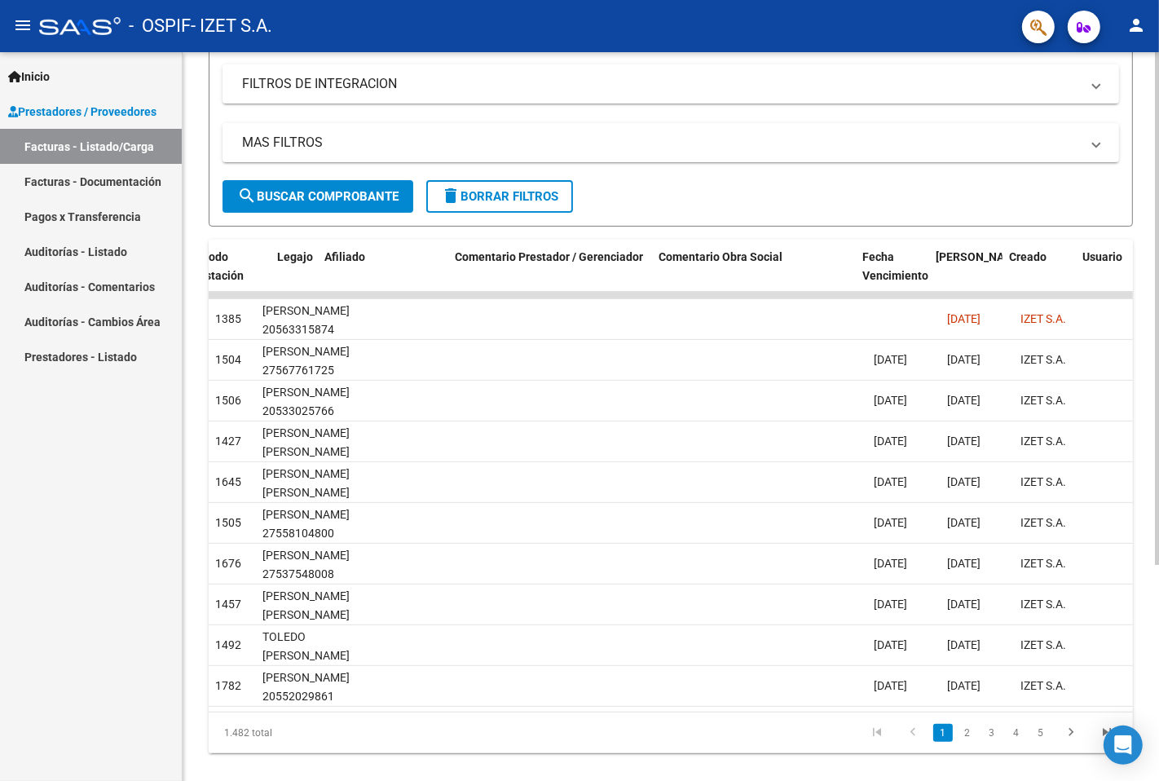
scroll to position [0, 2146]
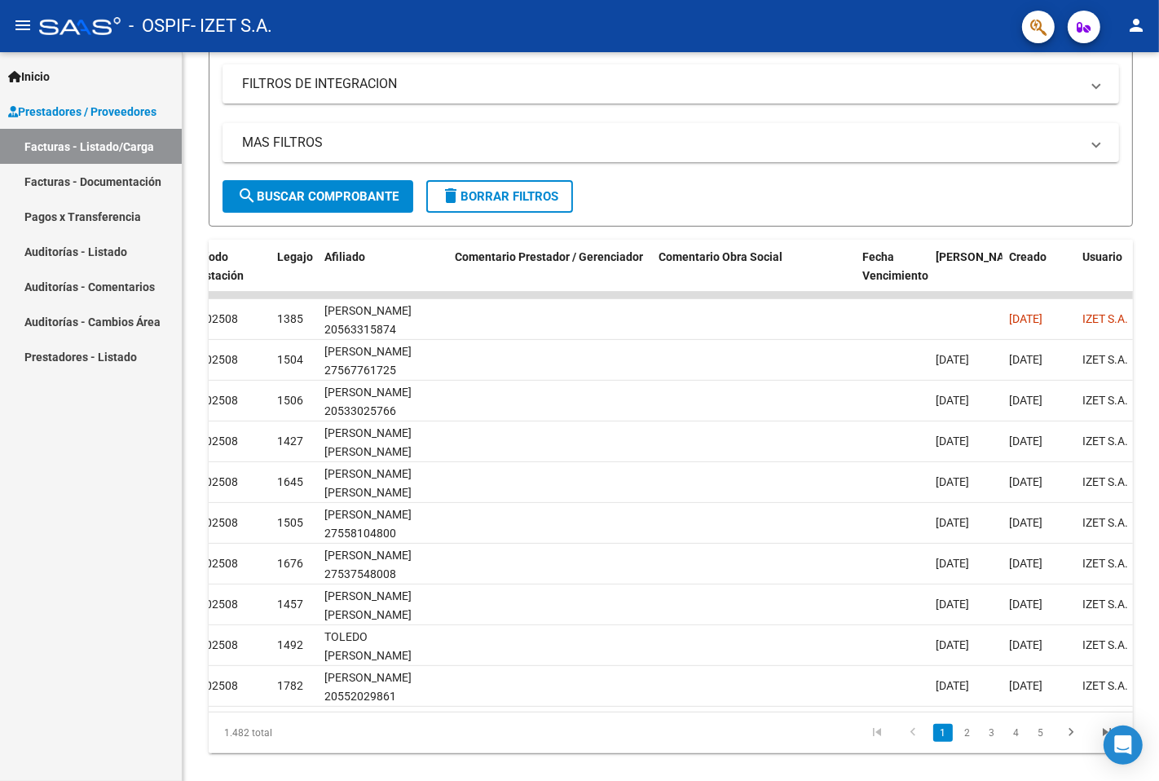
click at [714, 747] on datatable-pager "1 2 3 4 5" at bounding box center [762, 733] width 727 height 28
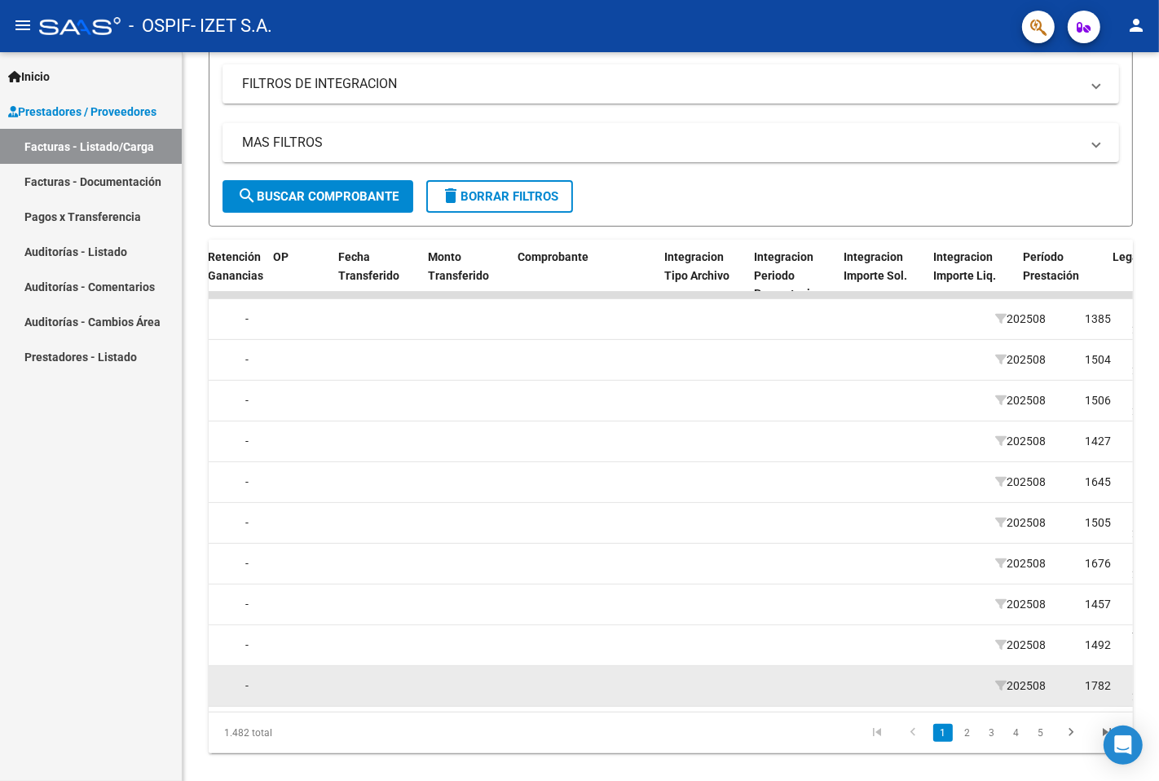
click at [394, 690] on datatable-body-cell at bounding box center [349, 686] width 90 height 40
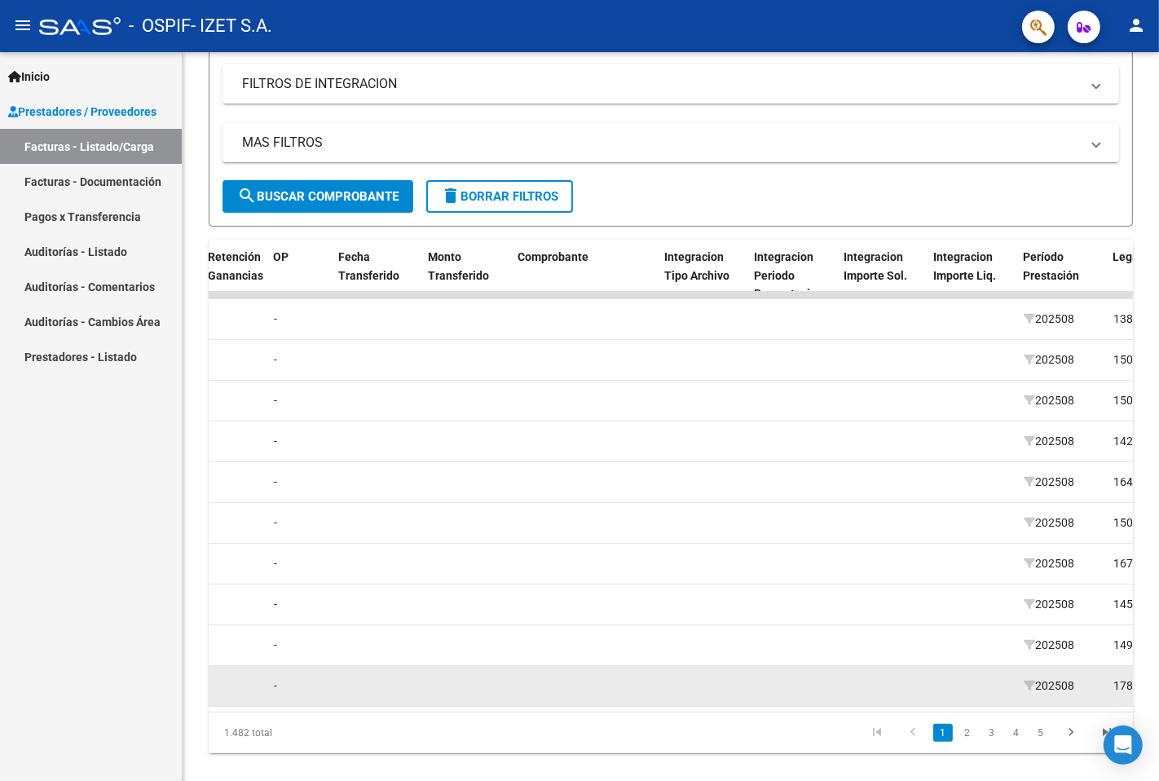
click at [277, 704] on datatable-body-cell "-" at bounding box center [299, 686] width 65 height 40
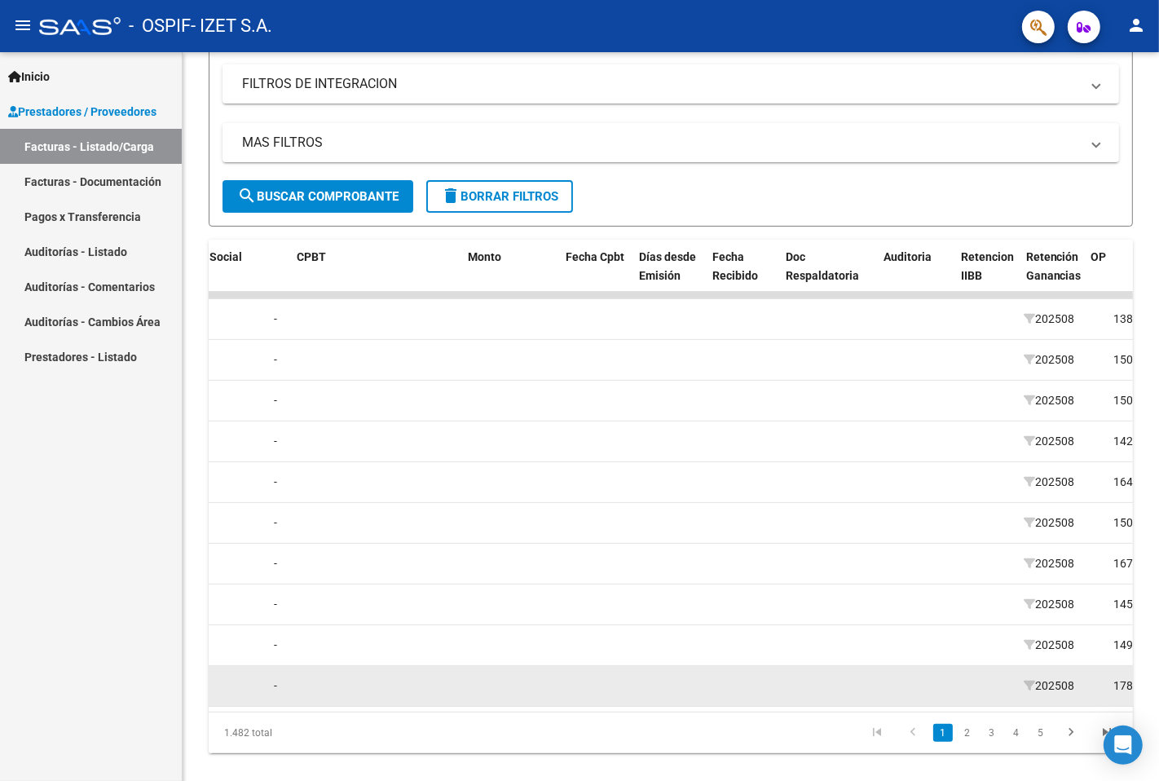
scroll to position [0, 492]
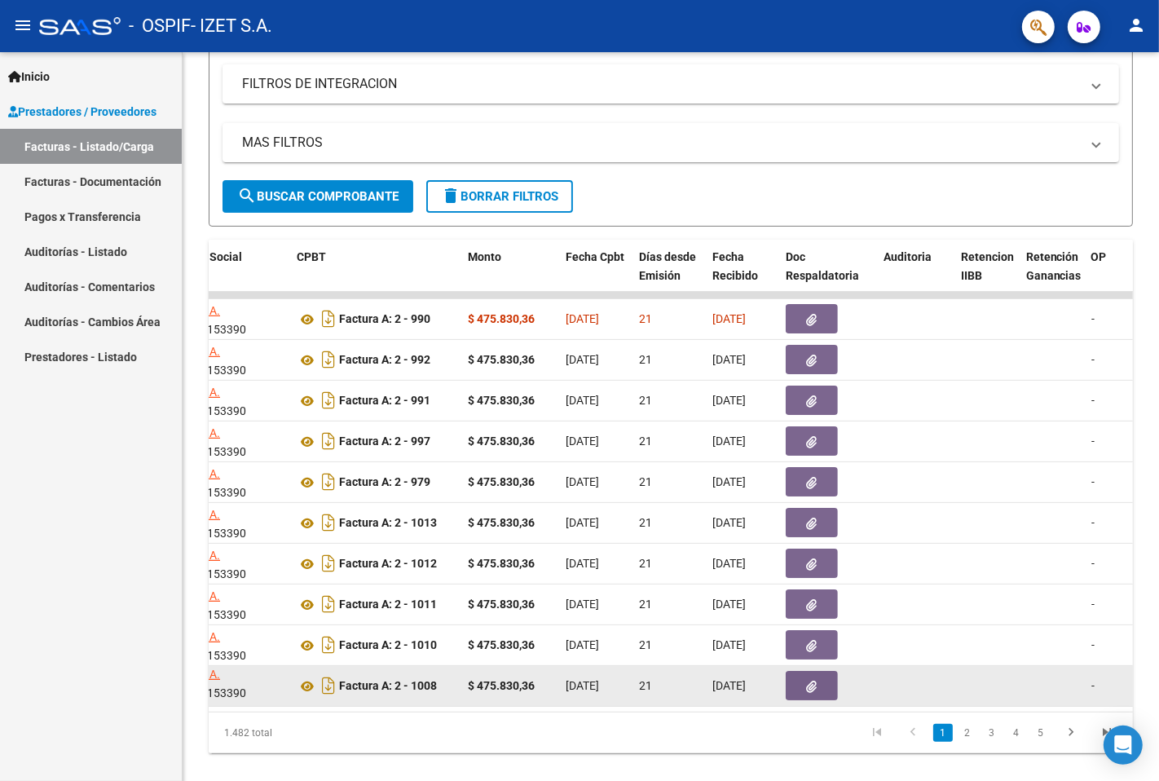
click at [497, 700] on datatable-body-cell "$ 475.830,36" at bounding box center [511, 686] width 98 height 40
click at [363, 682] on strong "Factura A: 2 - 1008" at bounding box center [388, 686] width 98 height 13
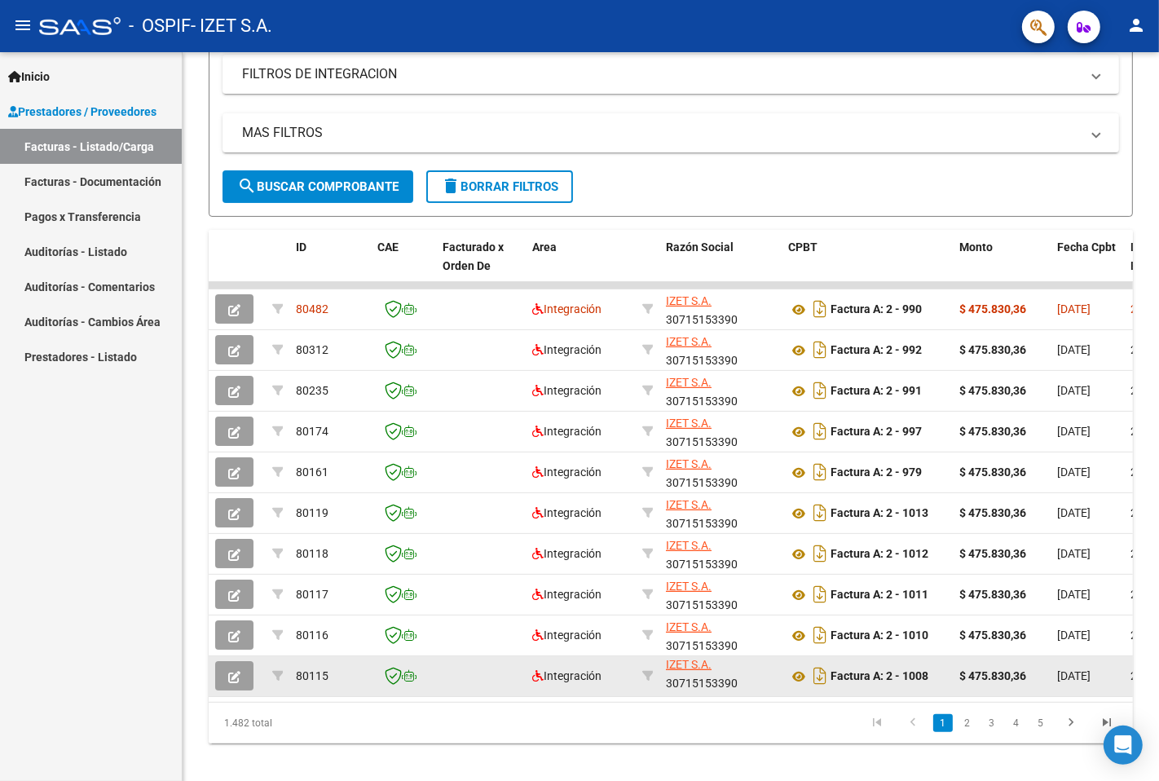
scroll to position [307, 0]
